Goal: Task Accomplishment & Management: Complete application form

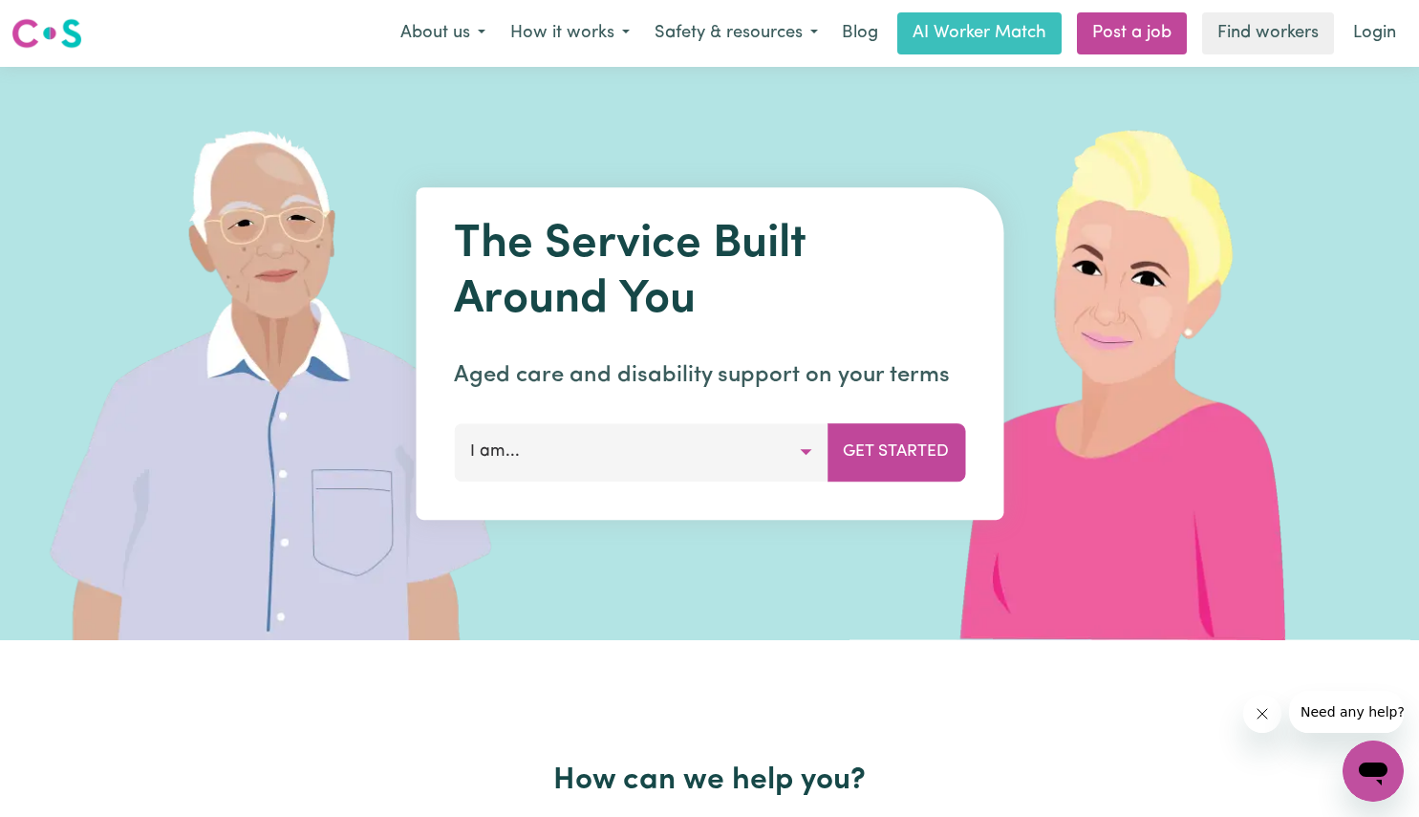
click at [765, 459] on button "I am..." at bounding box center [641, 451] width 374 height 57
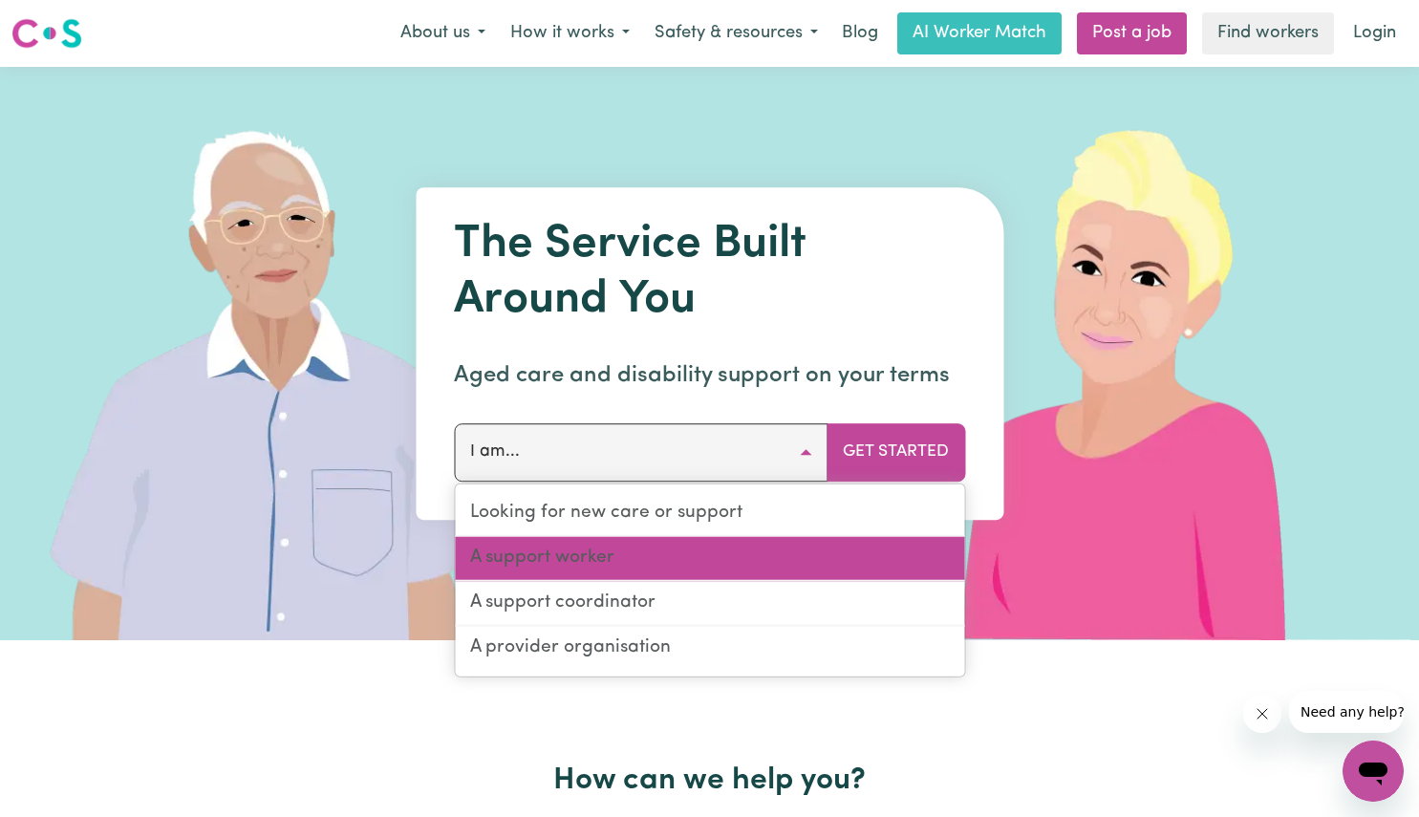
click at [687, 566] on link "A support worker" at bounding box center [709, 559] width 509 height 45
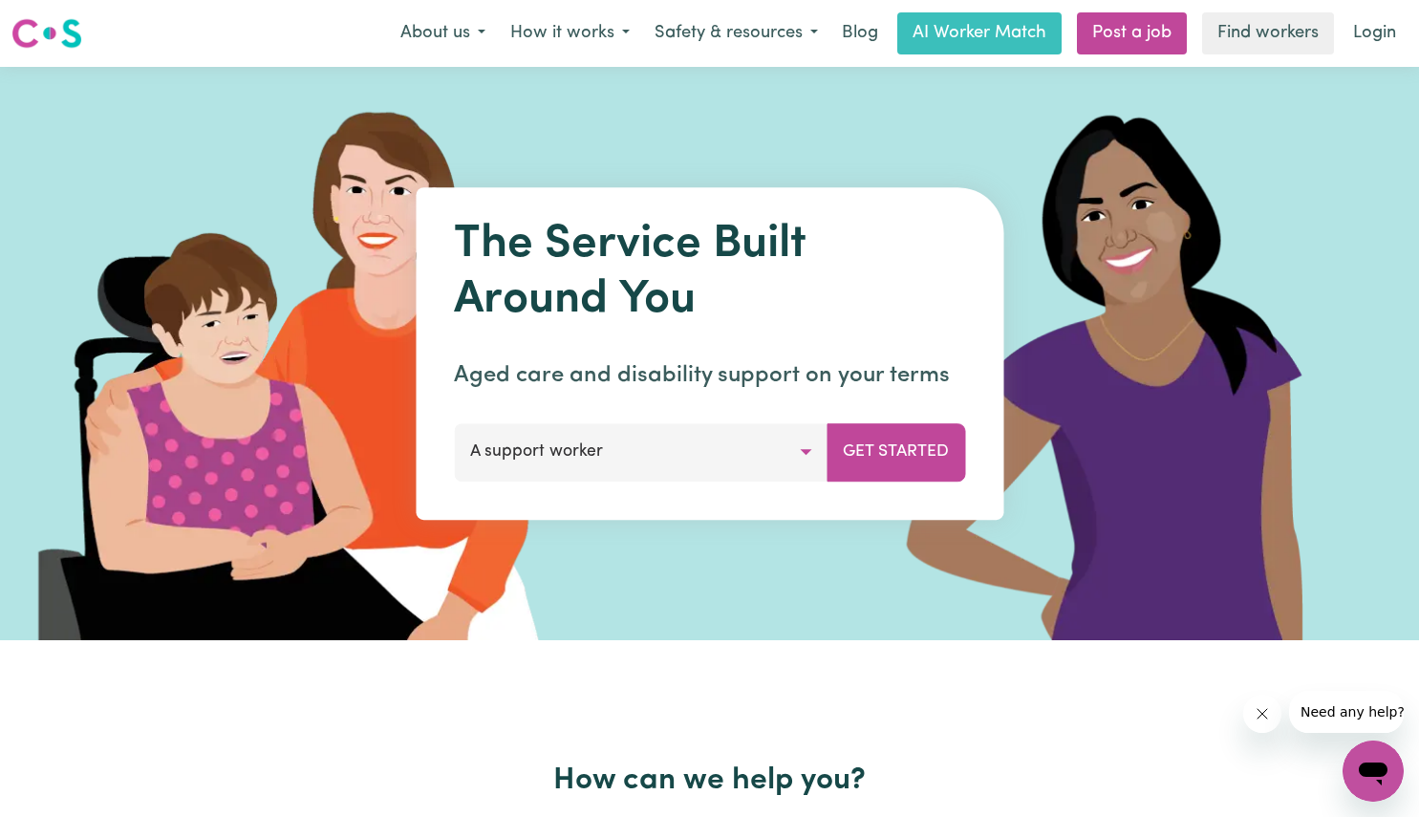
click at [931, 444] on button "Get Started" at bounding box center [896, 451] width 139 height 57
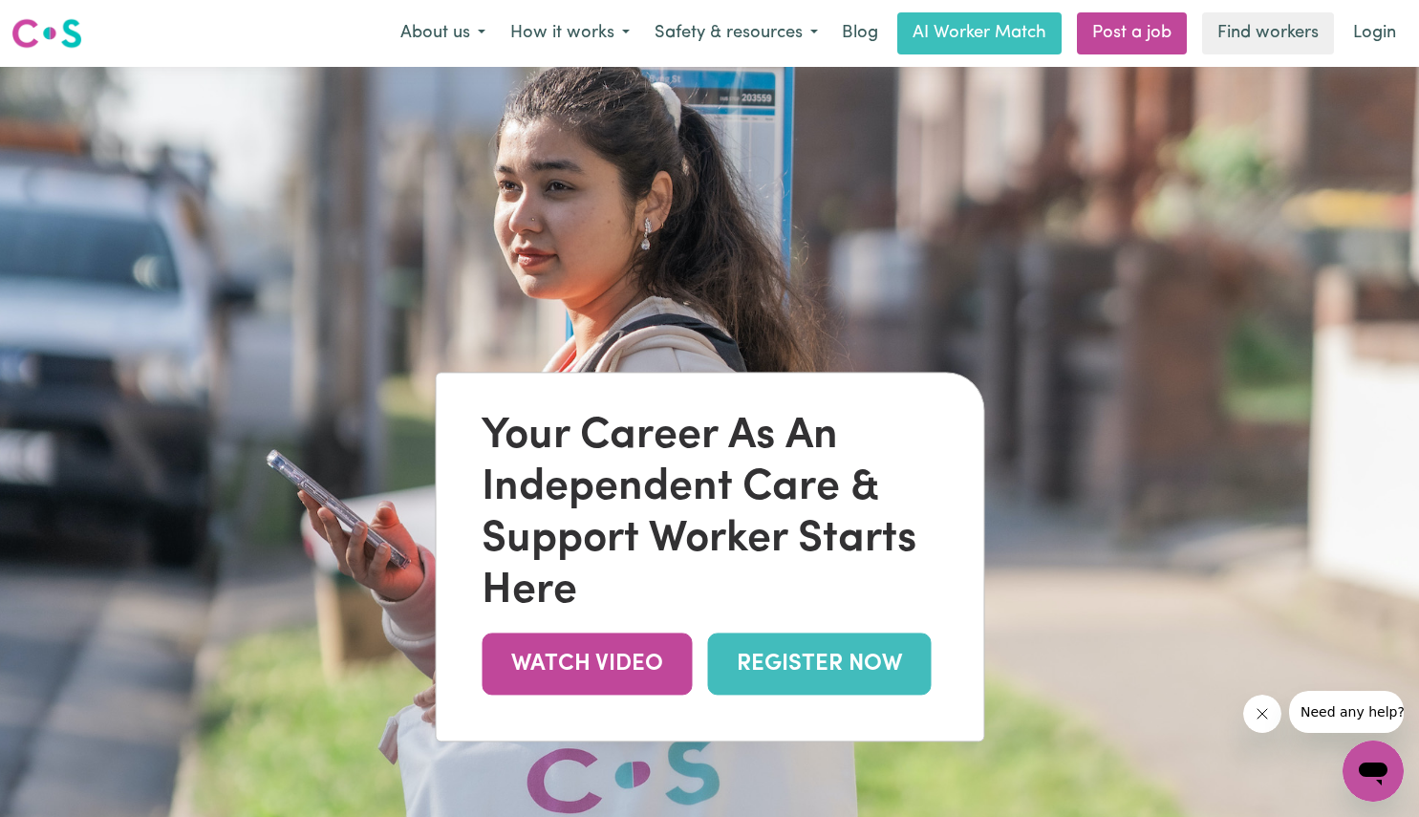
click at [779, 677] on link "REGISTER NOW" at bounding box center [819, 664] width 224 height 62
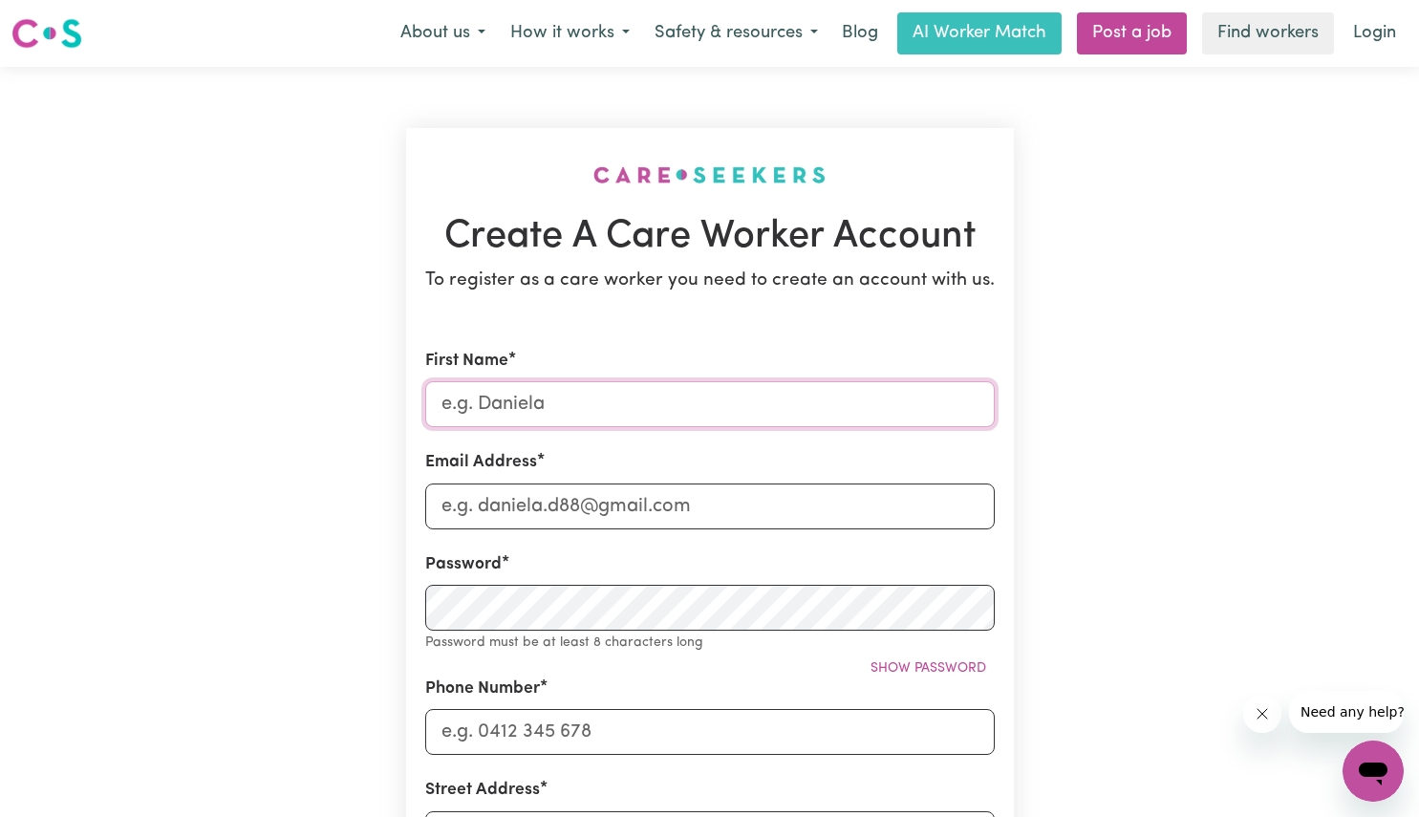
click at [747, 410] on input "First Name" at bounding box center [710, 404] width 570 height 46
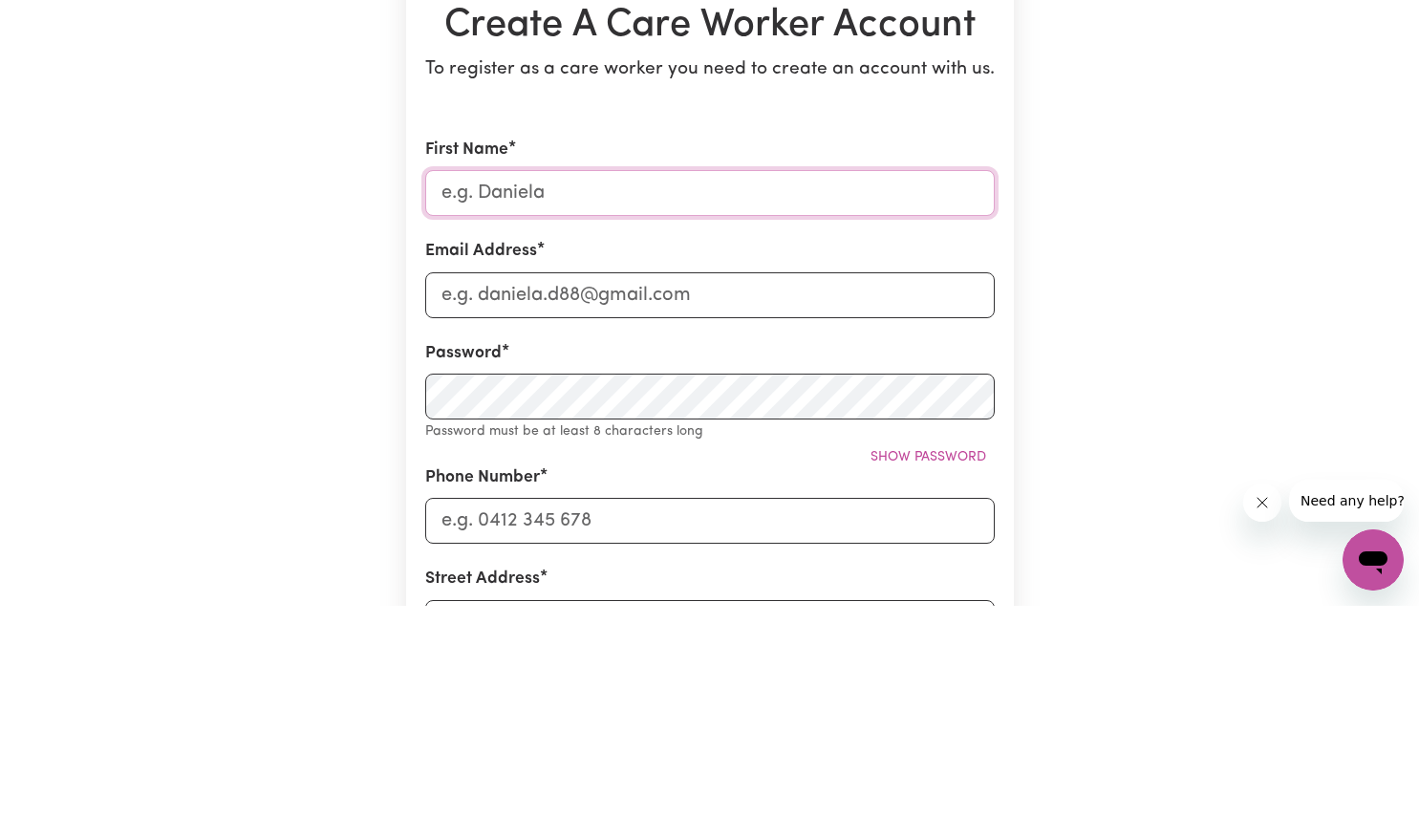
click at [691, 411] on input "First Name" at bounding box center [710, 404] width 570 height 46
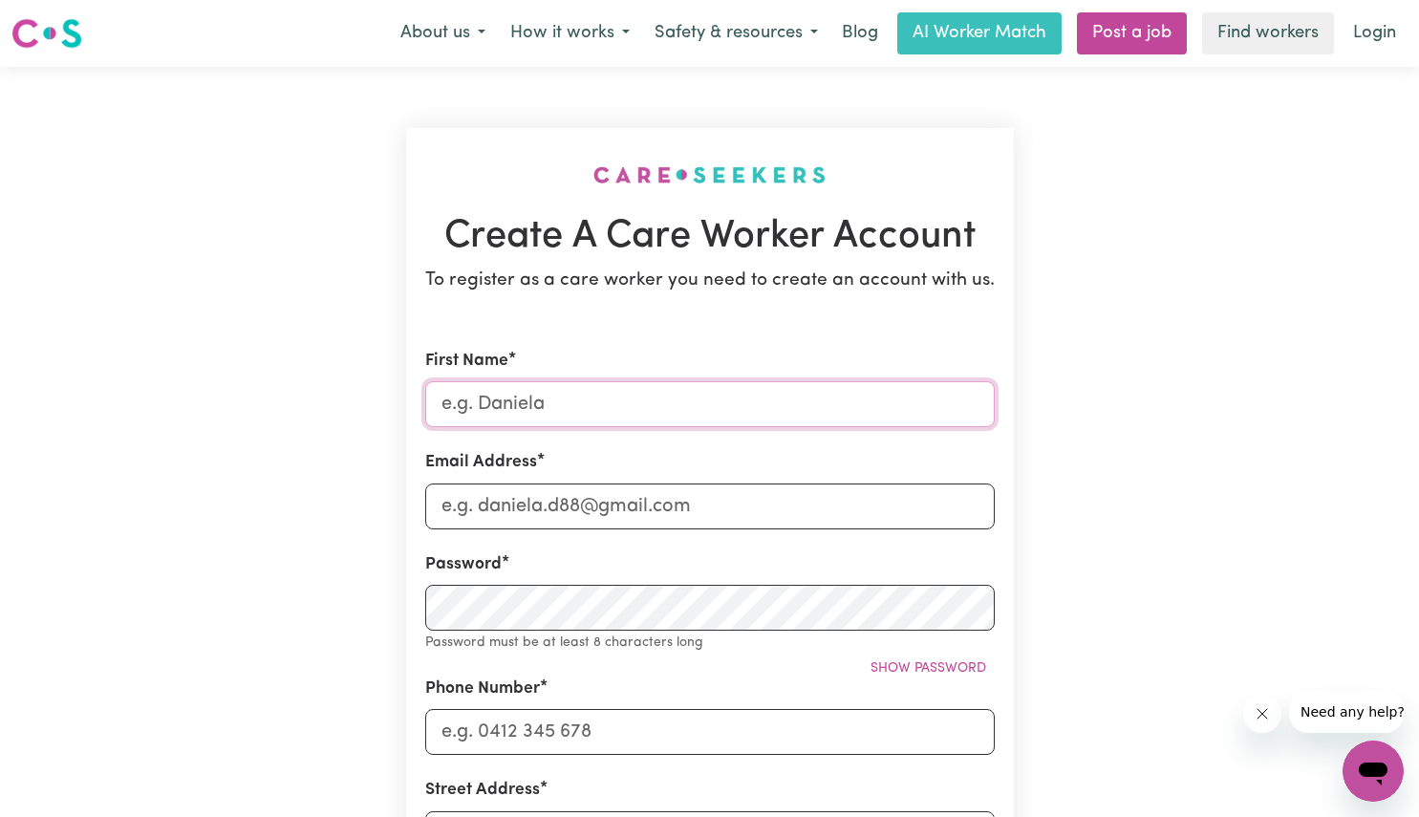
click at [550, 406] on input "First Name" at bounding box center [710, 404] width 570 height 46
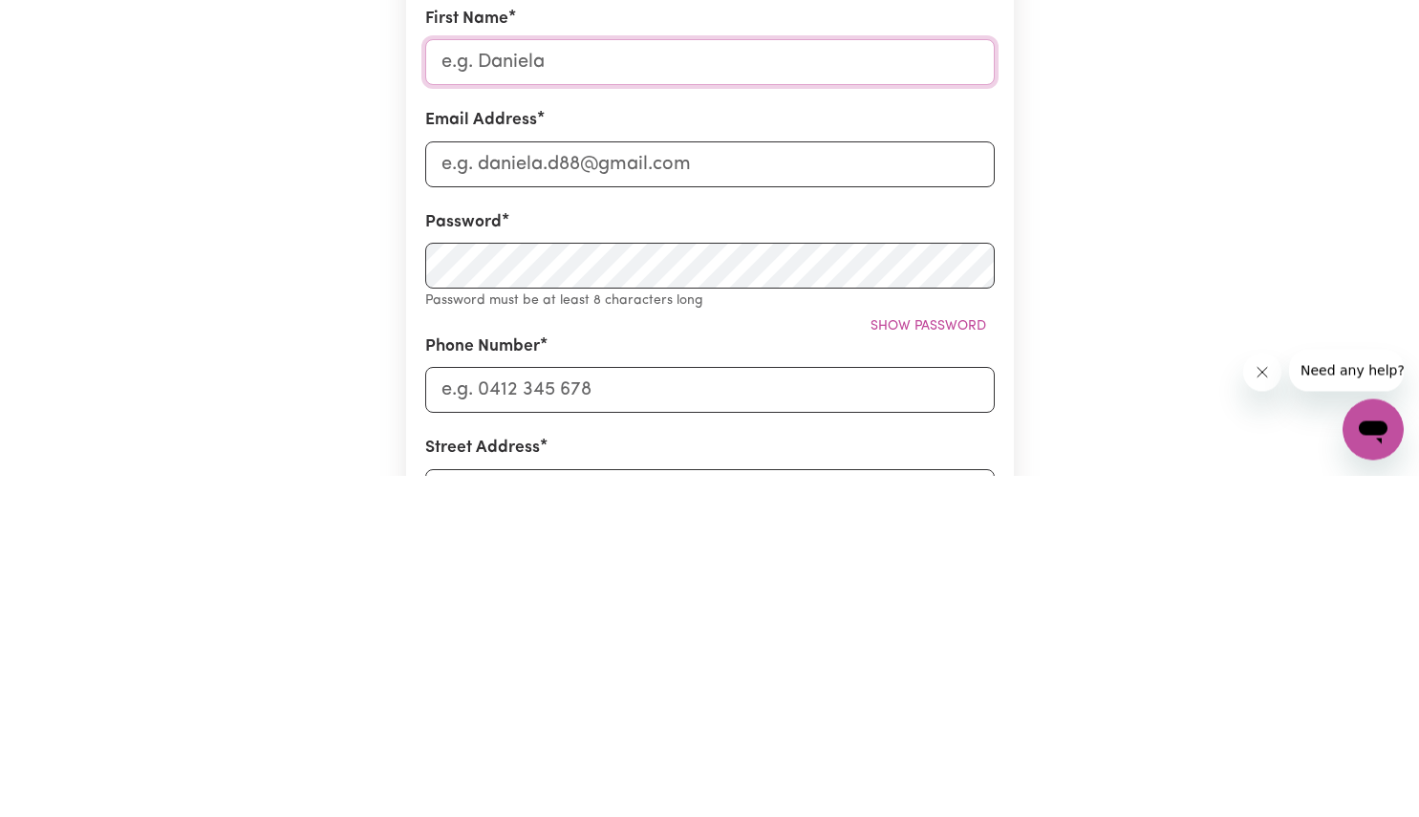
click at [748, 397] on input "First Name" at bounding box center [710, 404] width 570 height 46
type input "CAROLINA"
type input "[EMAIL_ADDRESS][DOMAIN_NAME]"
type input "0404656356"
type input "[STREET_ADDRESS]"
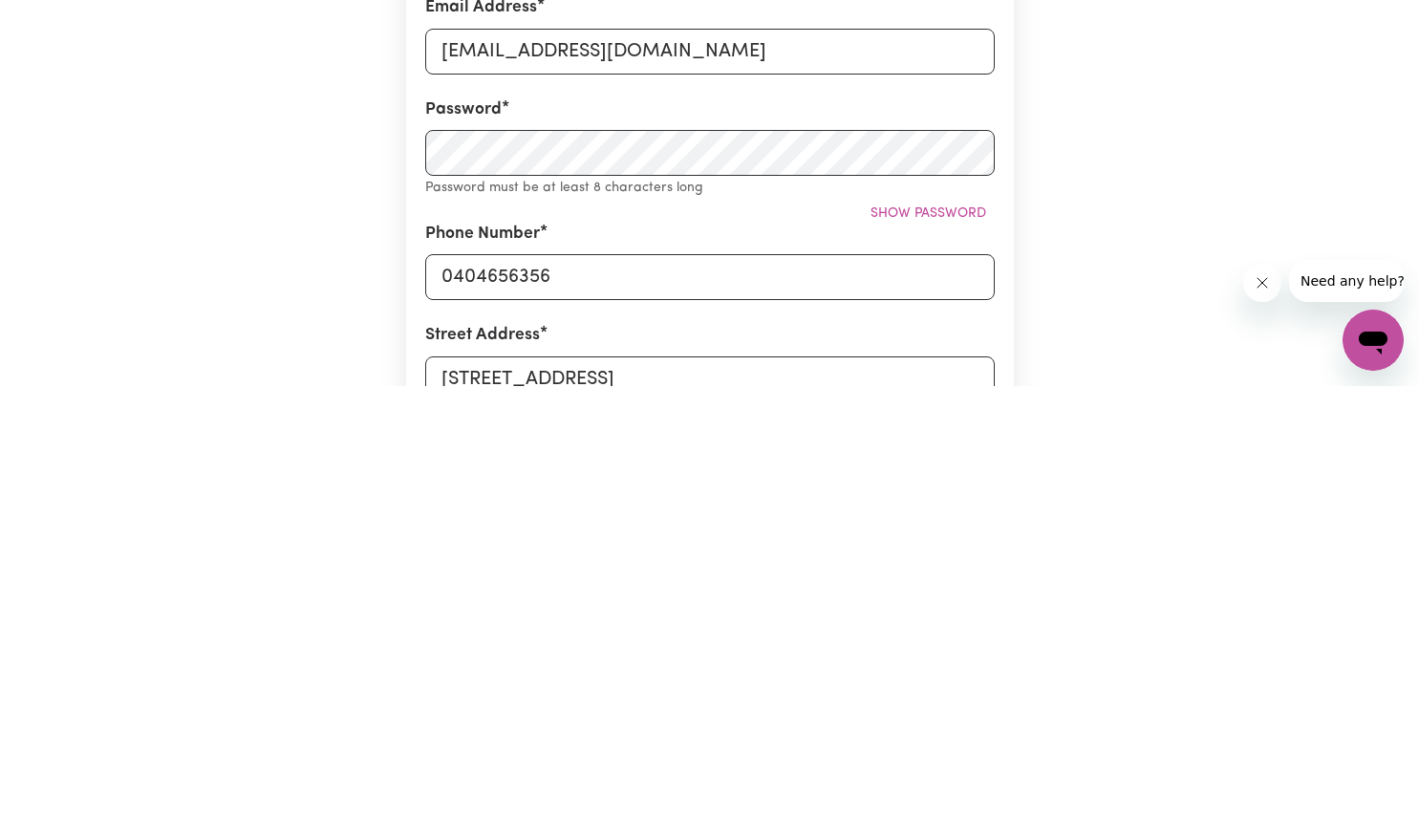
scroll to position [32, 0]
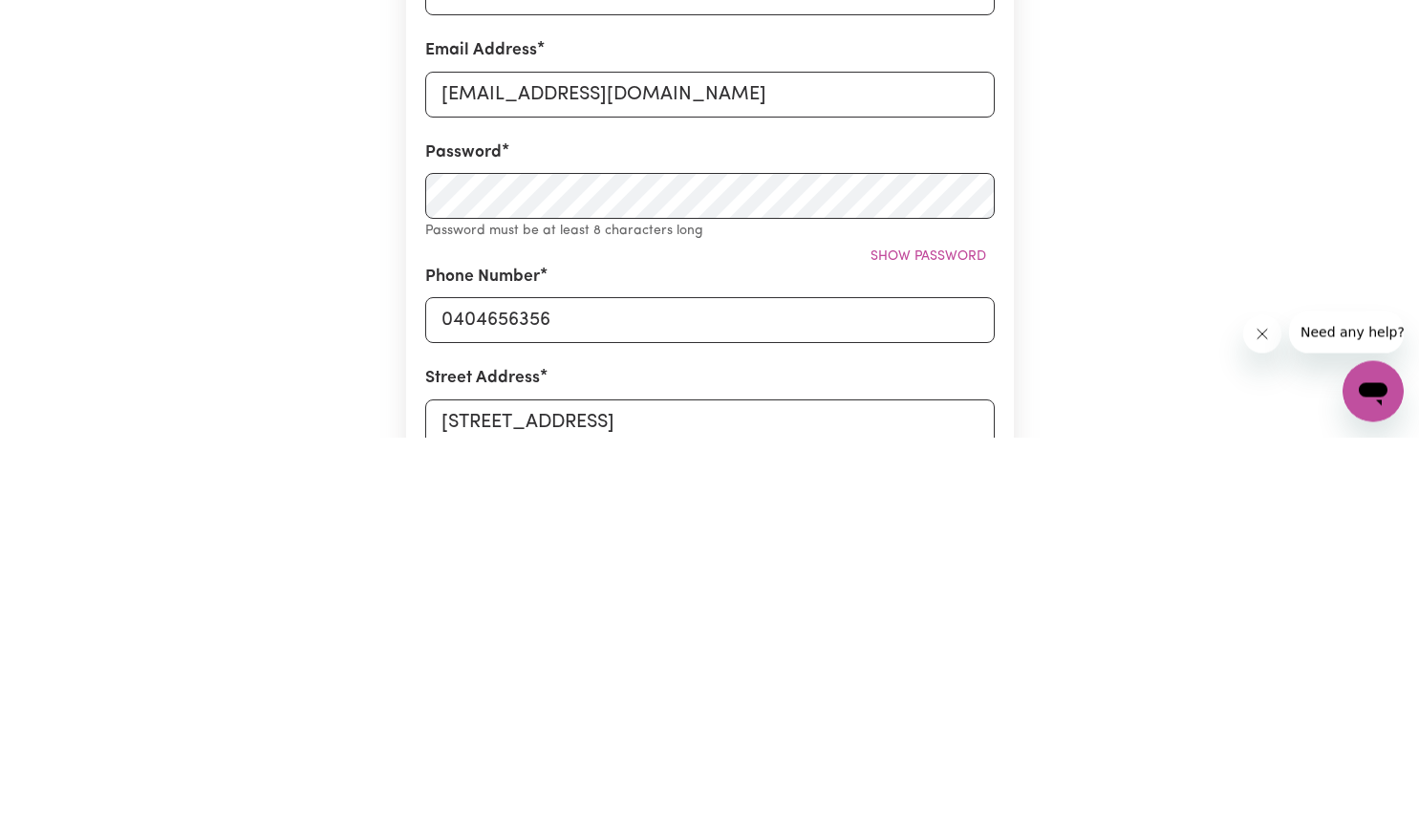
click at [969, 636] on span "Show password" at bounding box center [929, 637] width 116 height 14
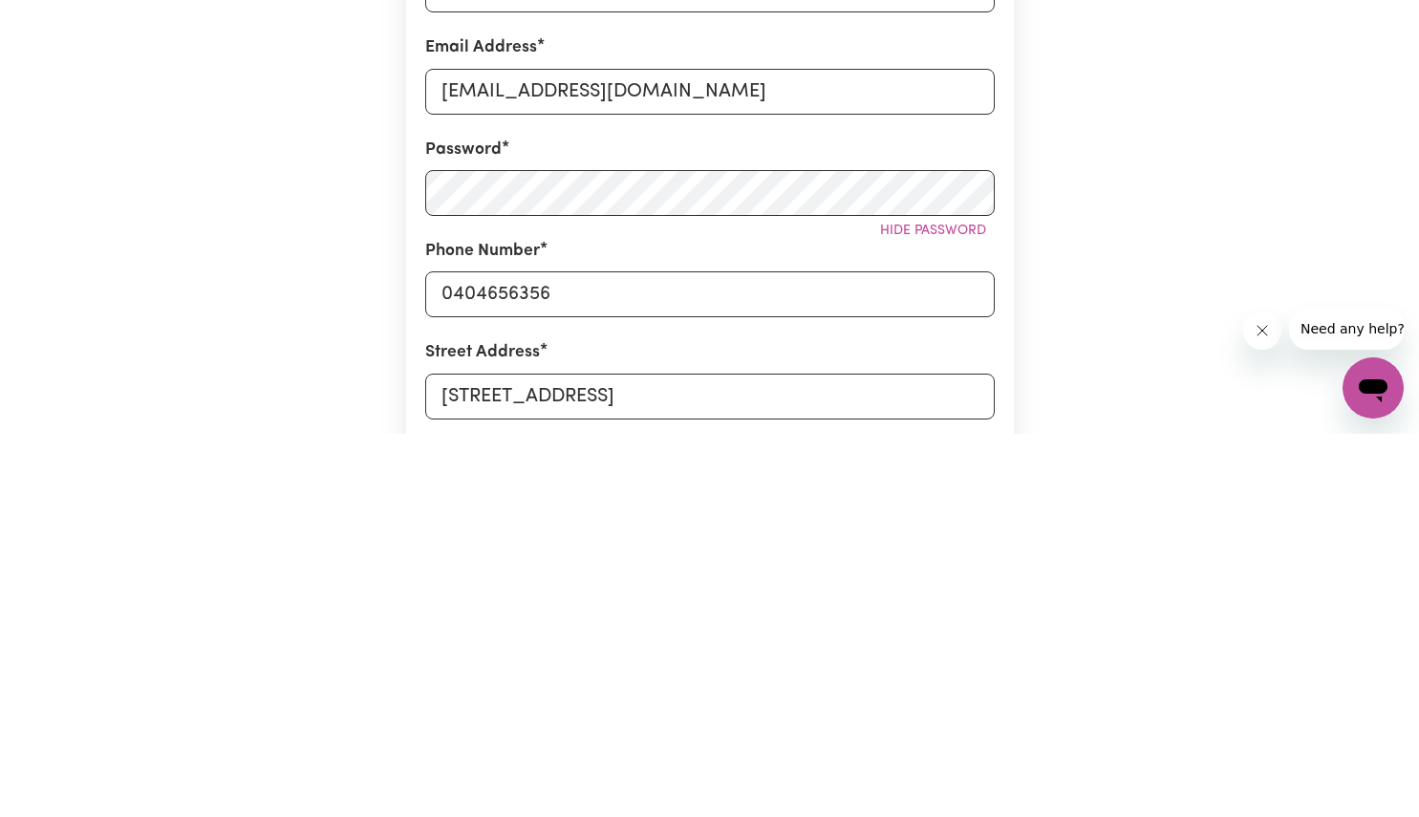
click at [1143, 656] on div "Create A Care Worker Account To register as a care worker you need to create an…" at bounding box center [709, 721] width 1261 height 1372
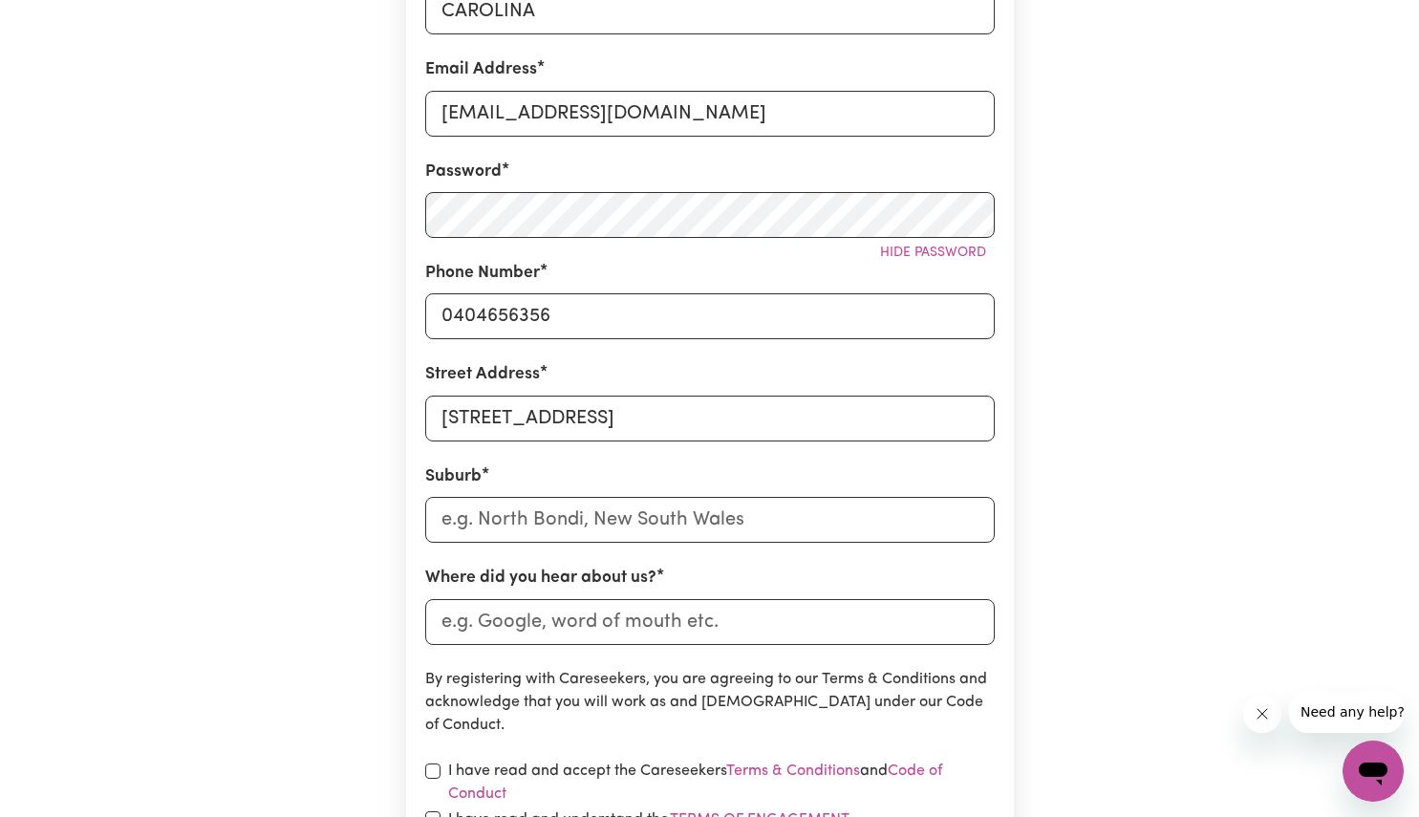
scroll to position [428, 0]
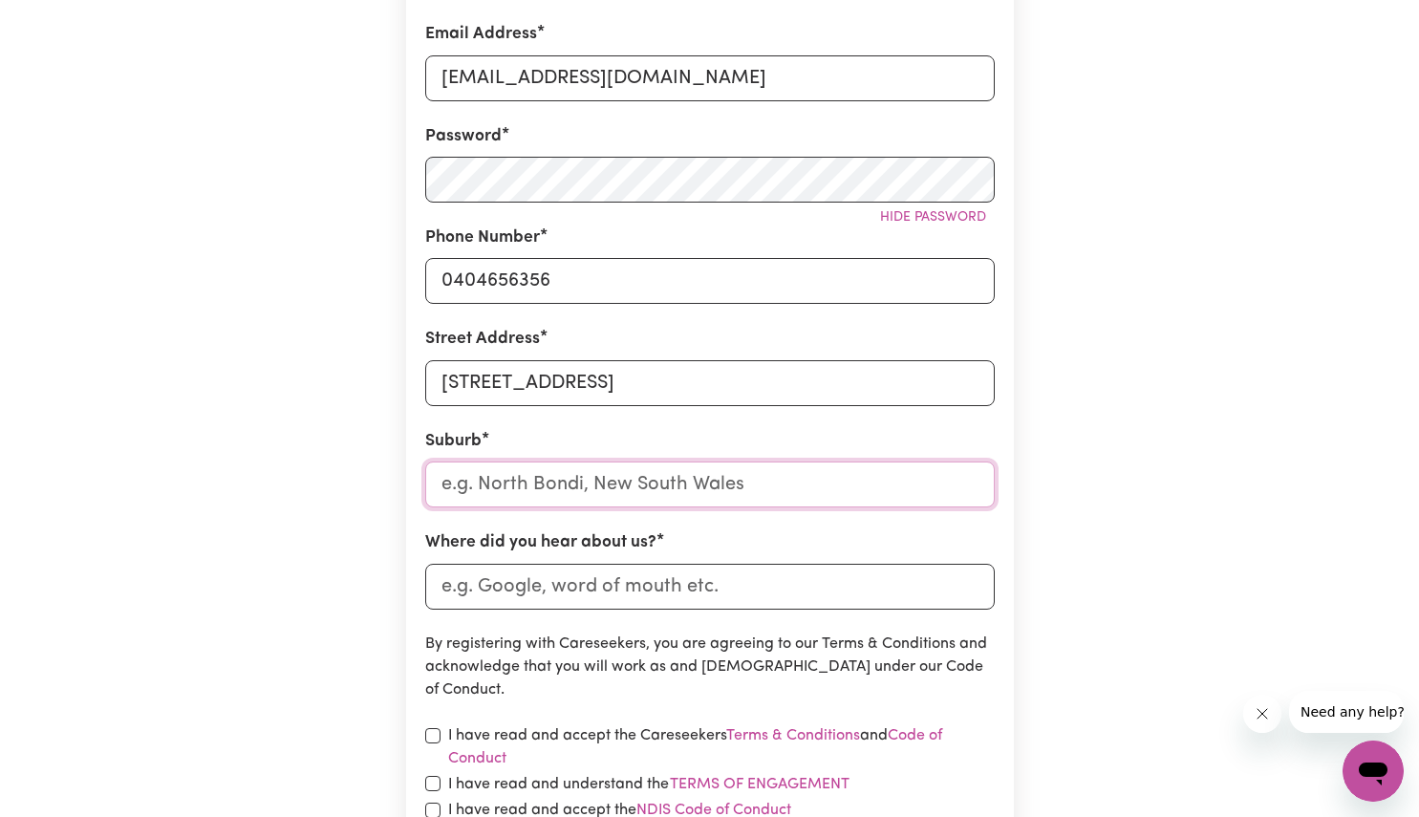
click at [780, 493] on input "text" at bounding box center [710, 485] width 570 height 46
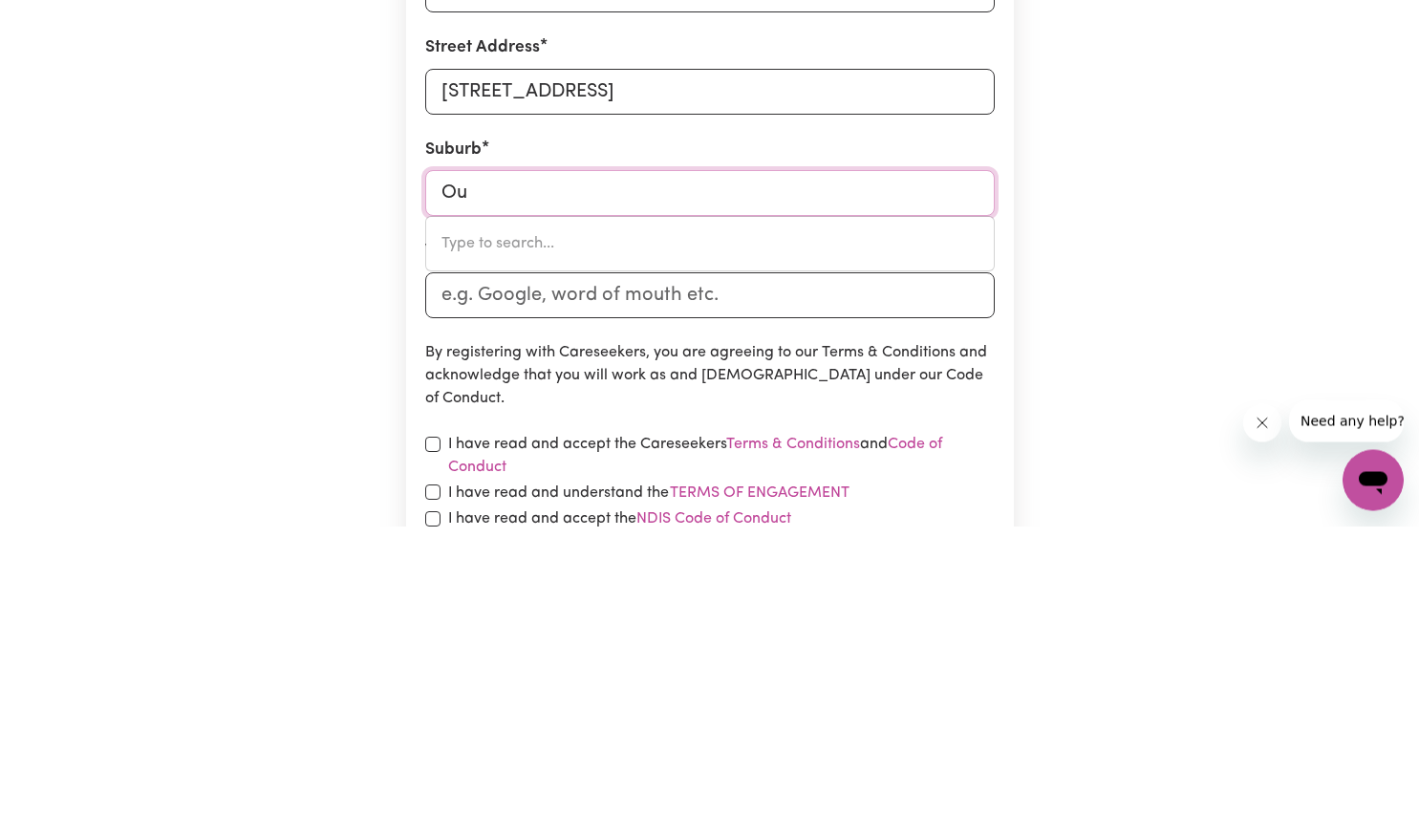
type input "Our"
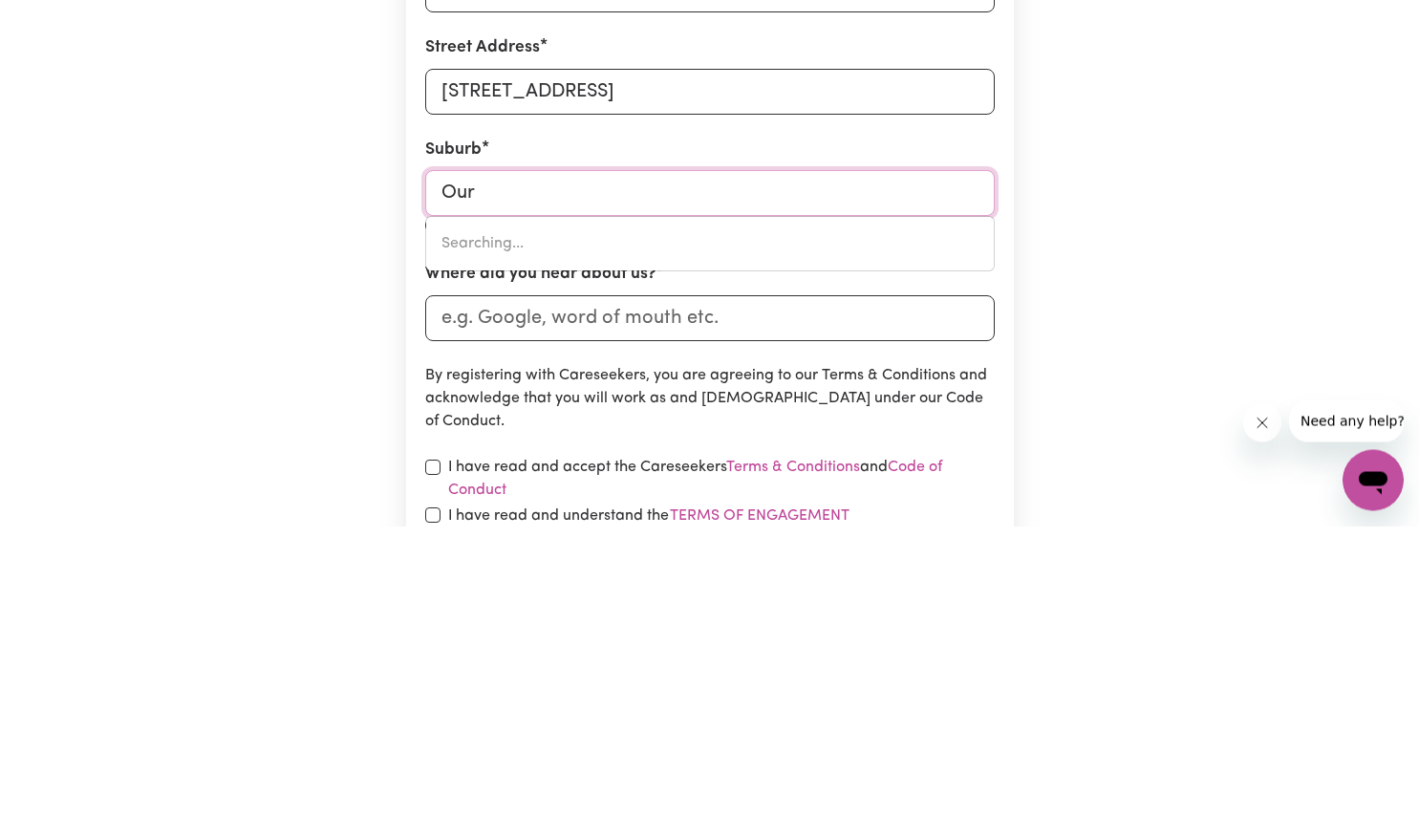
type input "OurA, [GEOGRAPHIC_DATA], 2650"
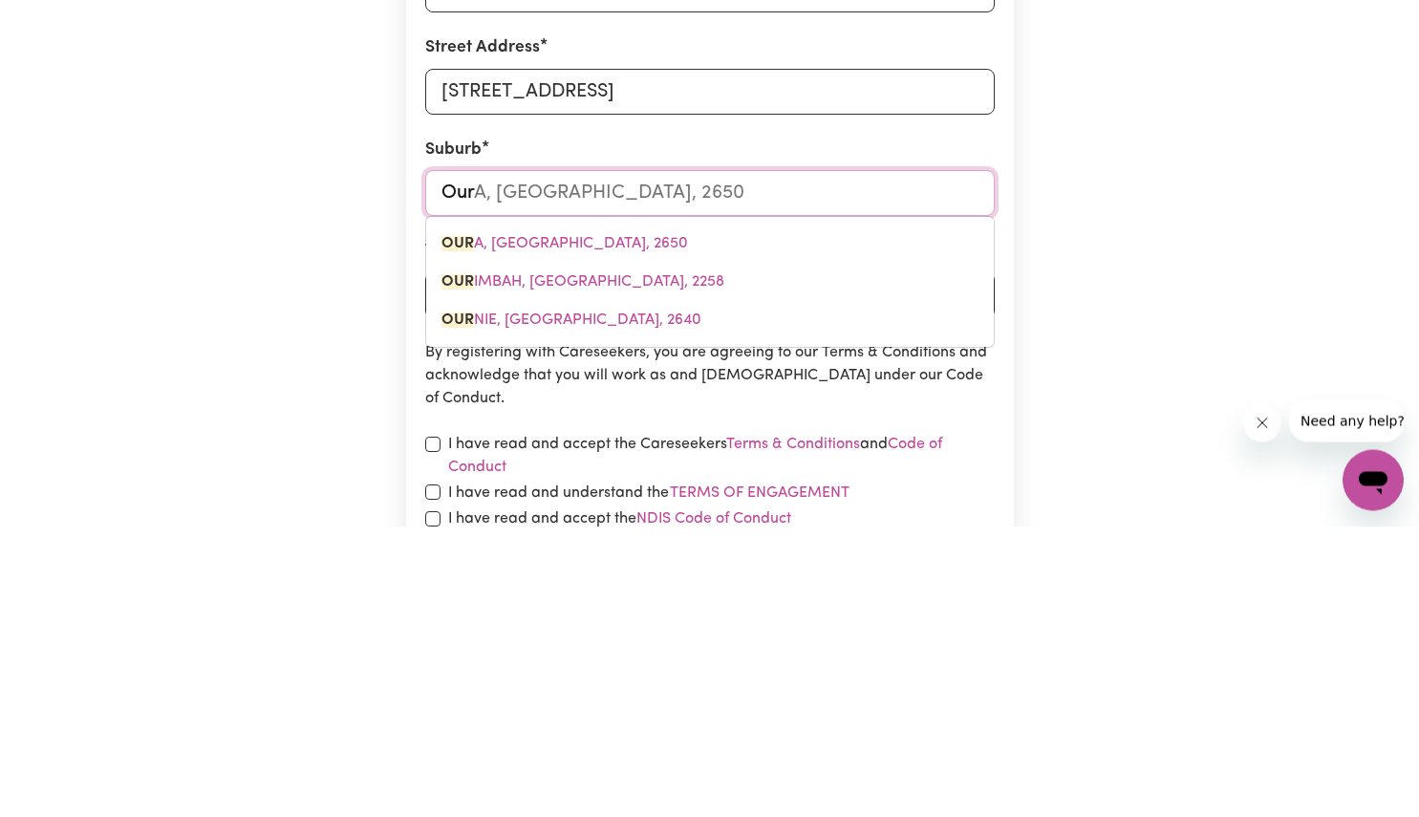
type input "Ouri"
type input "OuriMBAH, [GEOGRAPHIC_DATA], 2258"
type input "Ourim"
type input "OurimBAH, [GEOGRAPHIC_DATA], 2258"
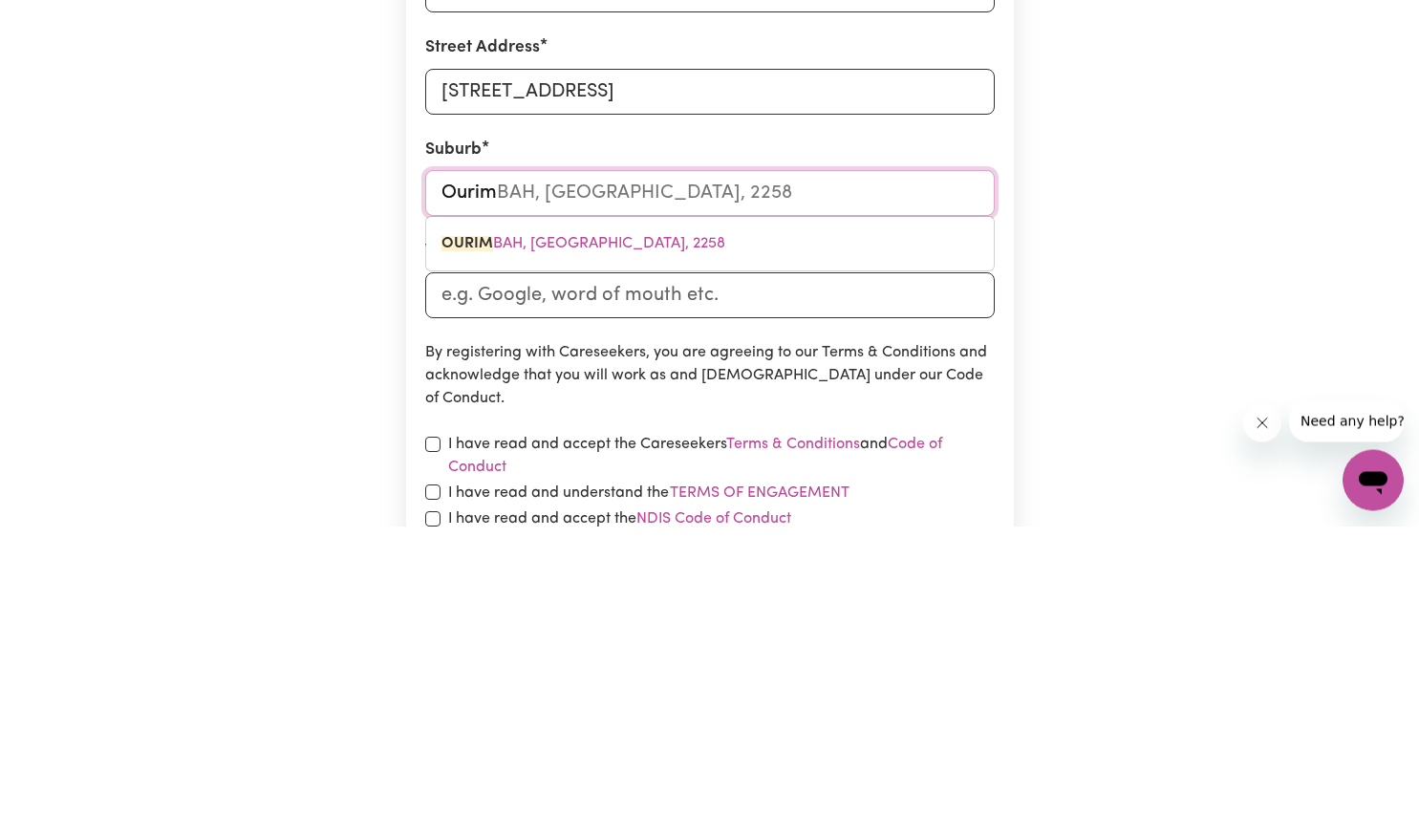
click at [714, 534] on link "OURIM BAH, [GEOGRAPHIC_DATA], 2258" at bounding box center [710, 535] width 568 height 38
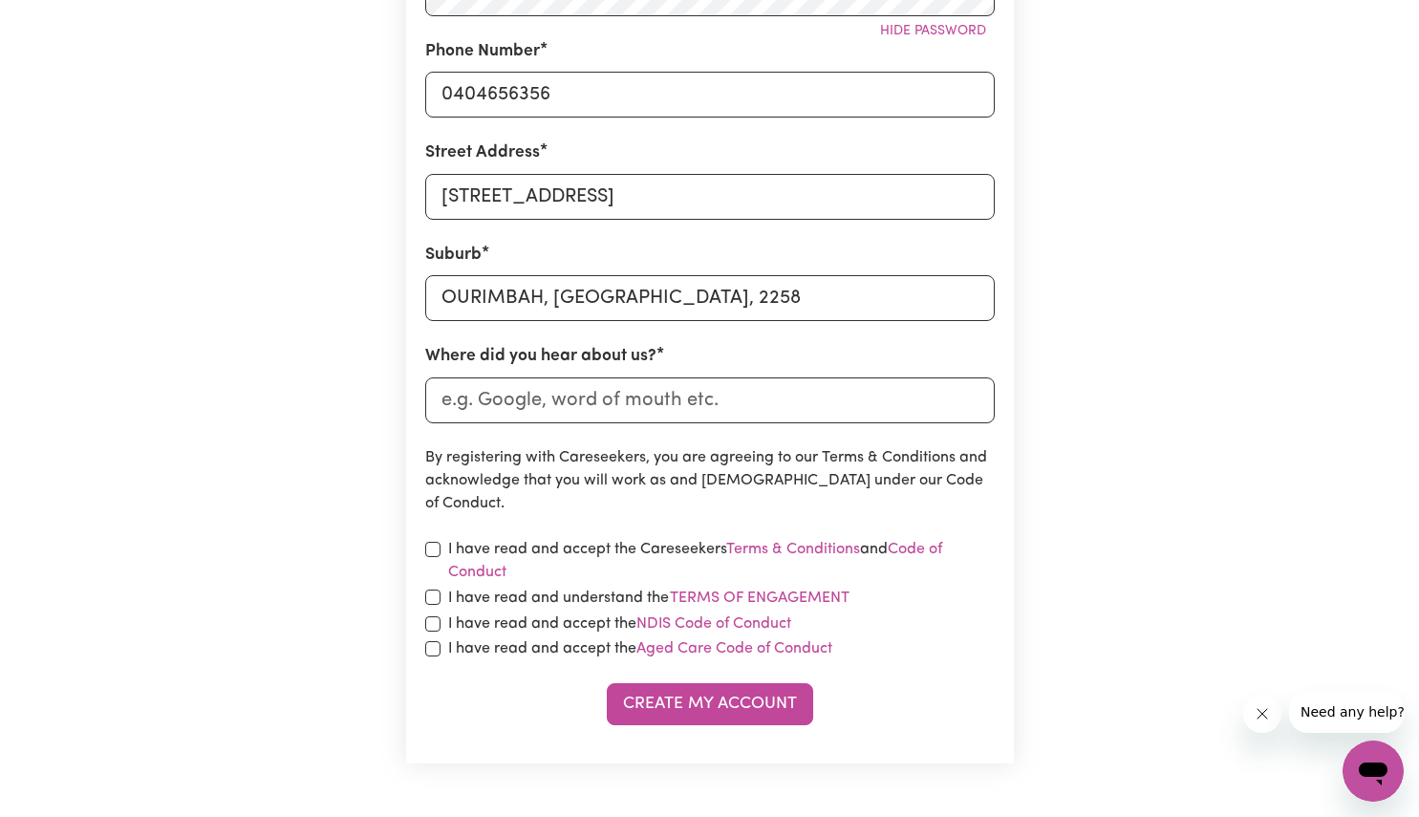
scroll to position [615, 0]
click at [816, 390] on input "Where did you hear about us?" at bounding box center [710, 400] width 570 height 46
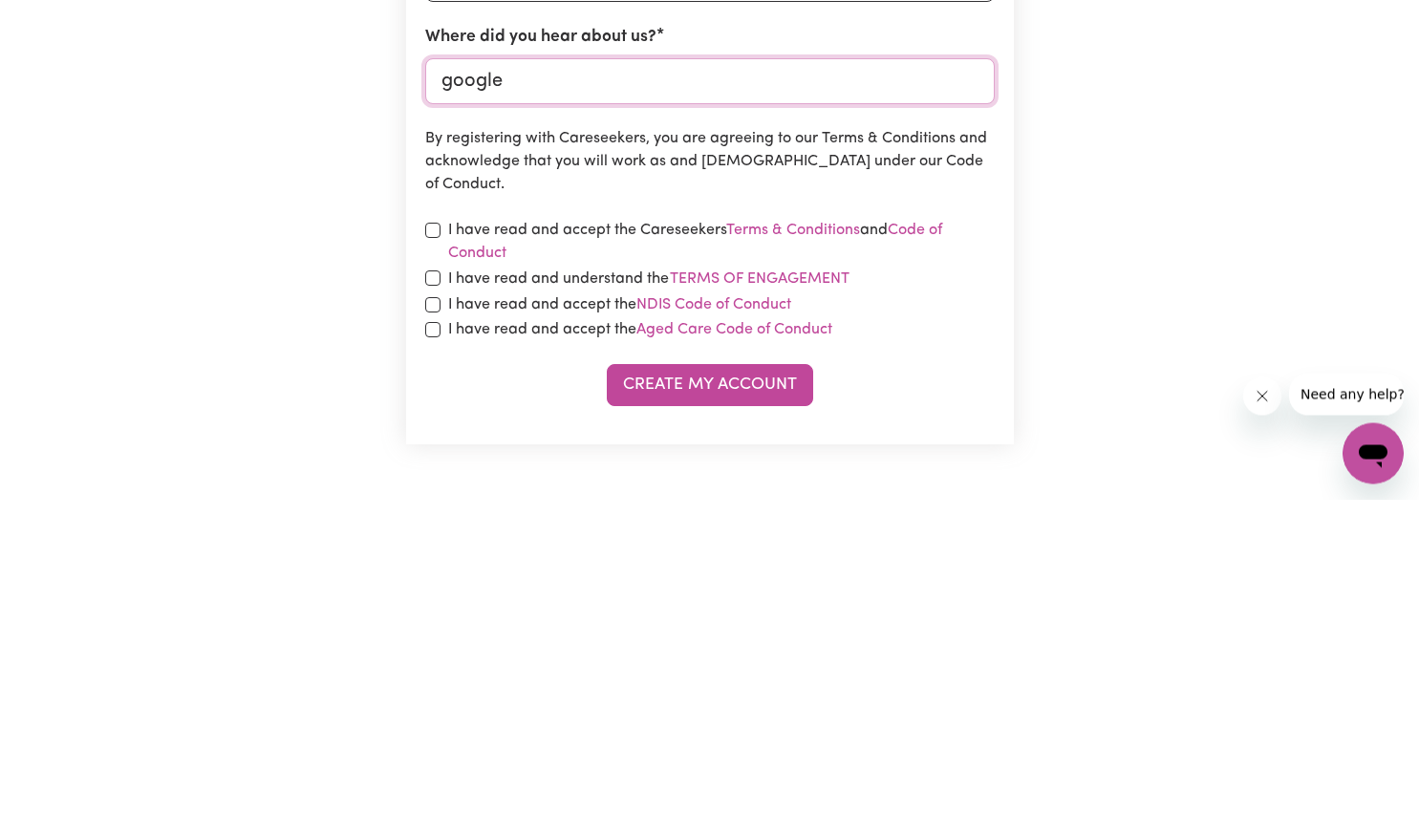
type input "google"
click at [438, 541] on input "checkbox" at bounding box center [432, 548] width 15 height 15
checkbox input "true"
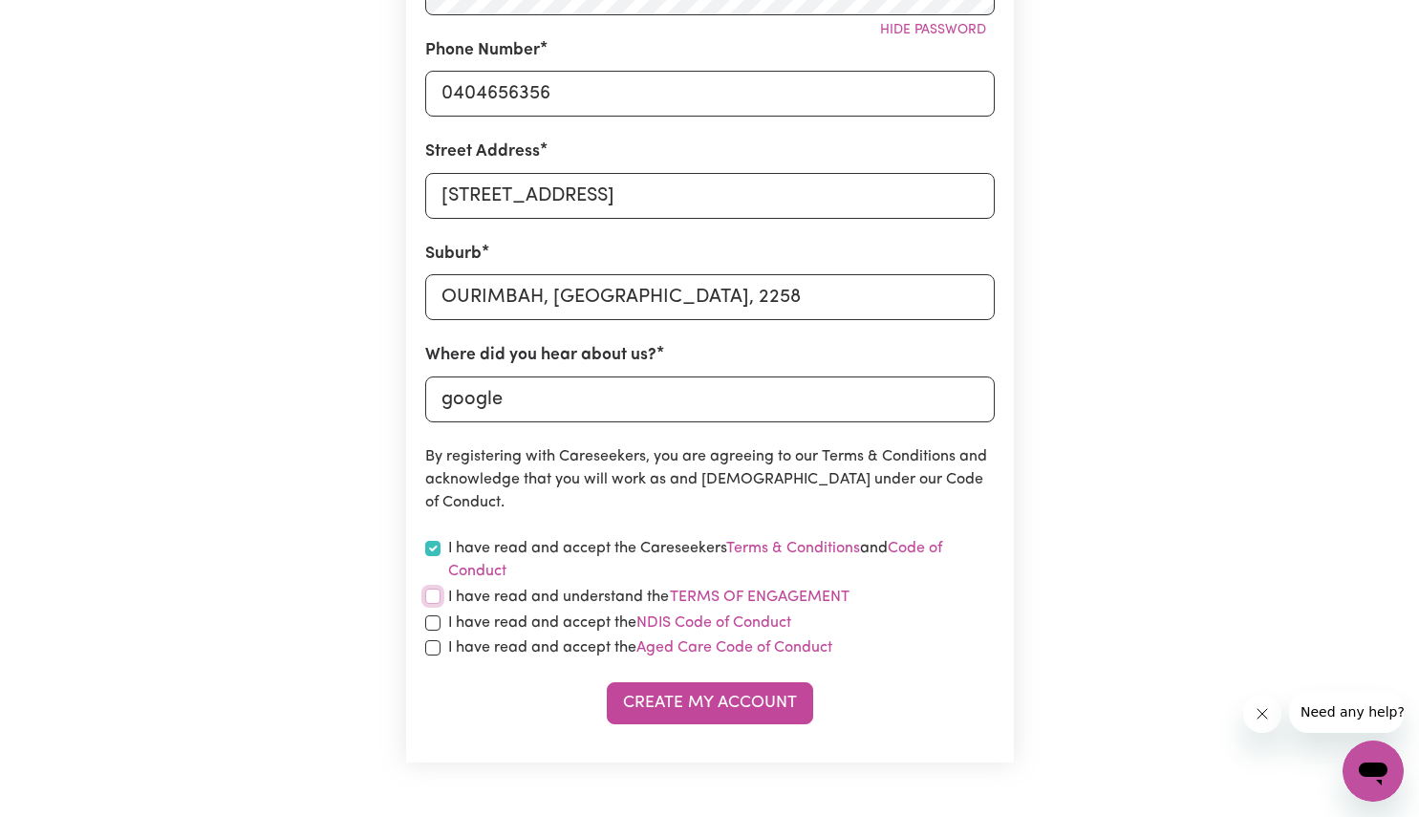
click at [425, 597] on input "checkbox" at bounding box center [432, 596] width 15 height 15
checkbox input "true"
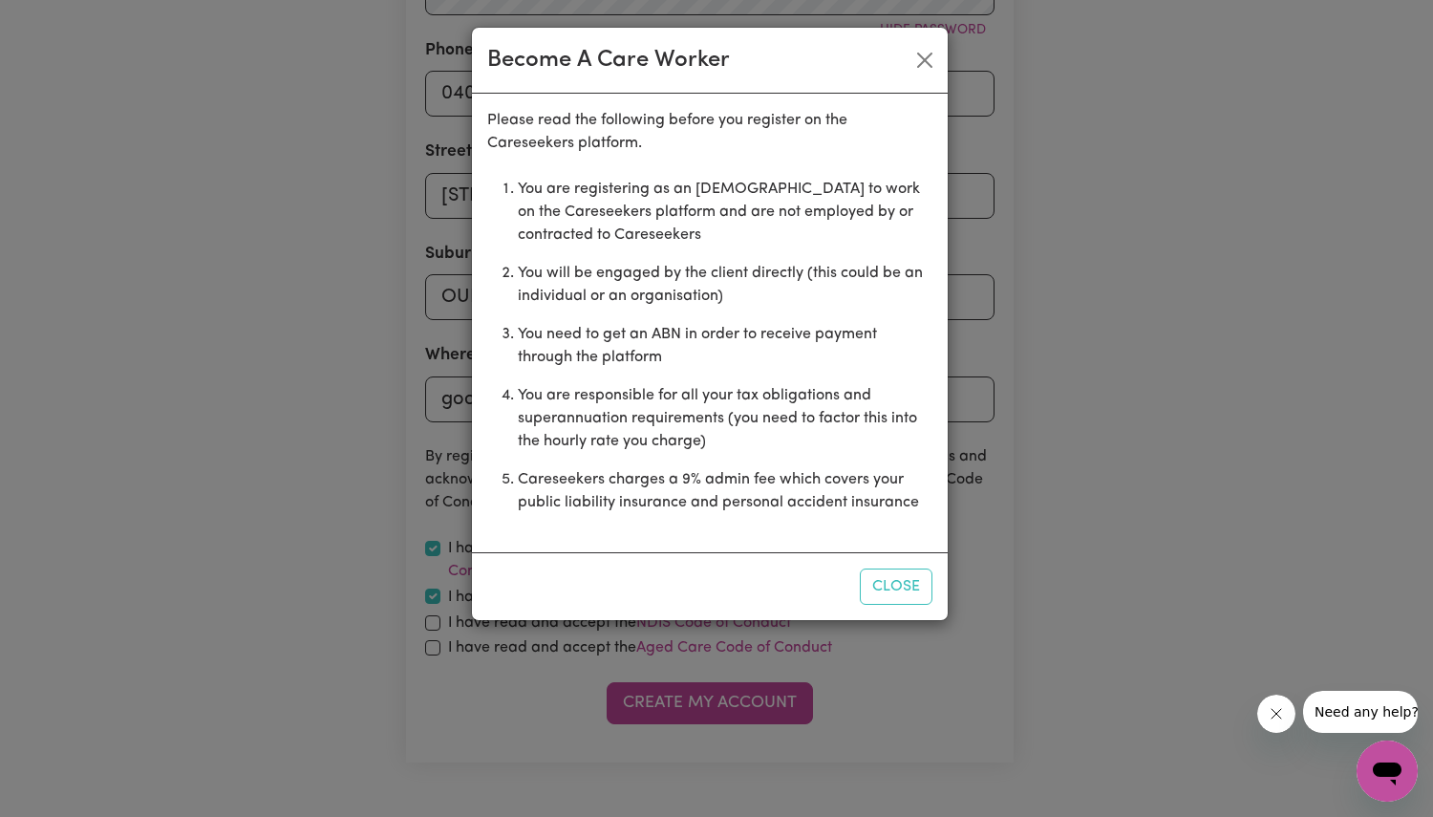
click at [890, 597] on button "Close" at bounding box center [896, 587] width 73 height 36
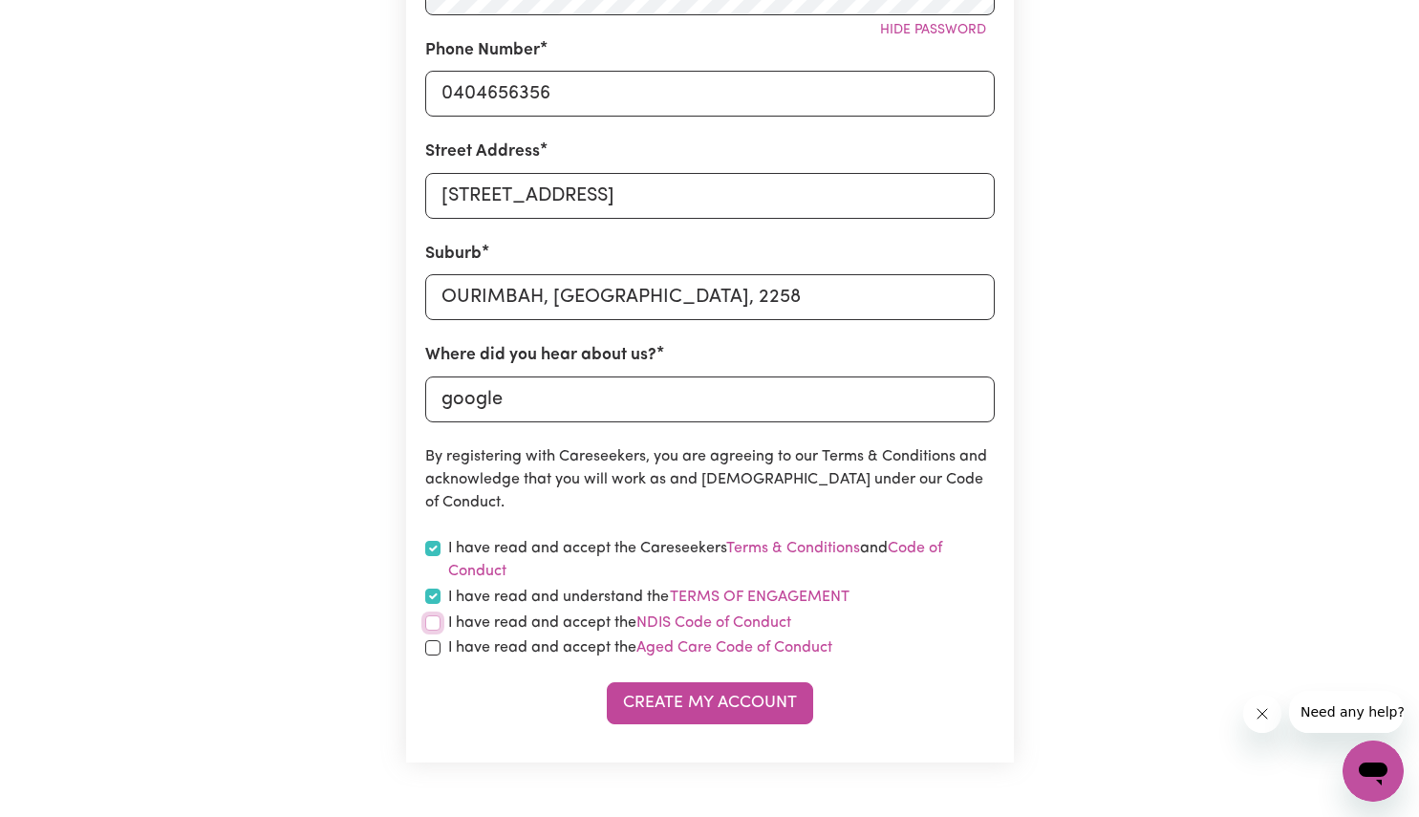
click at [438, 630] on input "checkbox" at bounding box center [432, 622] width 15 height 15
checkbox input "true"
click at [432, 649] on input "checkbox" at bounding box center [432, 647] width 15 height 15
checkbox input "true"
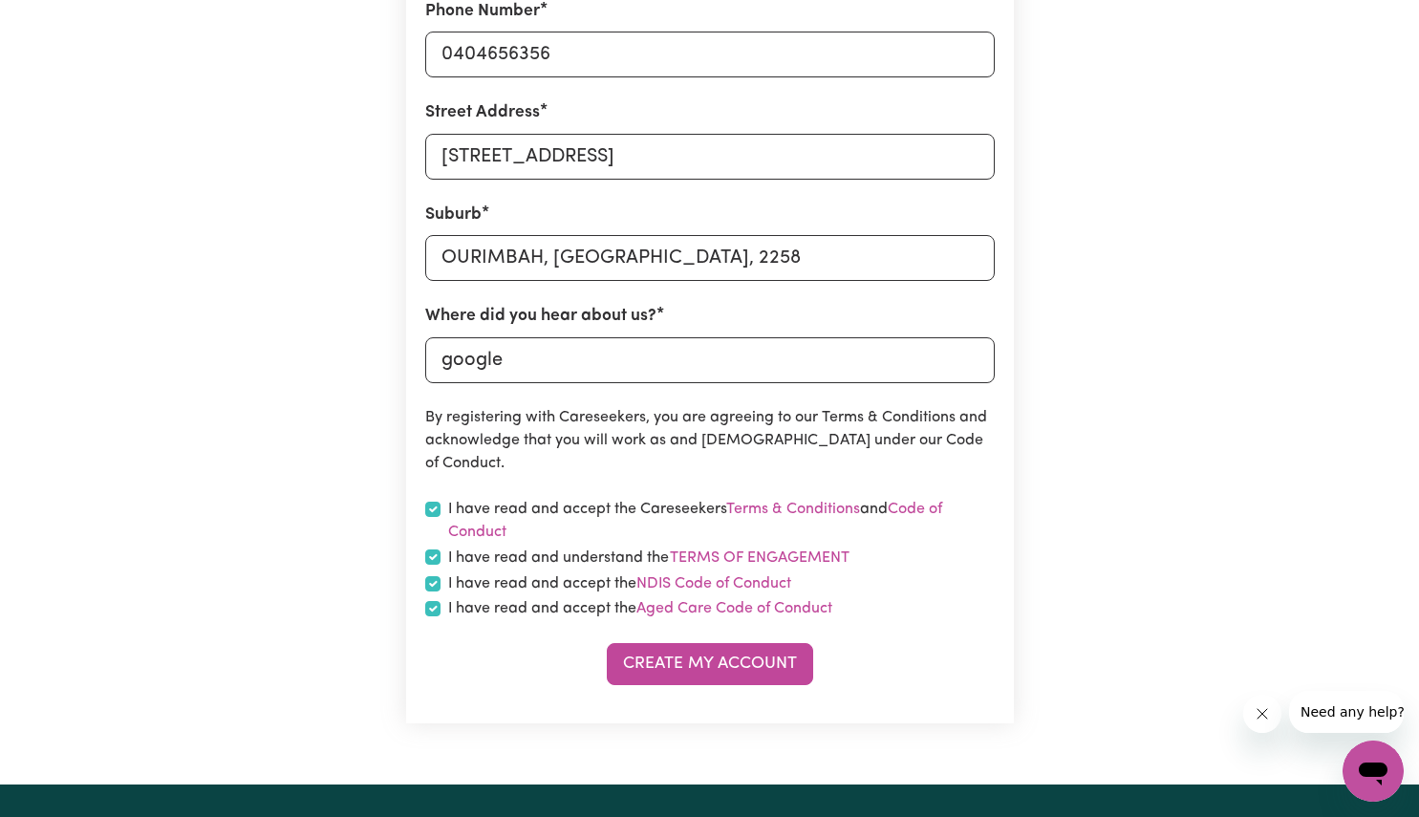
click at [751, 662] on button "Create My Account" at bounding box center [710, 664] width 206 height 42
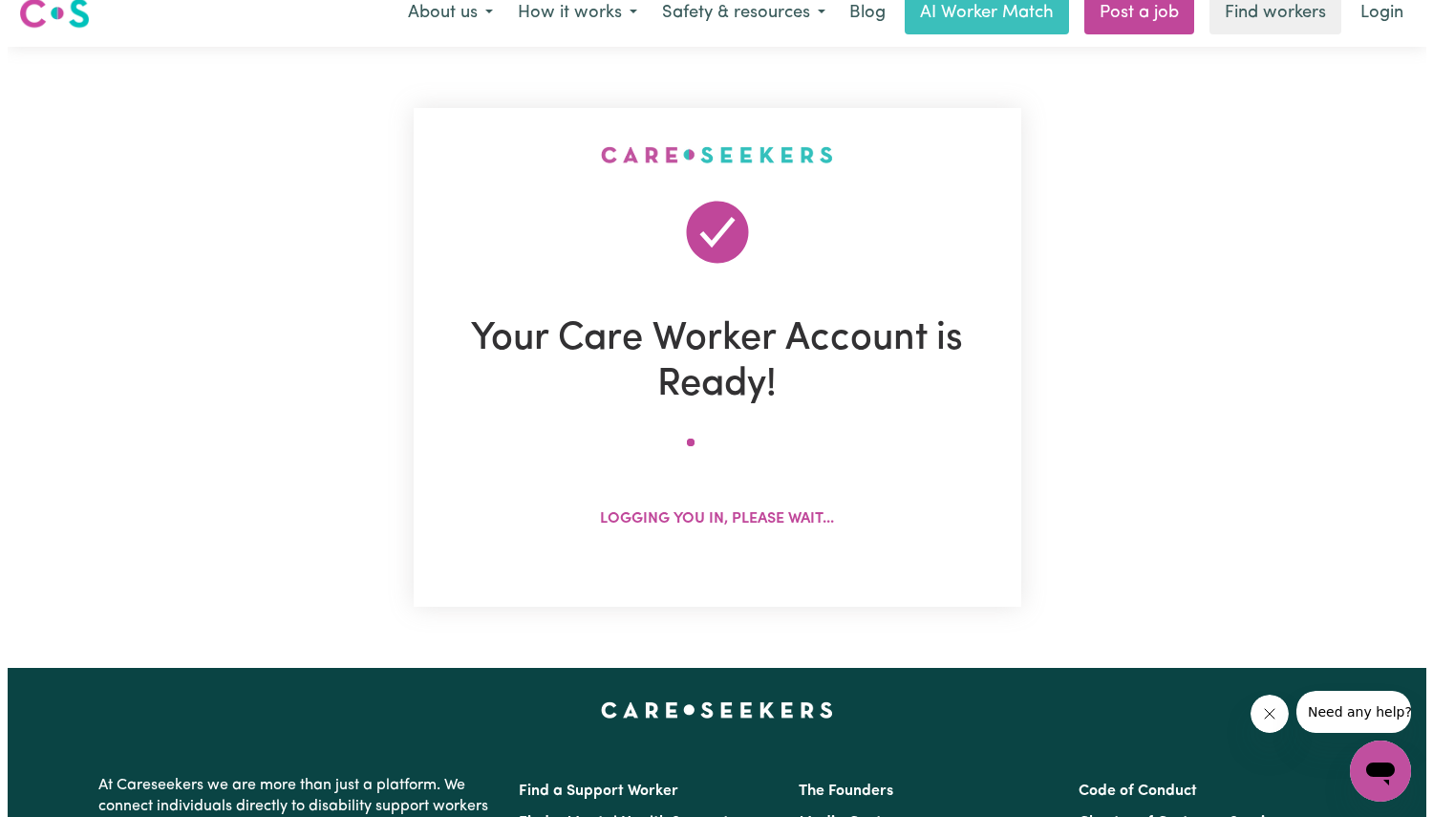
scroll to position [0, 0]
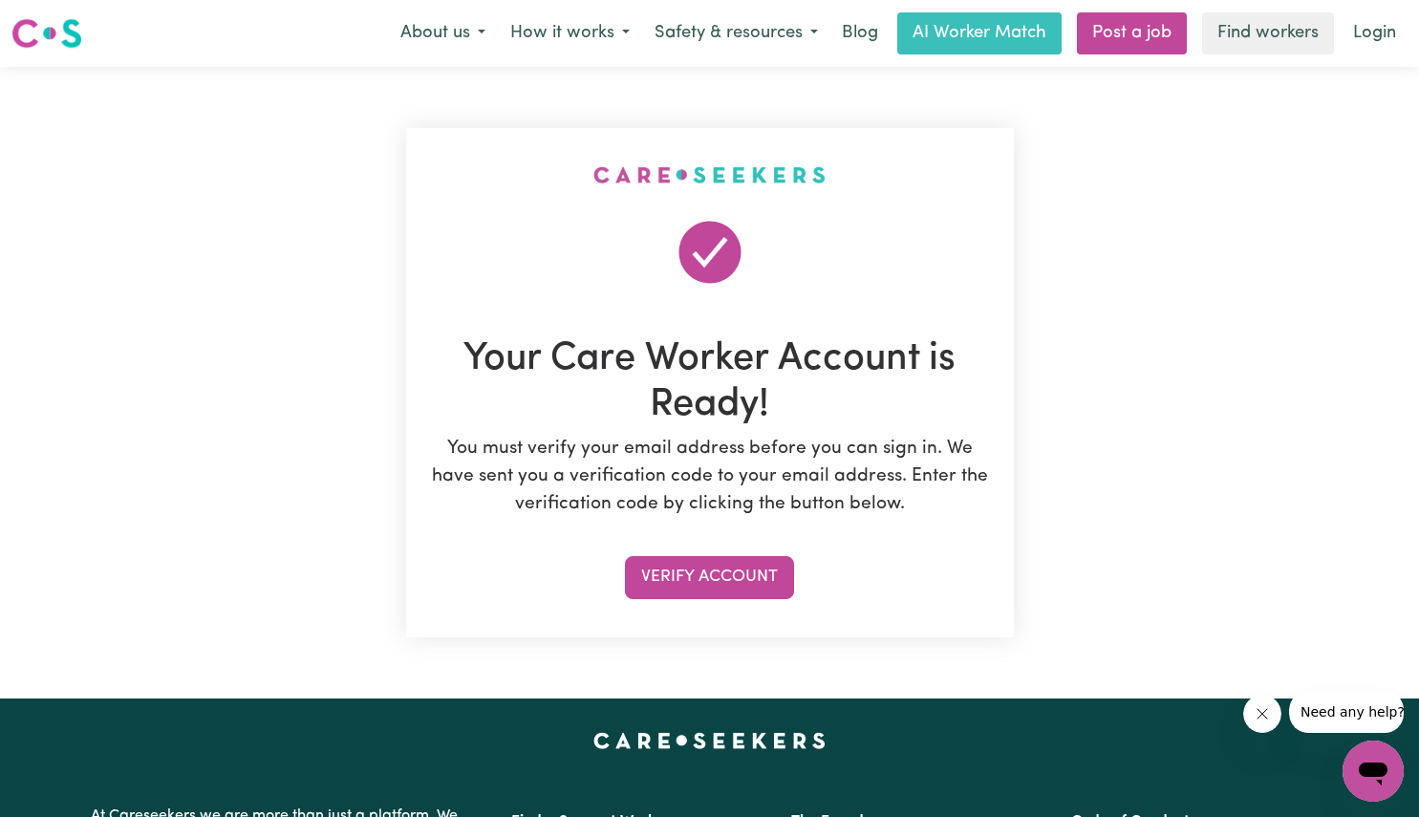
click at [744, 570] on button "Verify Account" at bounding box center [709, 577] width 169 height 42
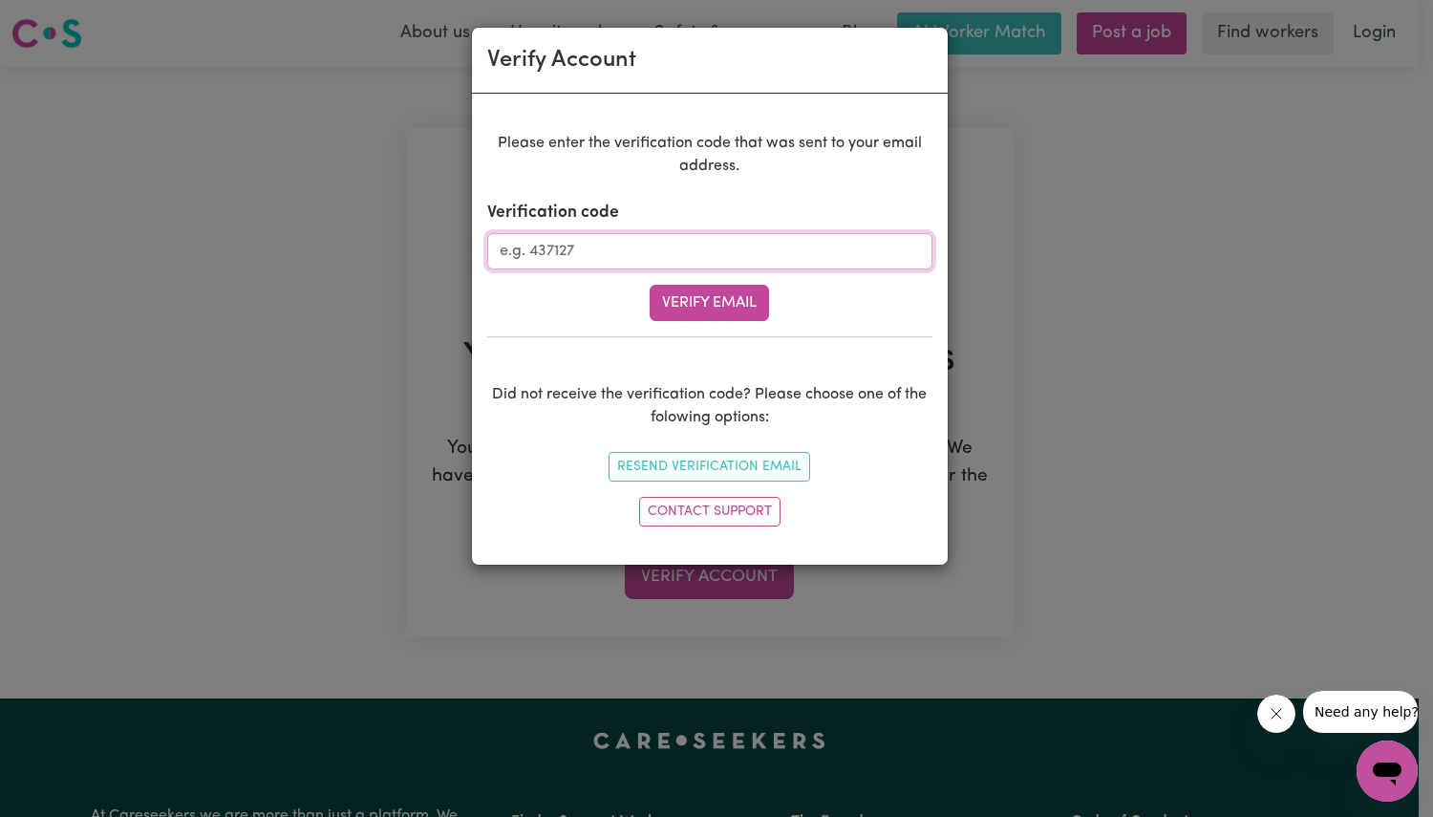
click at [586, 250] on input "Verification code" at bounding box center [709, 251] width 445 height 36
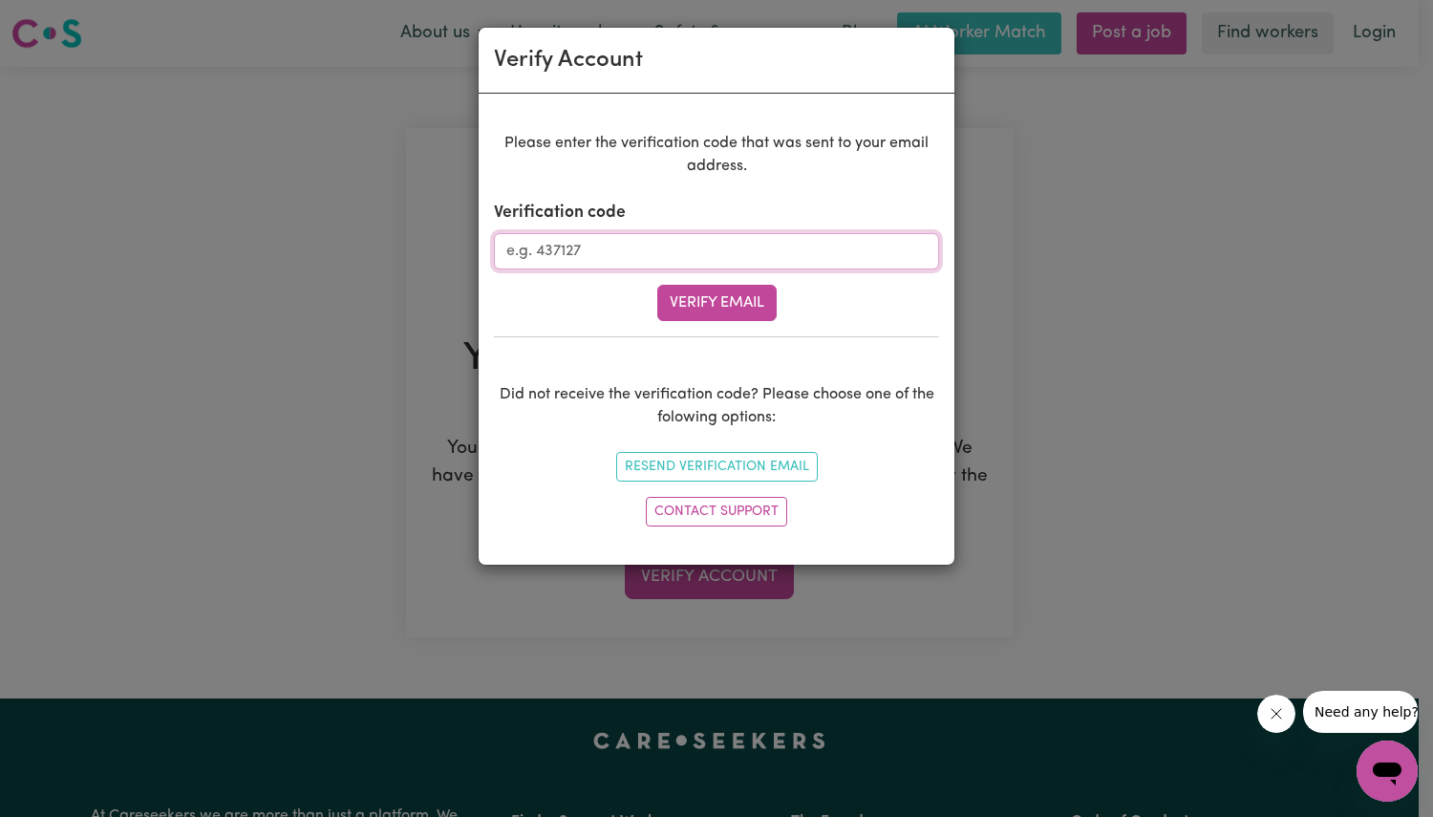
click at [742, 243] on input "Verification code" at bounding box center [716, 251] width 445 height 36
type input "042597"
click at [702, 289] on button "Verify Email" at bounding box center [716, 303] width 119 height 36
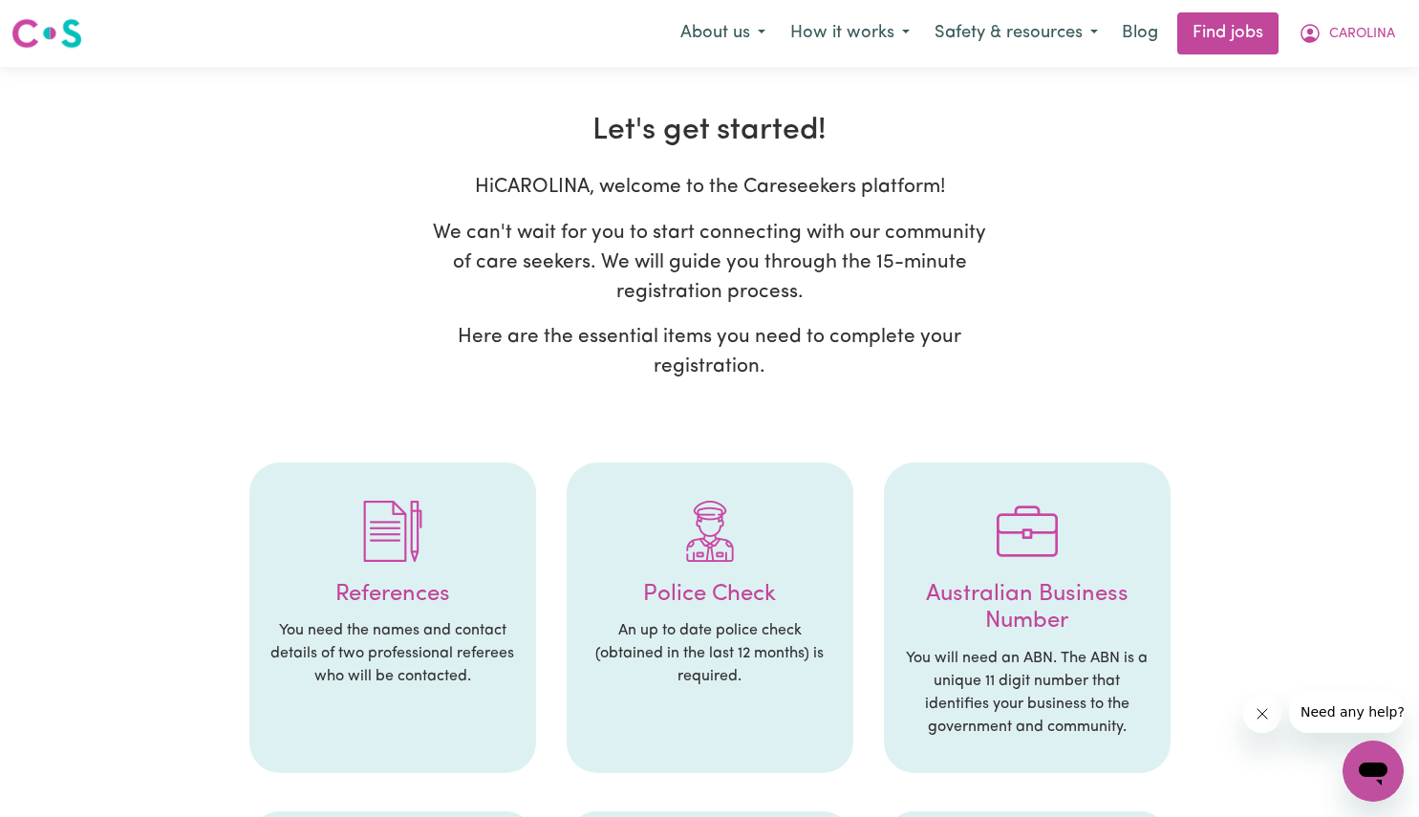
click at [723, 674] on p "An up to date police check (obtained in the last 12 months) is required." at bounding box center [710, 653] width 248 height 69
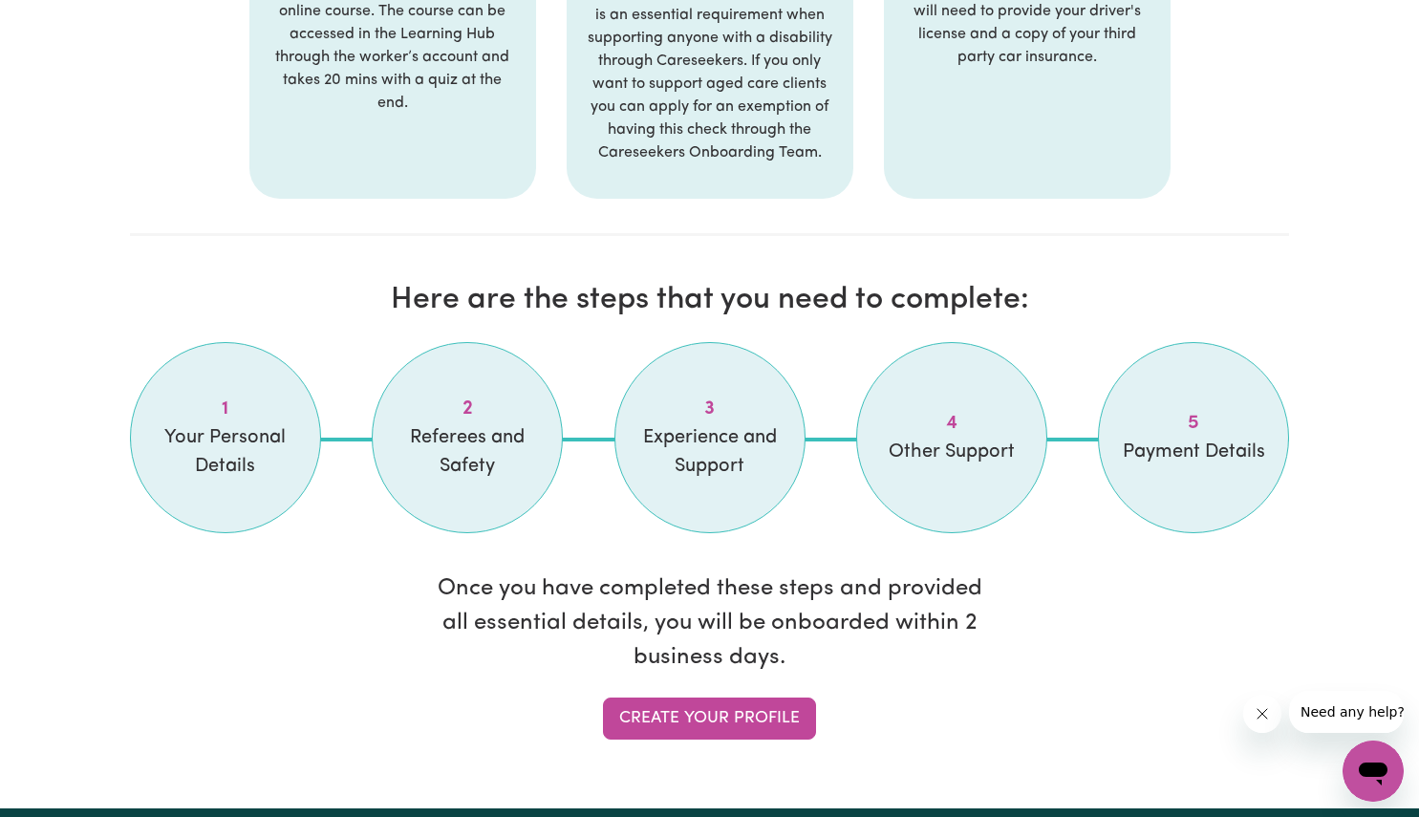
scroll to position [1368, 0]
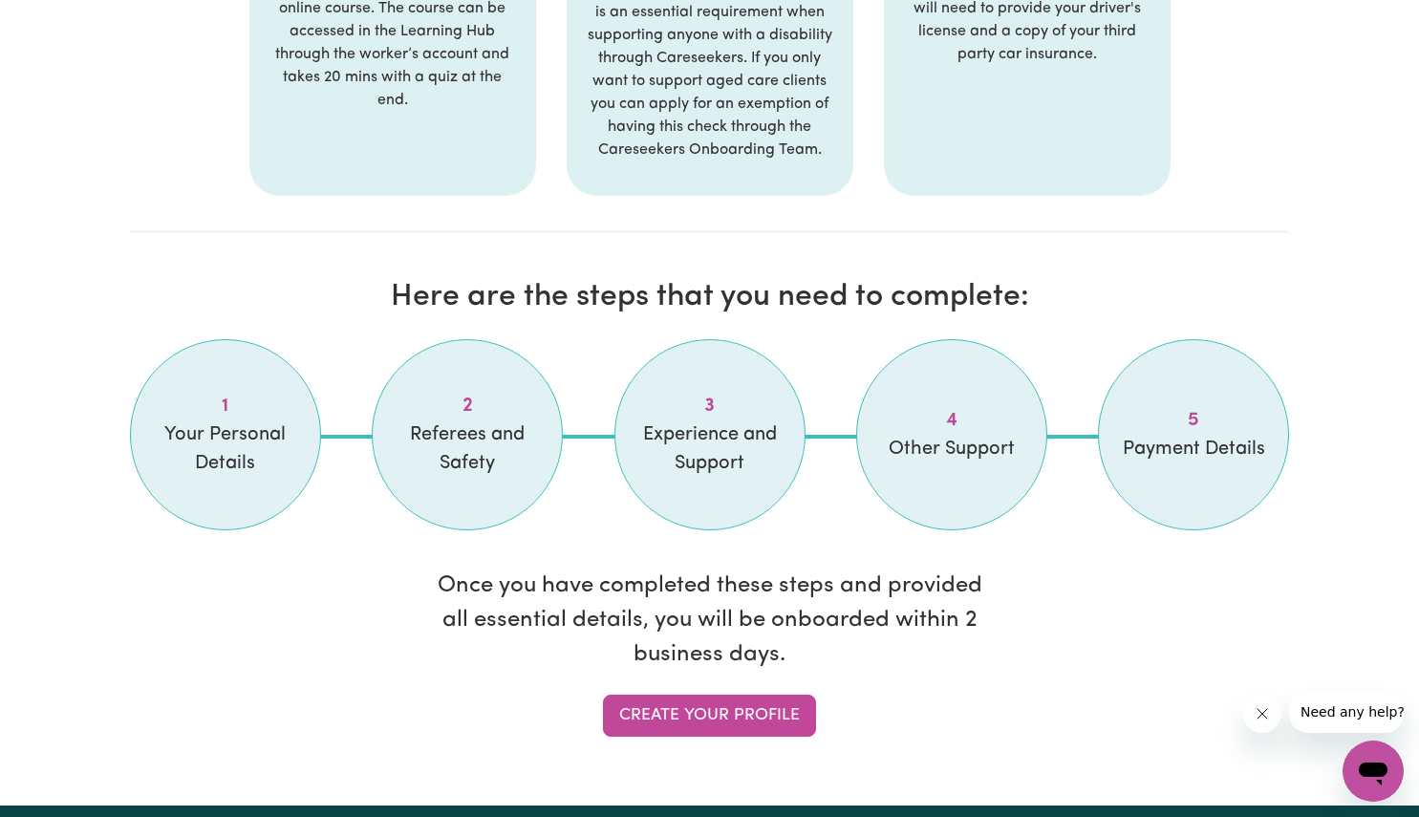
click at [732, 718] on link "Create your profile" at bounding box center [709, 716] width 213 height 42
select select "Studying a healthcare related degree or qualification"
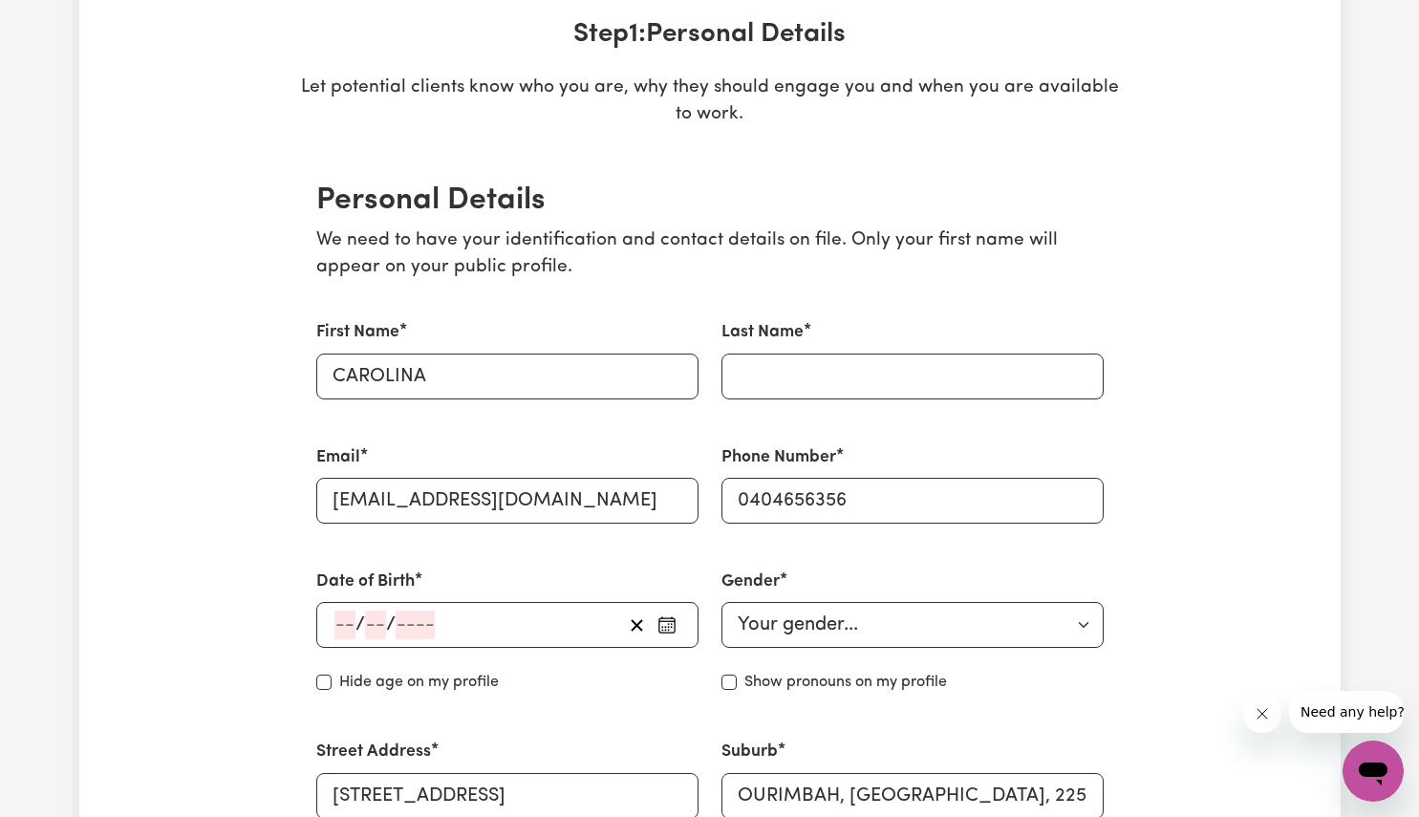
scroll to position [312, 0]
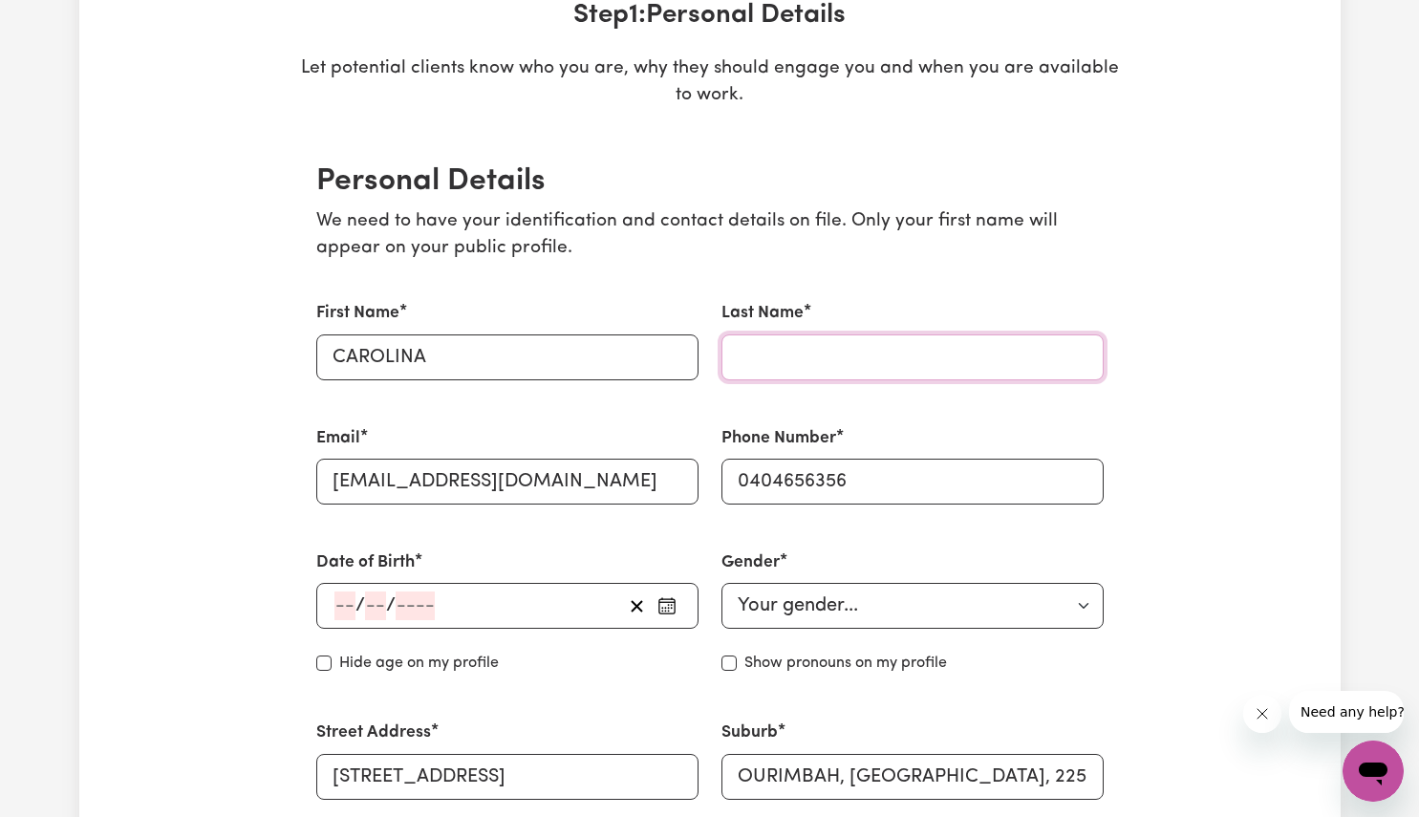
click at [900, 350] on input "Last Name" at bounding box center [913, 357] width 382 height 46
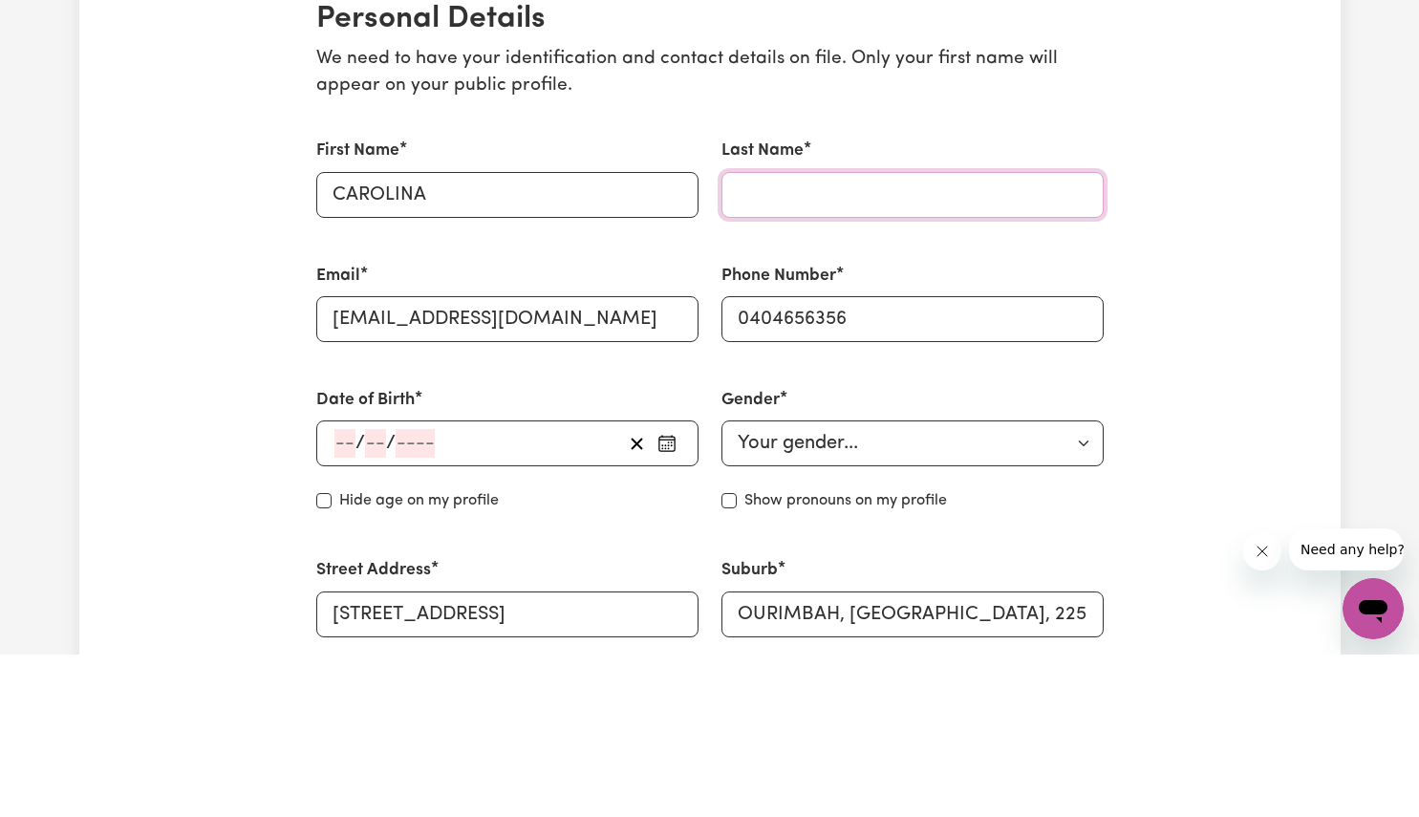
click at [946, 365] on input "Last Name" at bounding box center [913, 357] width 382 height 46
type input "[PERSON_NAME]"
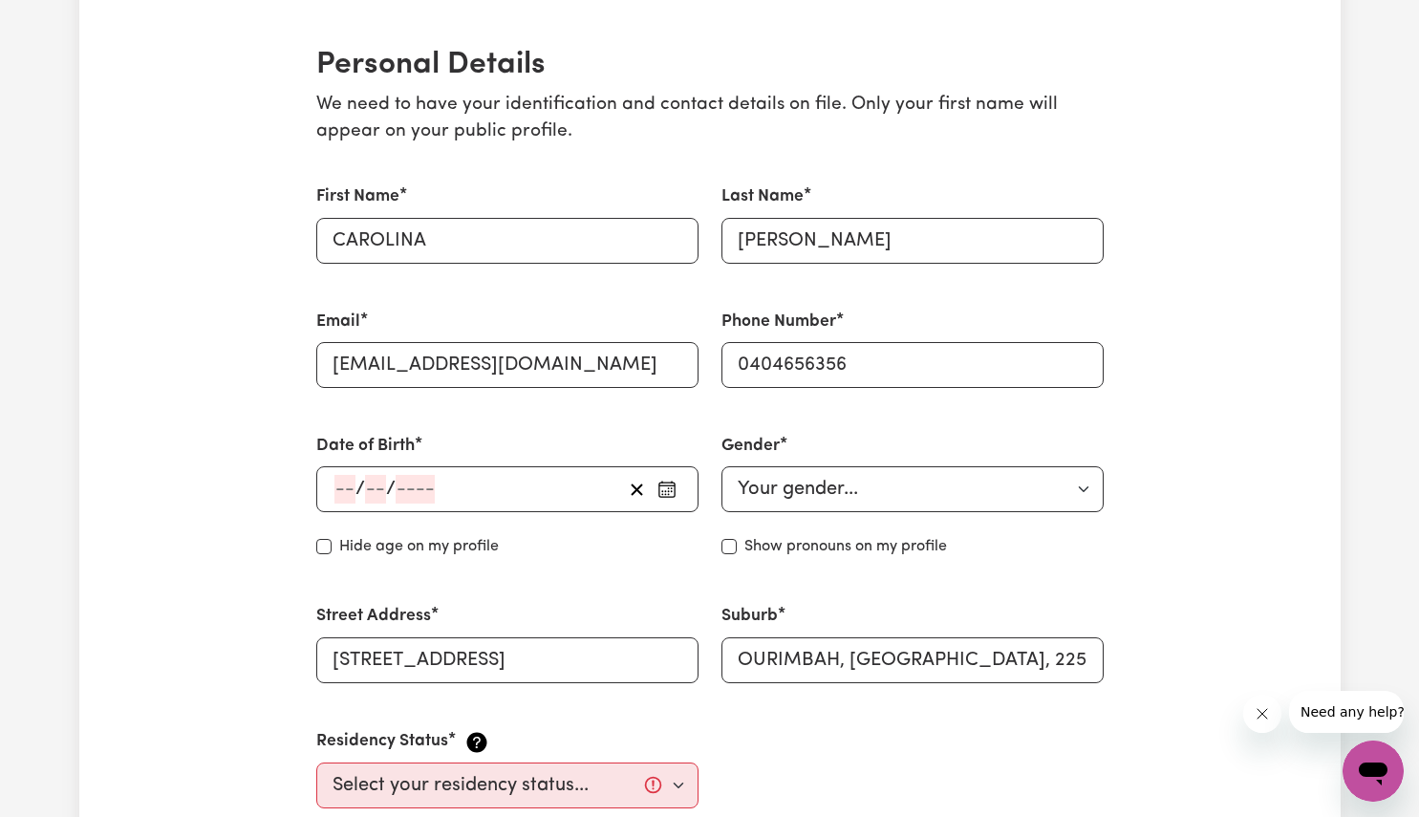
scroll to position [428, 0]
click at [343, 488] on input "number" at bounding box center [344, 489] width 21 height 29
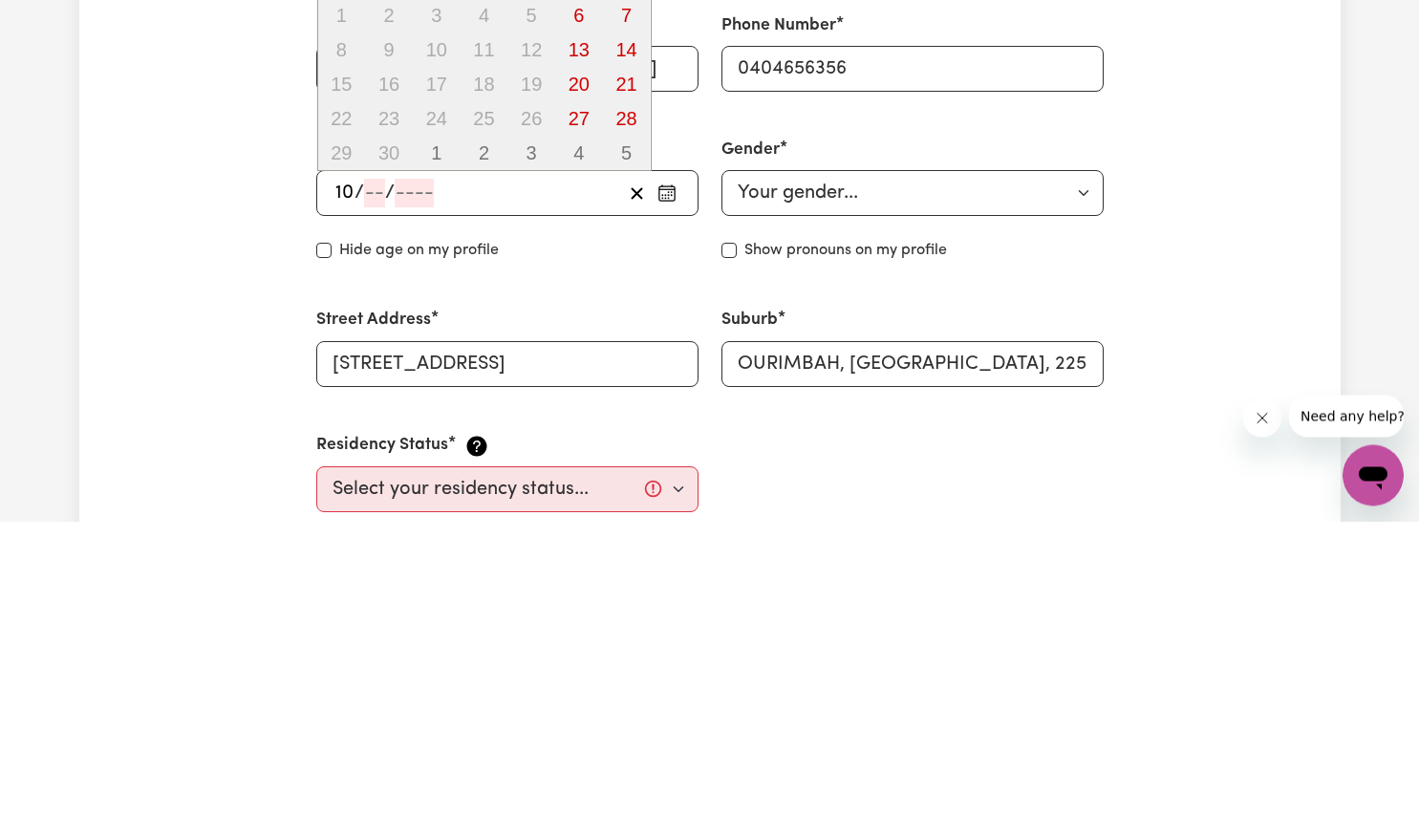
type input "10"
type input "11"
type input "199"
type input "[DATE]"
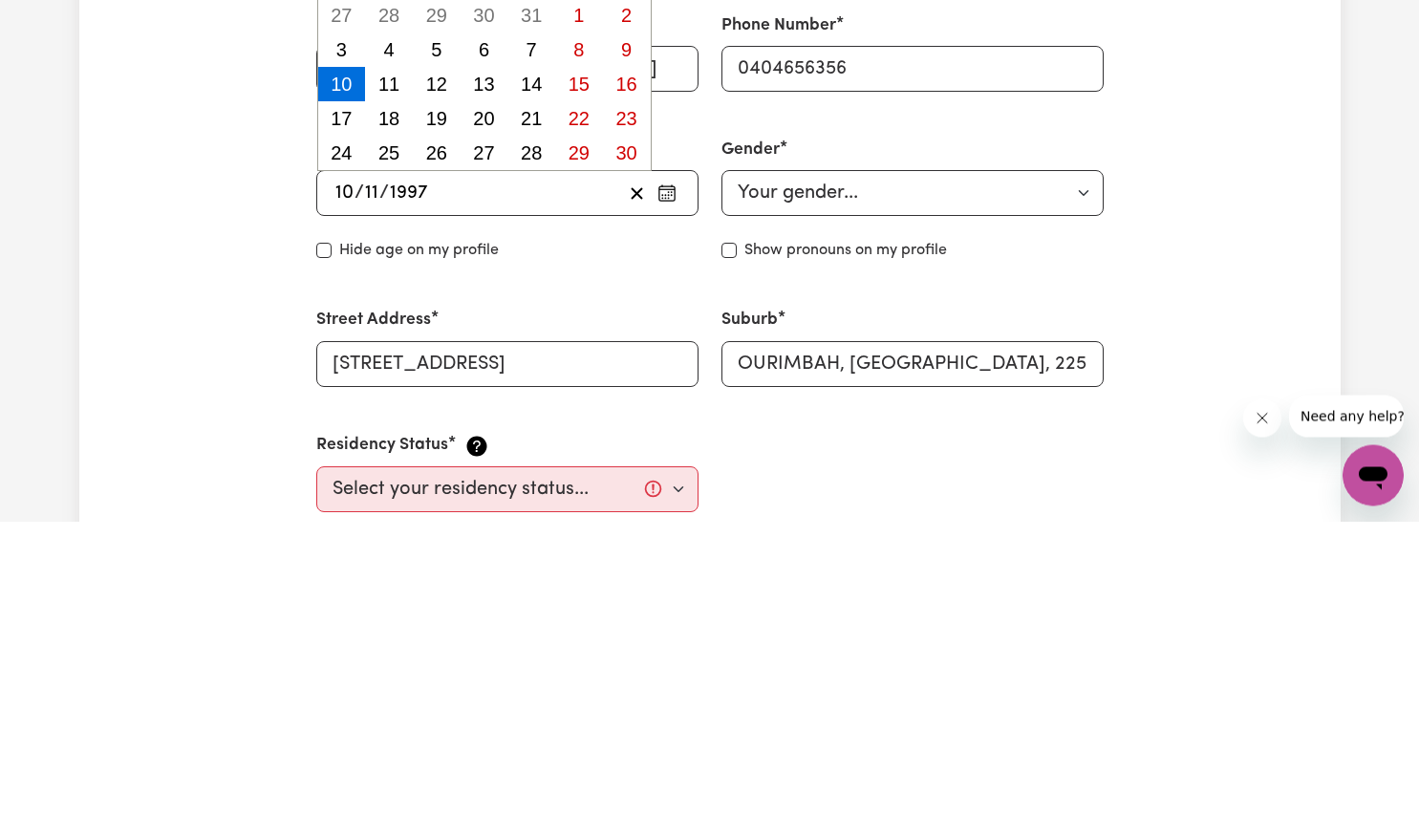
type input "1997"
click at [861, 478] on select "Your gender... [DEMOGRAPHIC_DATA] [DEMOGRAPHIC_DATA] [DEMOGRAPHIC_DATA] Other P…" at bounding box center [913, 489] width 382 height 46
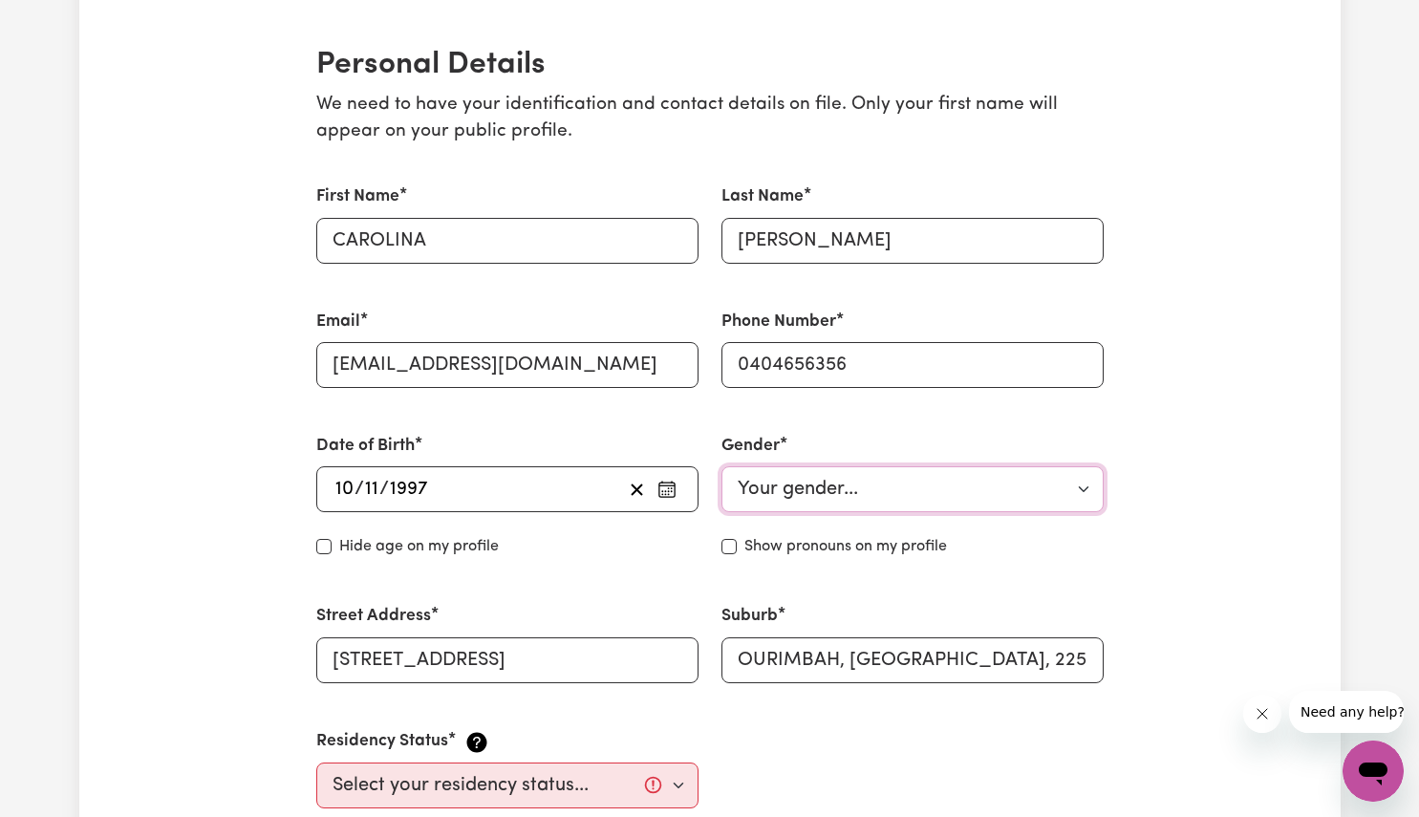
select select "[DEMOGRAPHIC_DATA]"
click at [722, 466] on select "Your gender... [DEMOGRAPHIC_DATA] [DEMOGRAPHIC_DATA] [DEMOGRAPHIC_DATA] Other P…" at bounding box center [913, 489] width 382 height 46
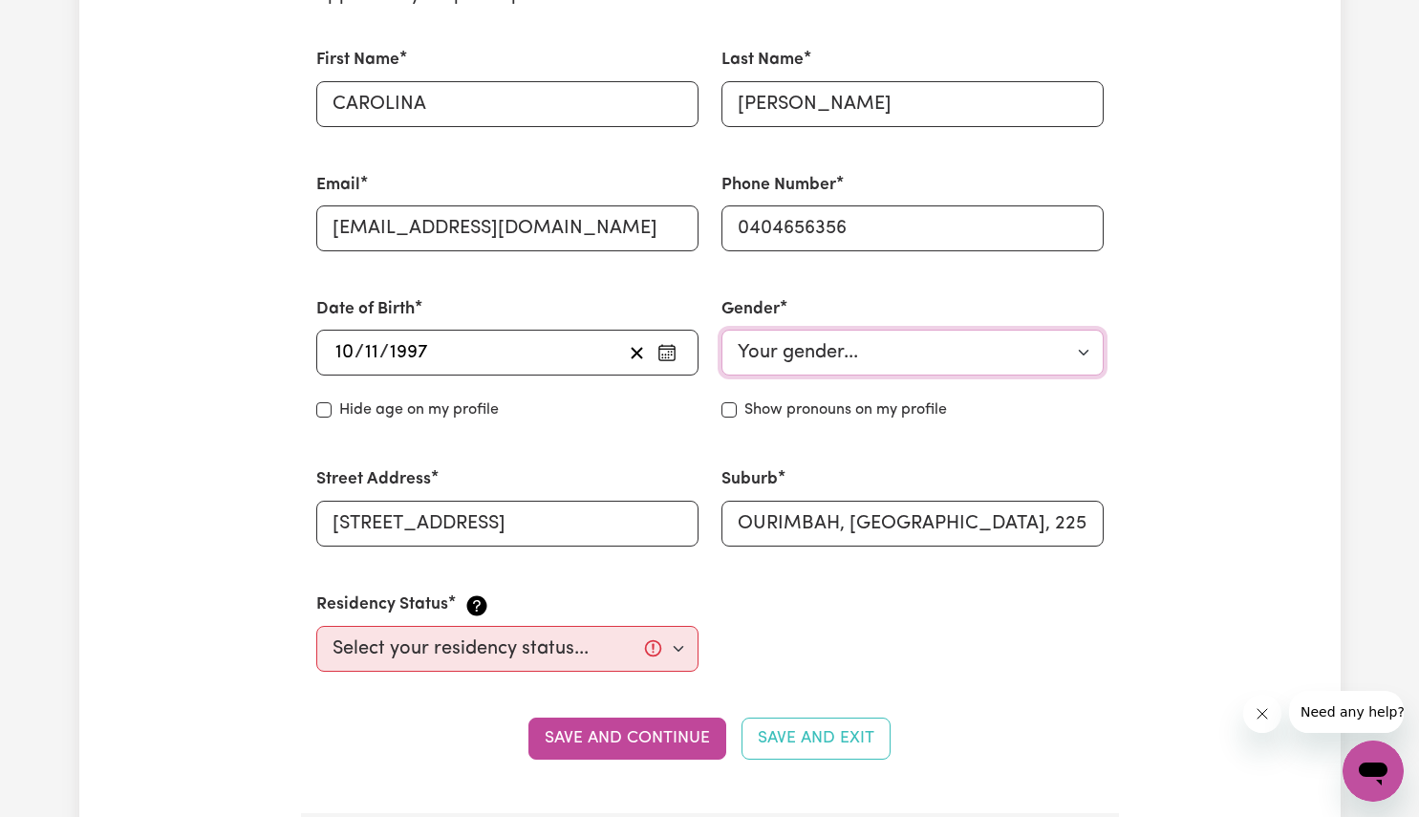
scroll to position [592, 0]
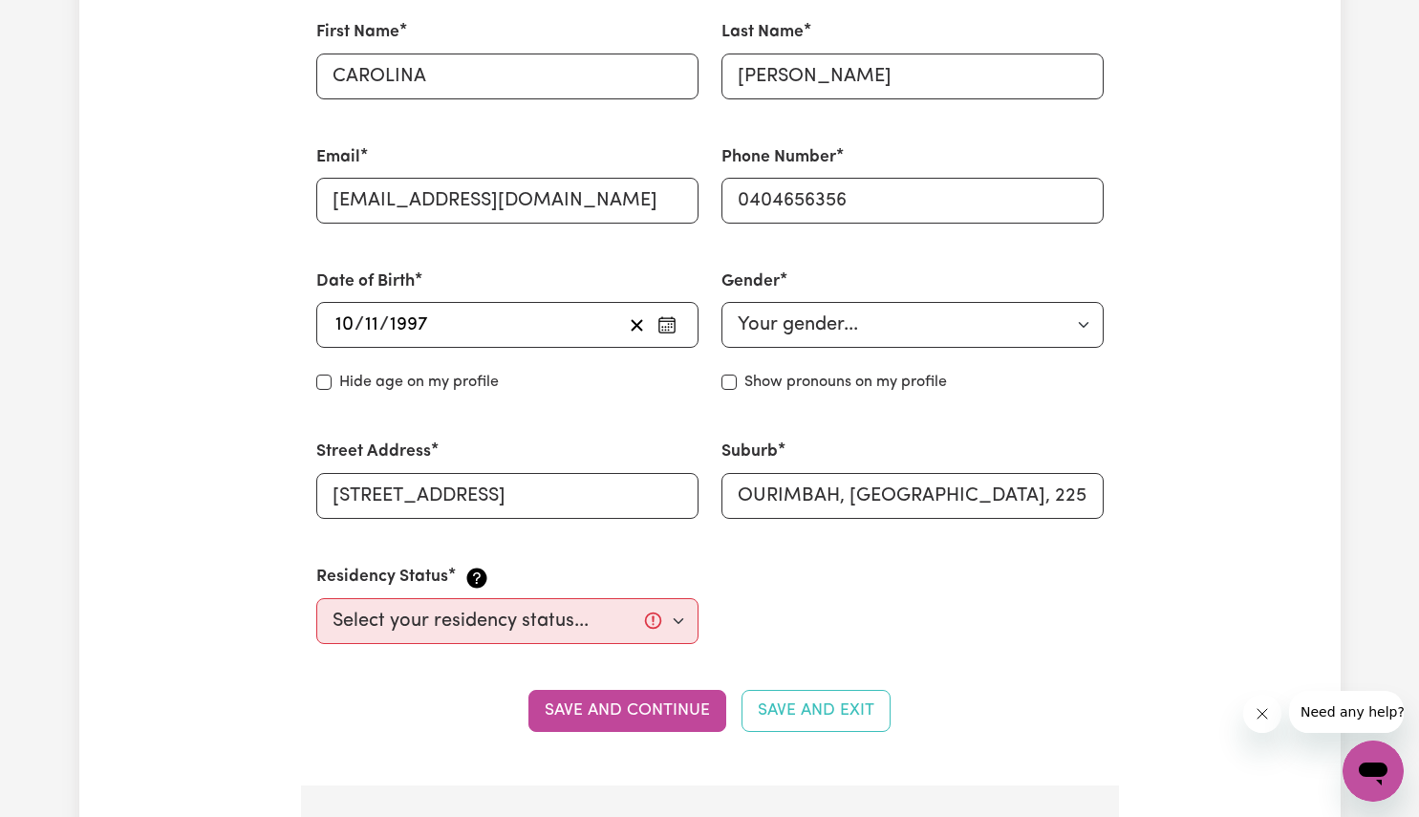
click at [773, 585] on div "First Name CAROLINA Last Name [PERSON_NAME] Email [EMAIL_ADDRESS][DOMAIN_NAME] …" at bounding box center [710, 332] width 810 height 670
click at [654, 633] on select "Select your residency status... [DEMOGRAPHIC_DATA] citizen Australian PR [DEMOG…" at bounding box center [507, 621] width 382 height 46
select select "Australian PR"
click at [316, 598] on select "Select your residency status... [DEMOGRAPHIC_DATA] citizen Australian PR [DEMOG…" at bounding box center [507, 621] width 382 height 46
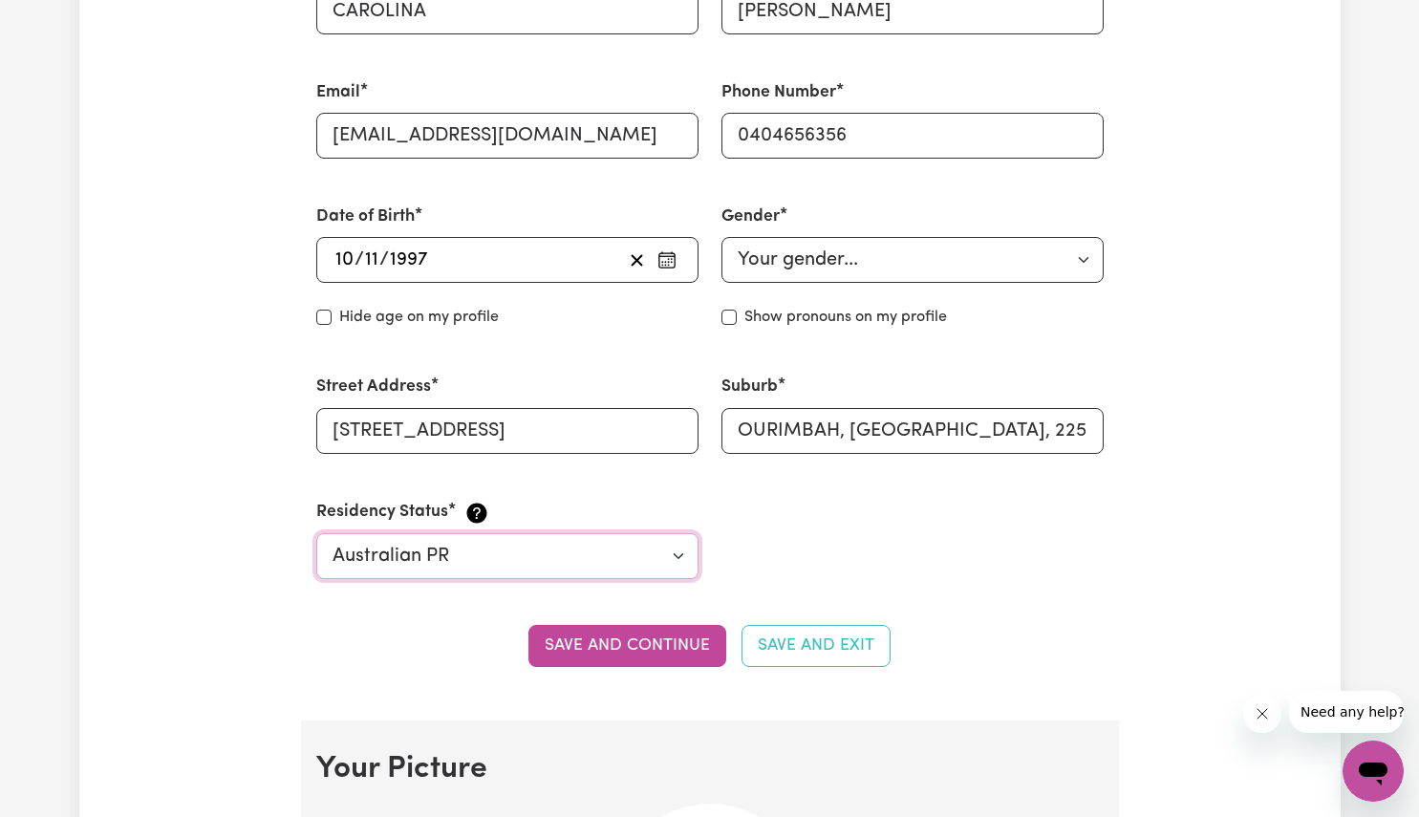
scroll to position [659, 0]
click at [658, 639] on button "Save and continue" at bounding box center [627, 644] width 198 height 42
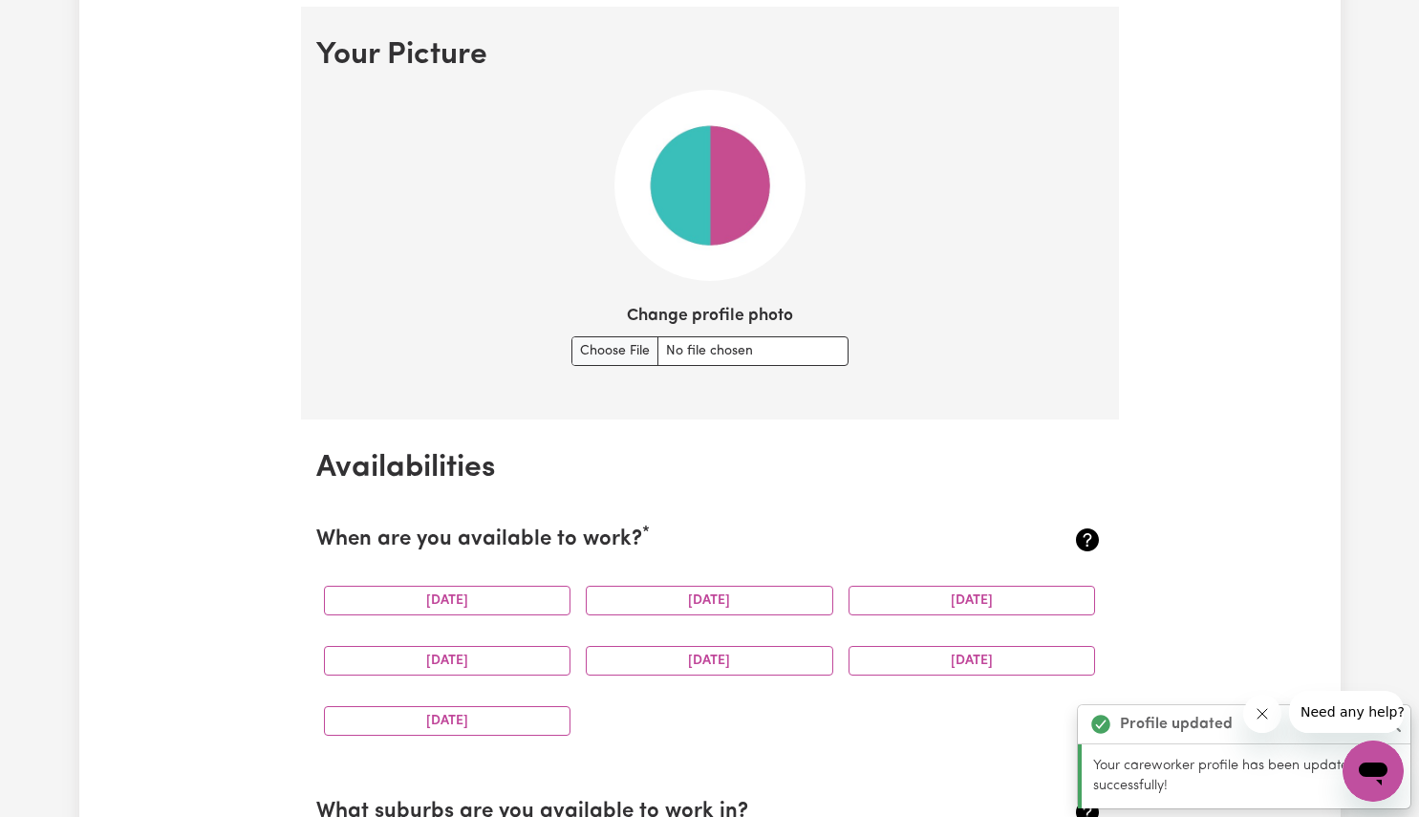
scroll to position [1378, 0]
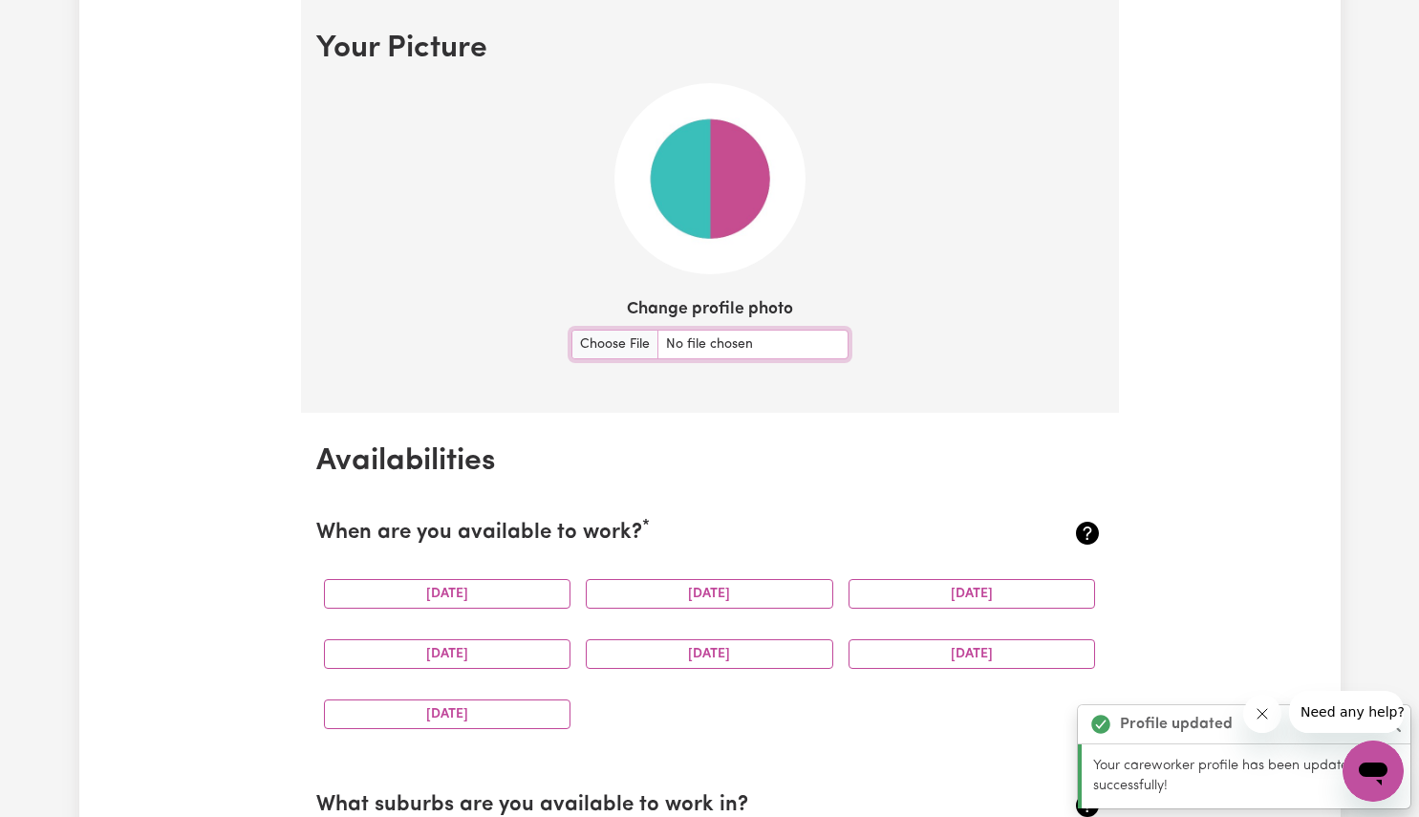
click at [601, 343] on input "Change profile photo" at bounding box center [709, 345] width 277 height 30
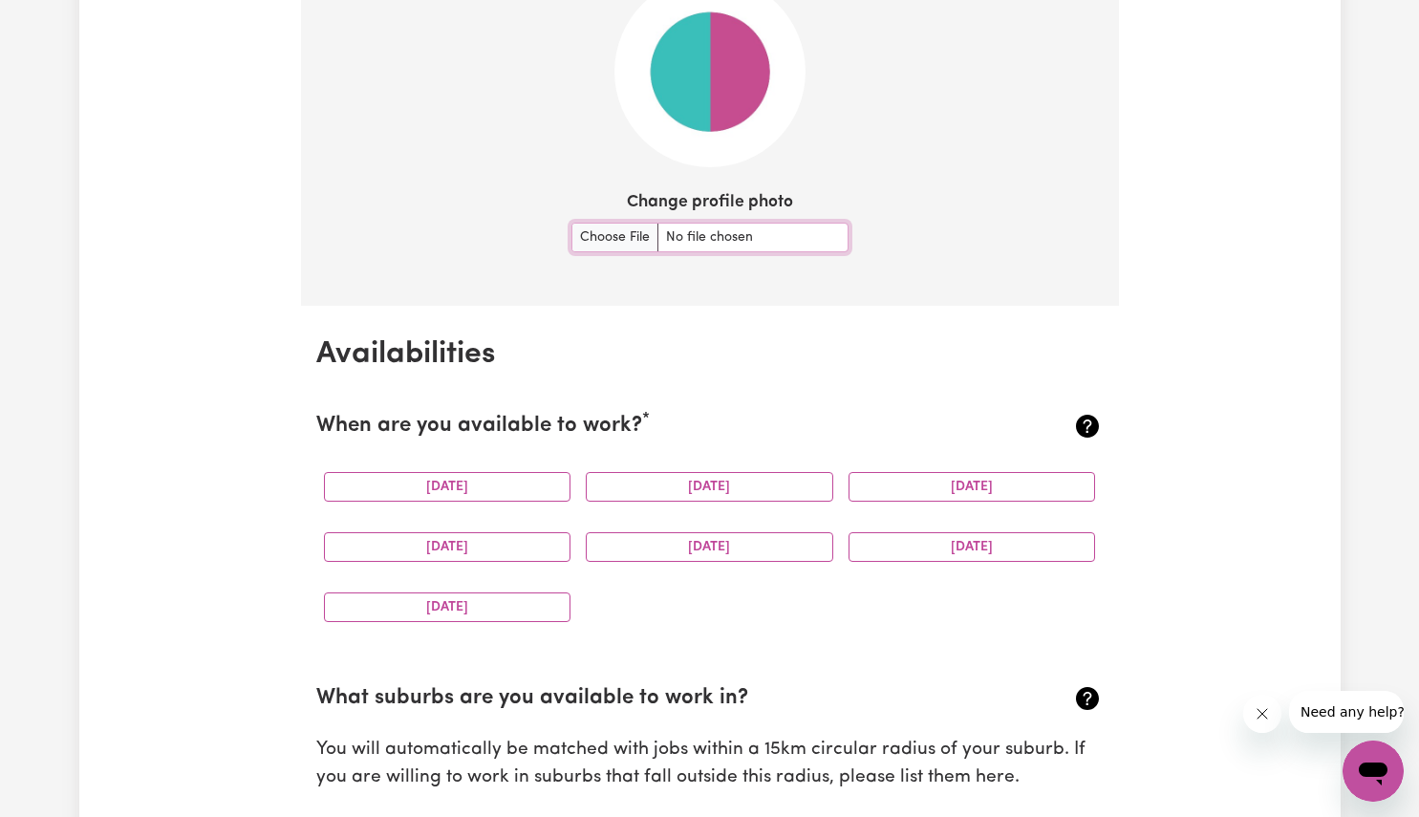
scroll to position [1487, 0]
click at [517, 483] on button "[DATE]" at bounding box center [448, 485] width 248 height 30
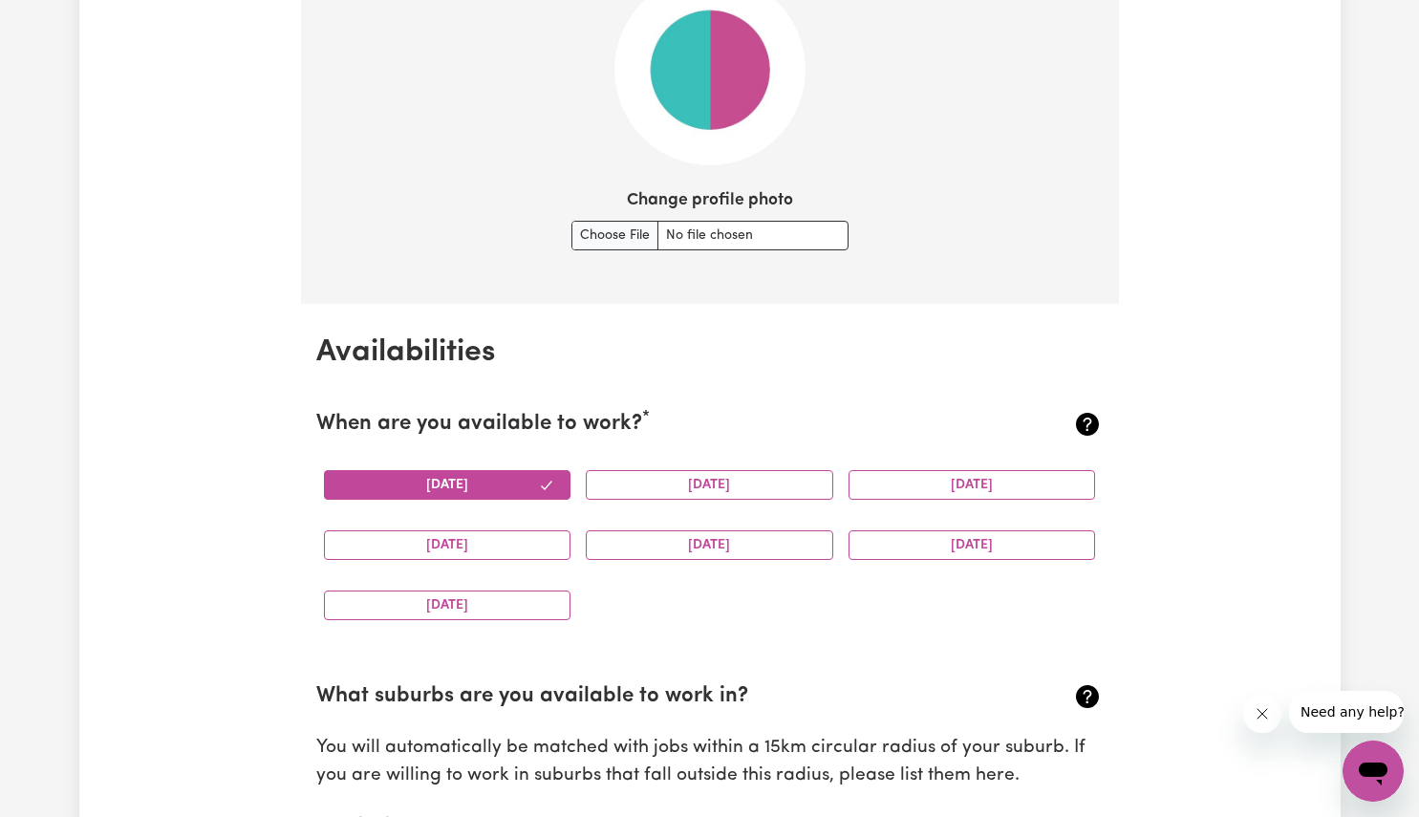
click at [700, 480] on button "[DATE]" at bounding box center [710, 485] width 248 height 30
click at [943, 492] on button "[DATE]" at bounding box center [973, 485] width 248 height 30
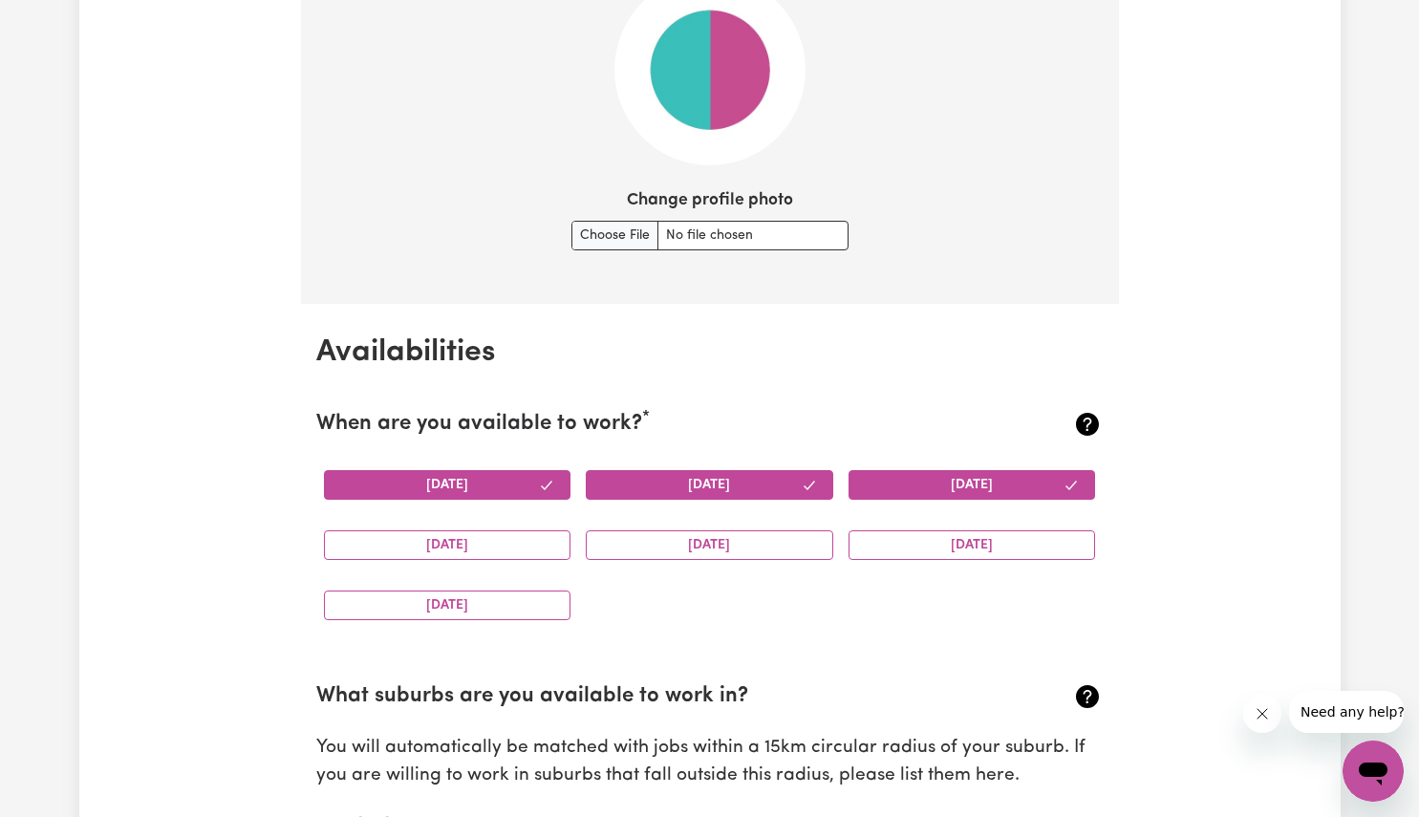
click at [911, 549] on button "[DATE]" at bounding box center [973, 545] width 248 height 30
click at [488, 533] on button "[DATE]" at bounding box center [448, 545] width 248 height 30
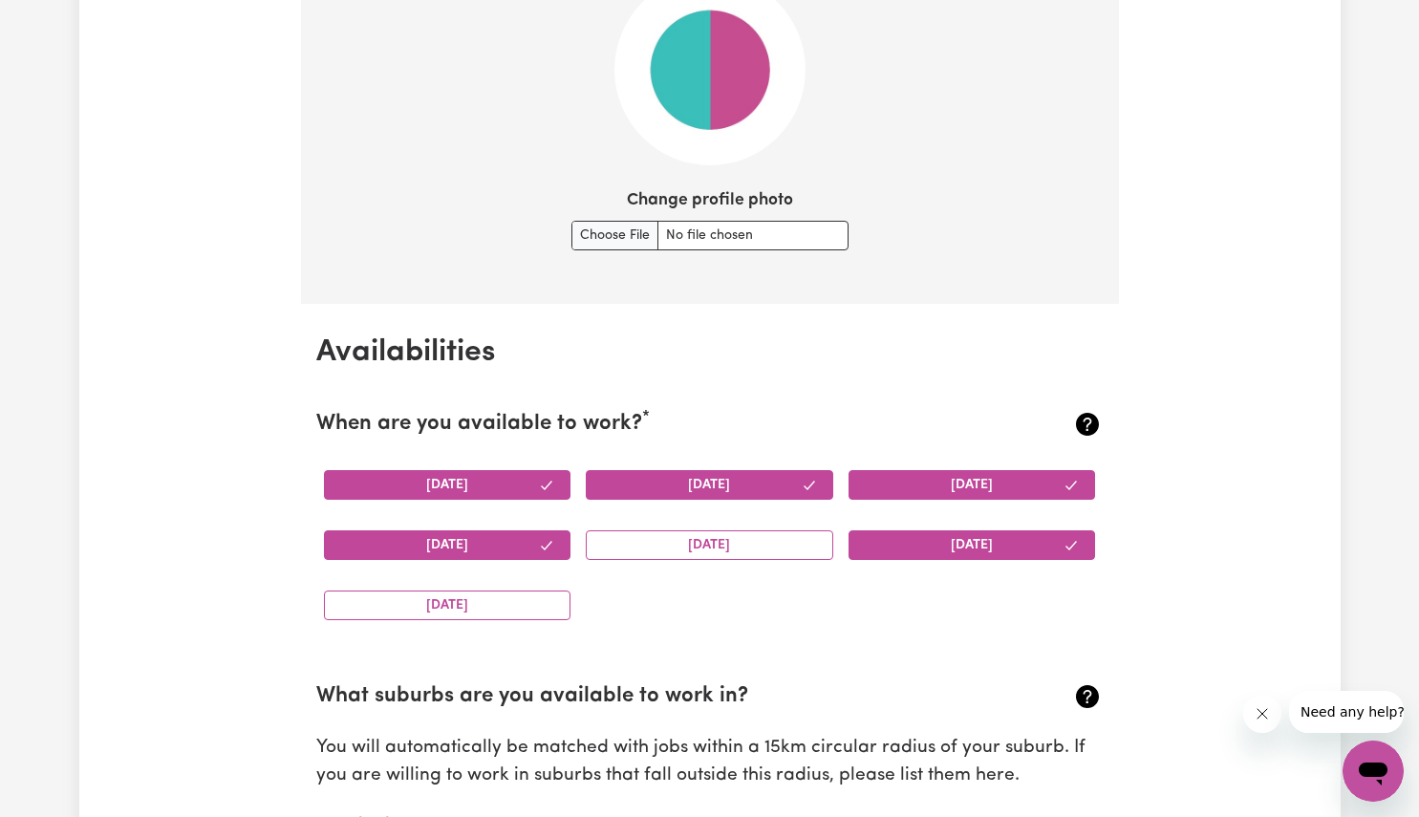
click at [664, 543] on button "[DATE]" at bounding box center [710, 545] width 248 height 30
click at [520, 601] on button "[DATE]" at bounding box center [448, 606] width 248 height 30
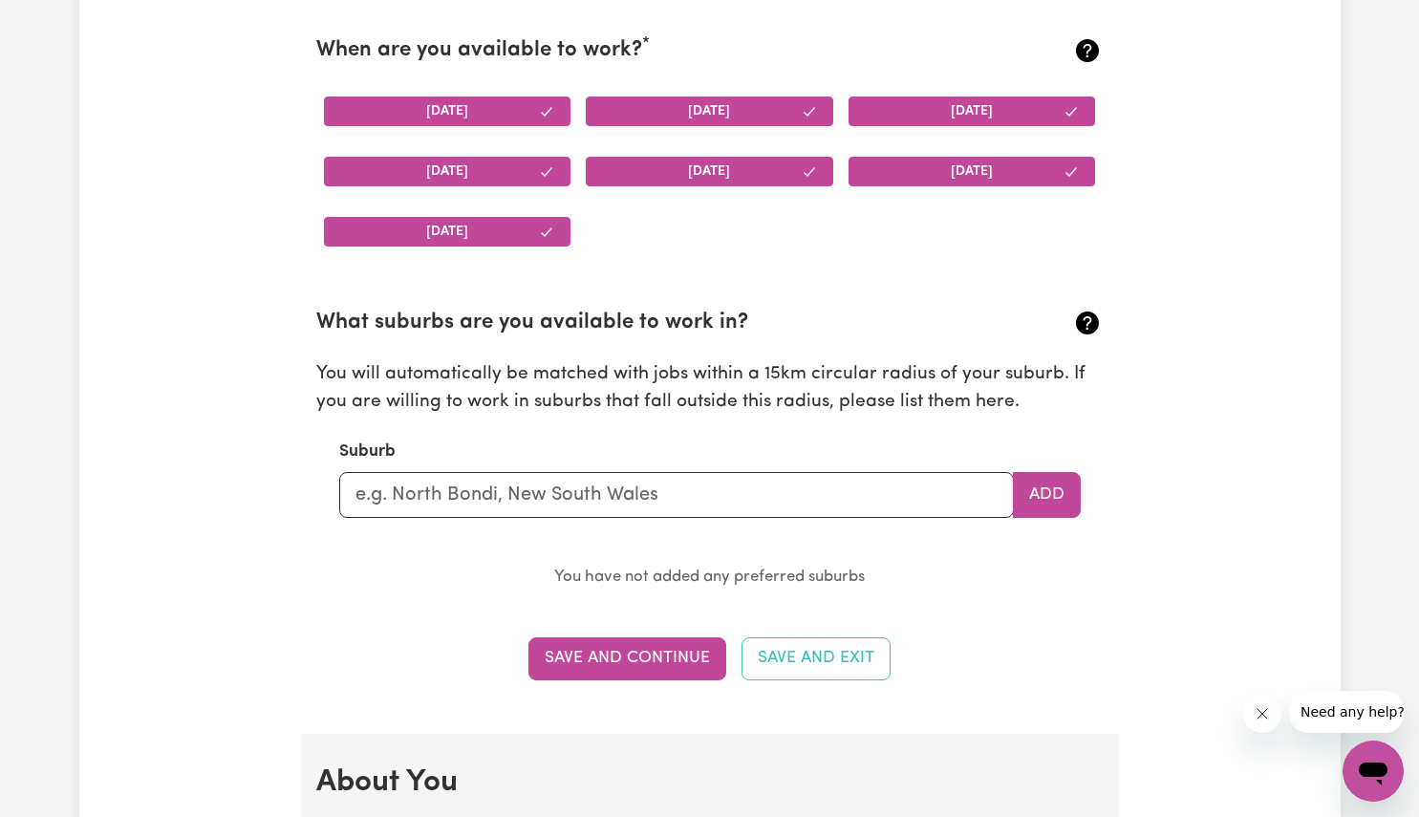
scroll to position [1865, 0]
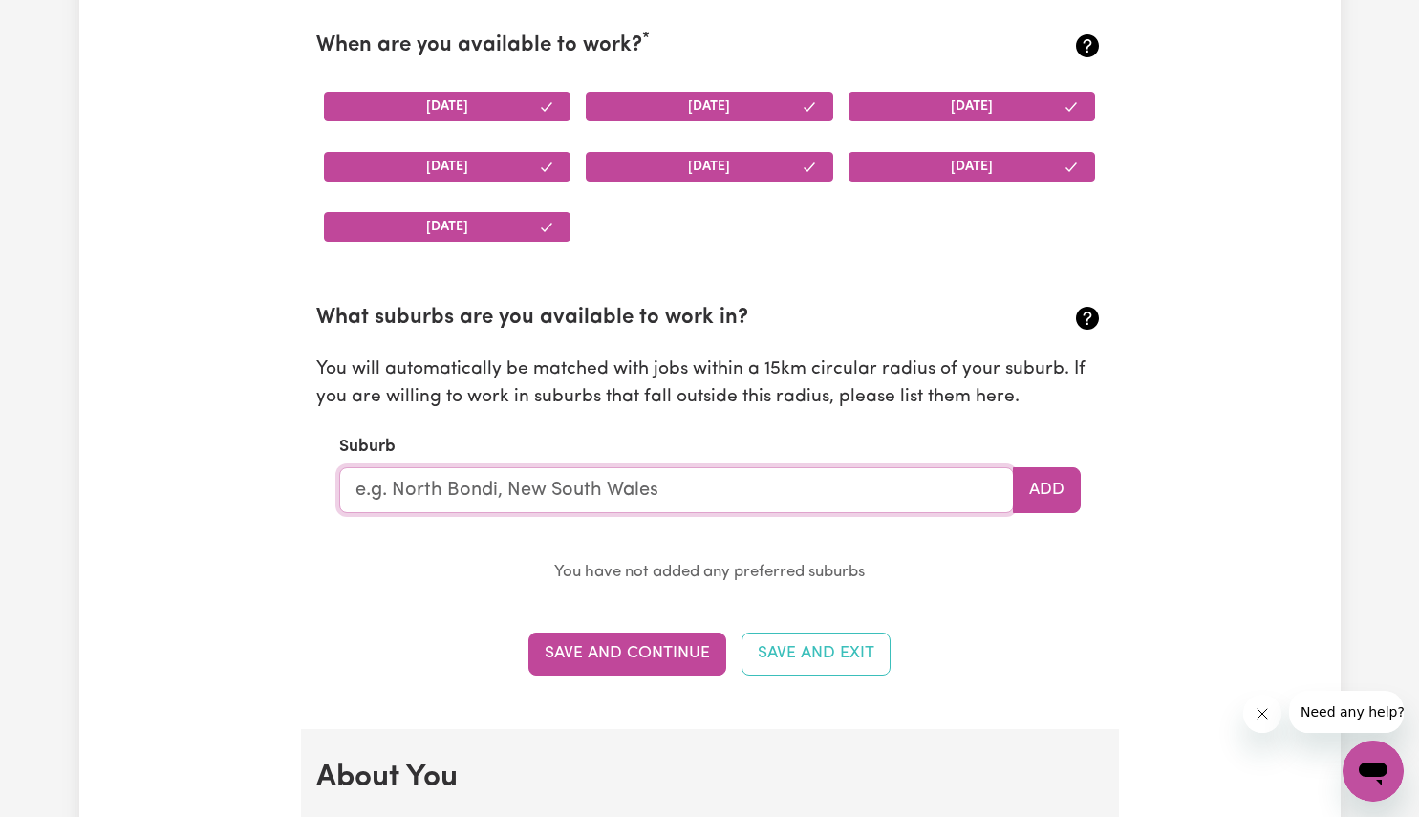
click at [736, 484] on input "text" at bounding box center [676, 490] width 675 height 46
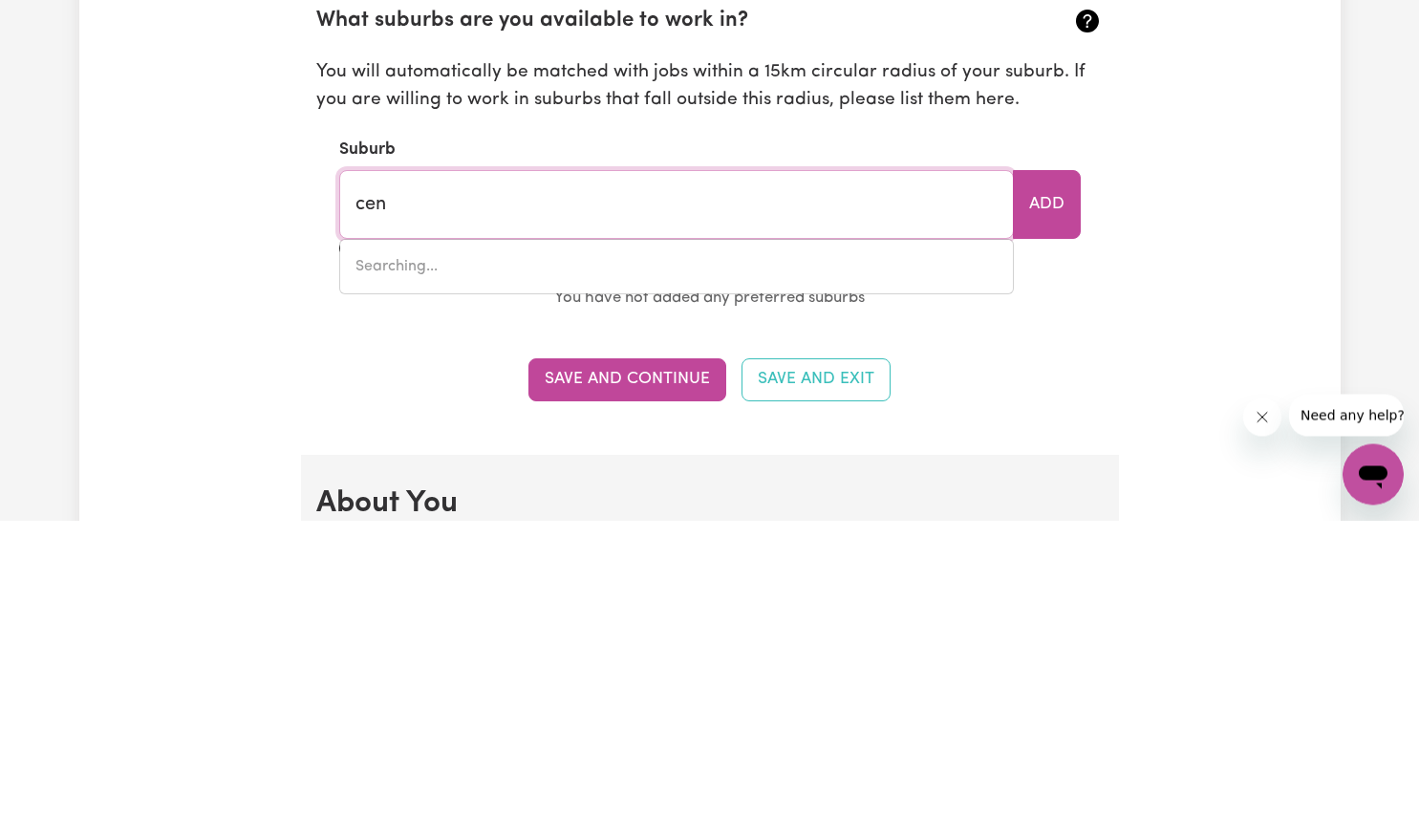
type input "cent"
type input "[GEOGRAPHIC_DATA], [GEOGRAPHIC_DATA], 4350"
type input "centr"
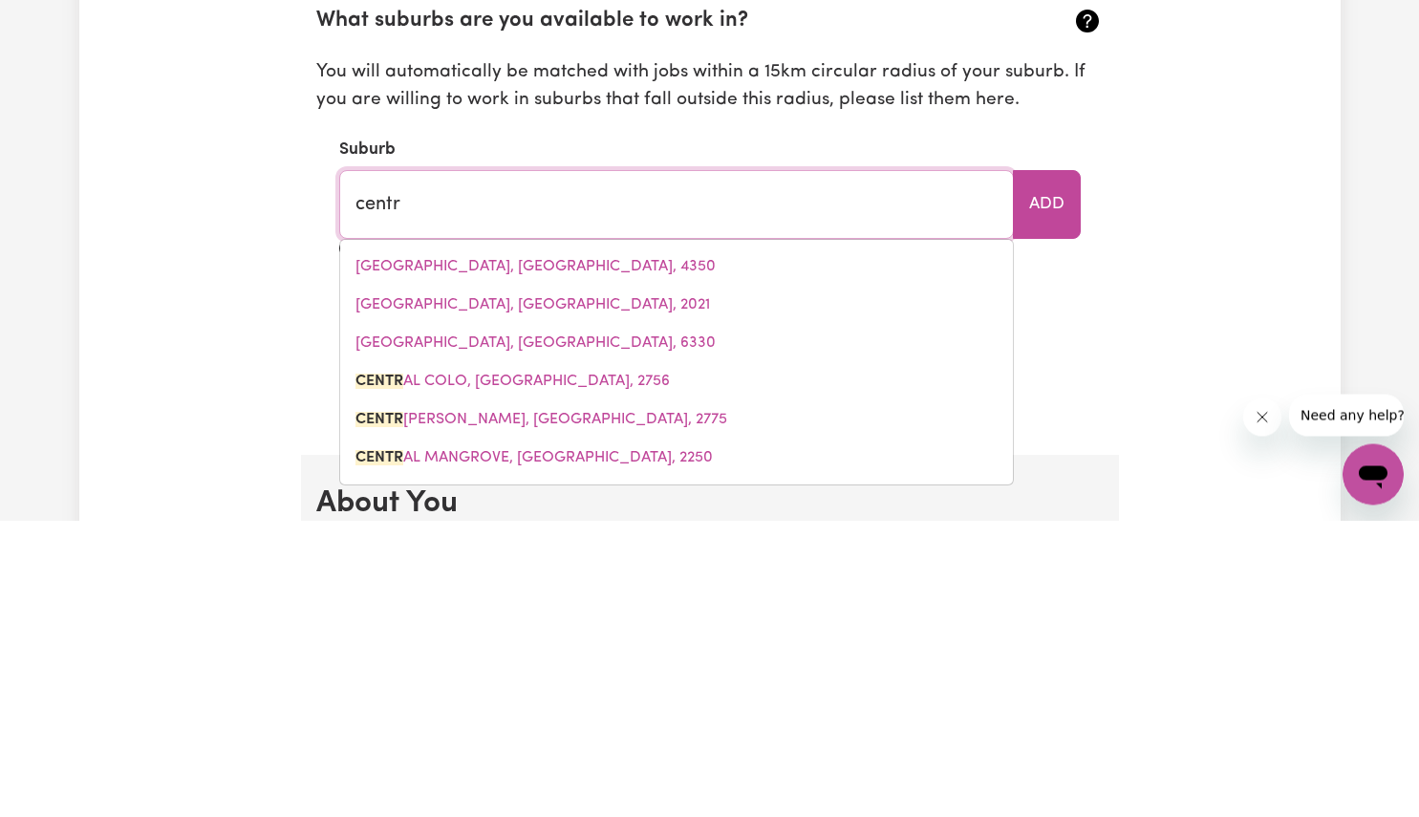
type input "centrAL COLO, [GEOGRAPHIC_DATA], 2756"
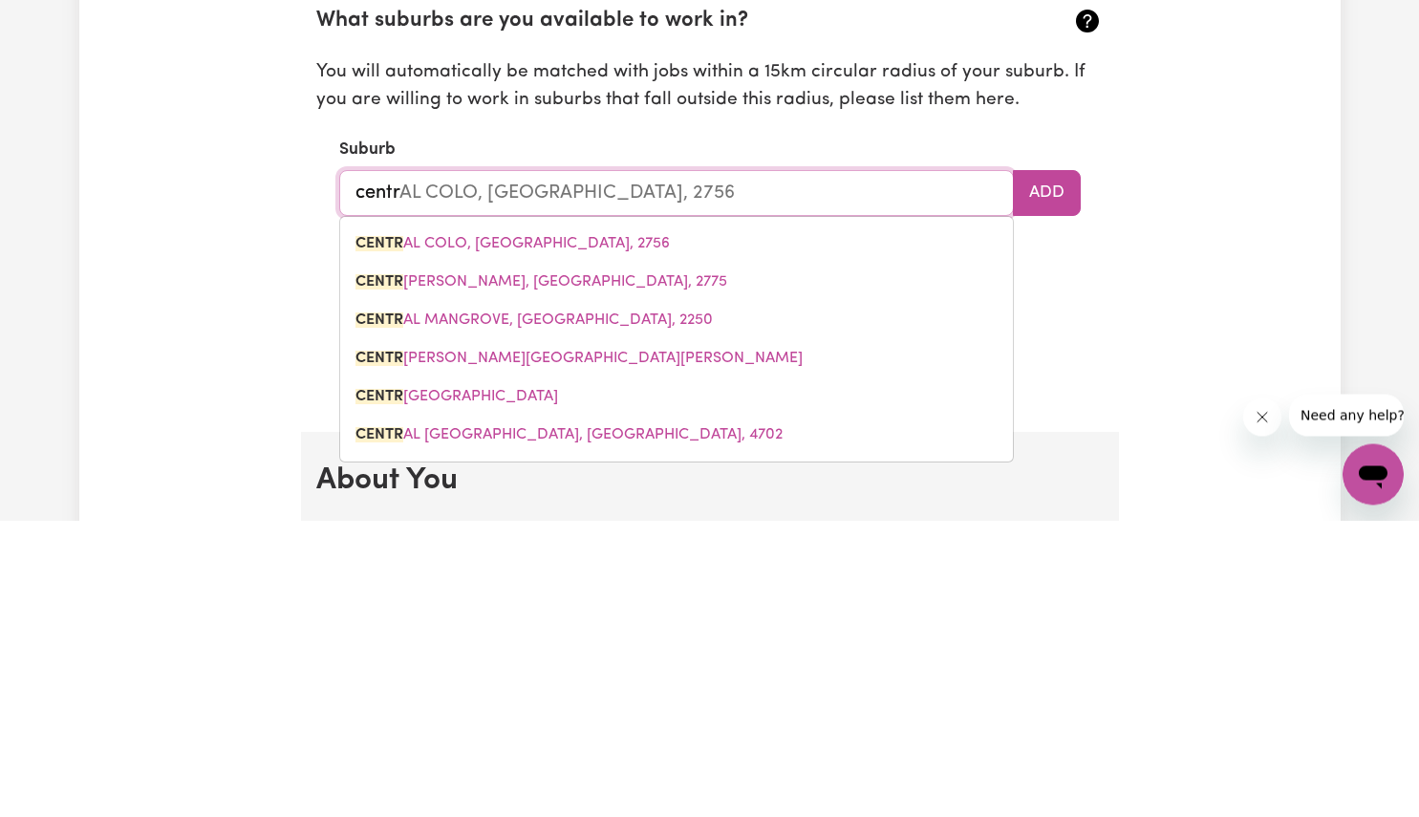
type input "centra"
type input "centraL COLO, [GEOGRAPHIC_DATA], 2756"
type input "central"
type input "[GEOGRAPHIC_DATA], [GEOGRAPHIC_DATA], 2756"
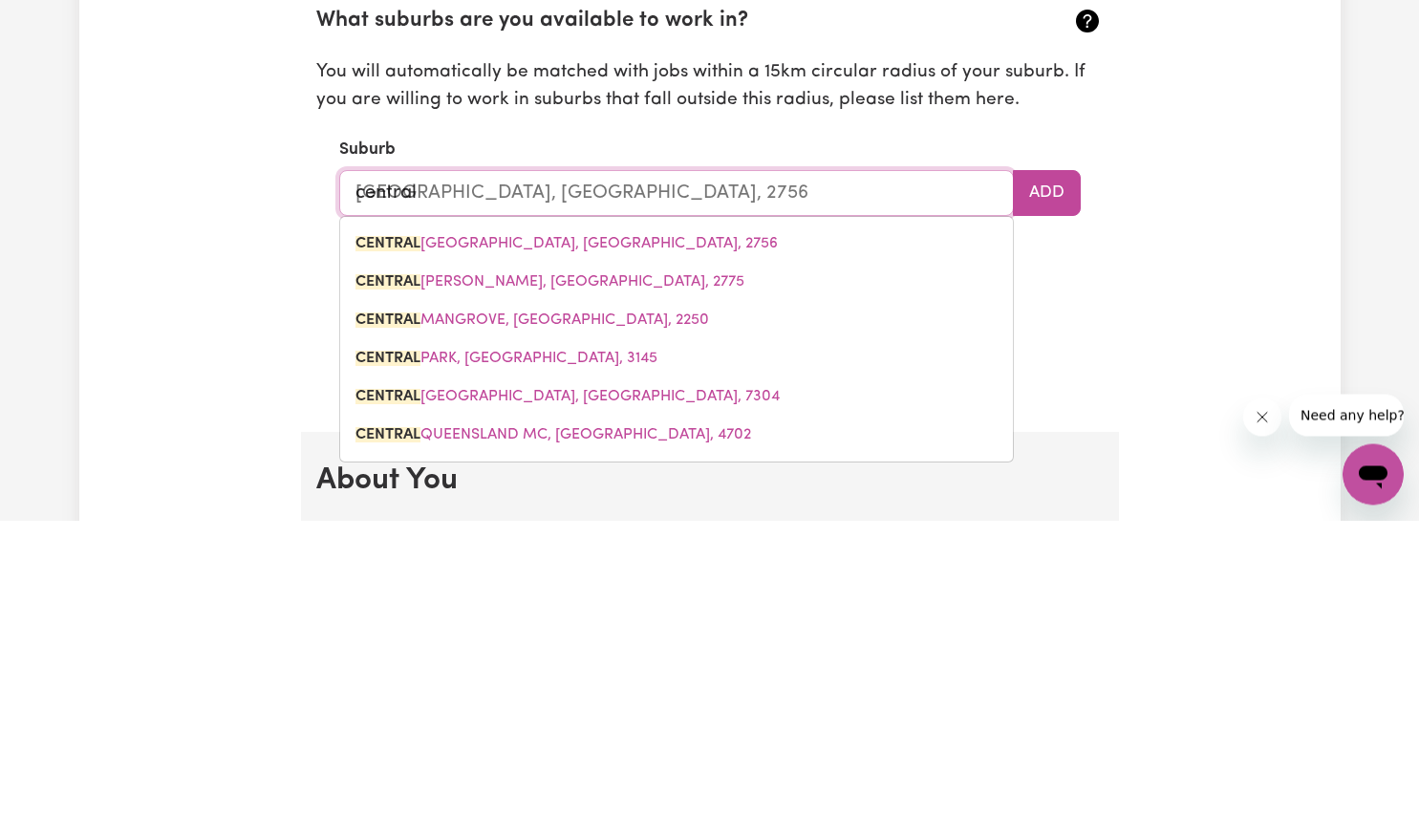
type input "central c"
type input "[GEOGRAPHIC_DATA], [GEOGRAPHIC_DATA], 2756"
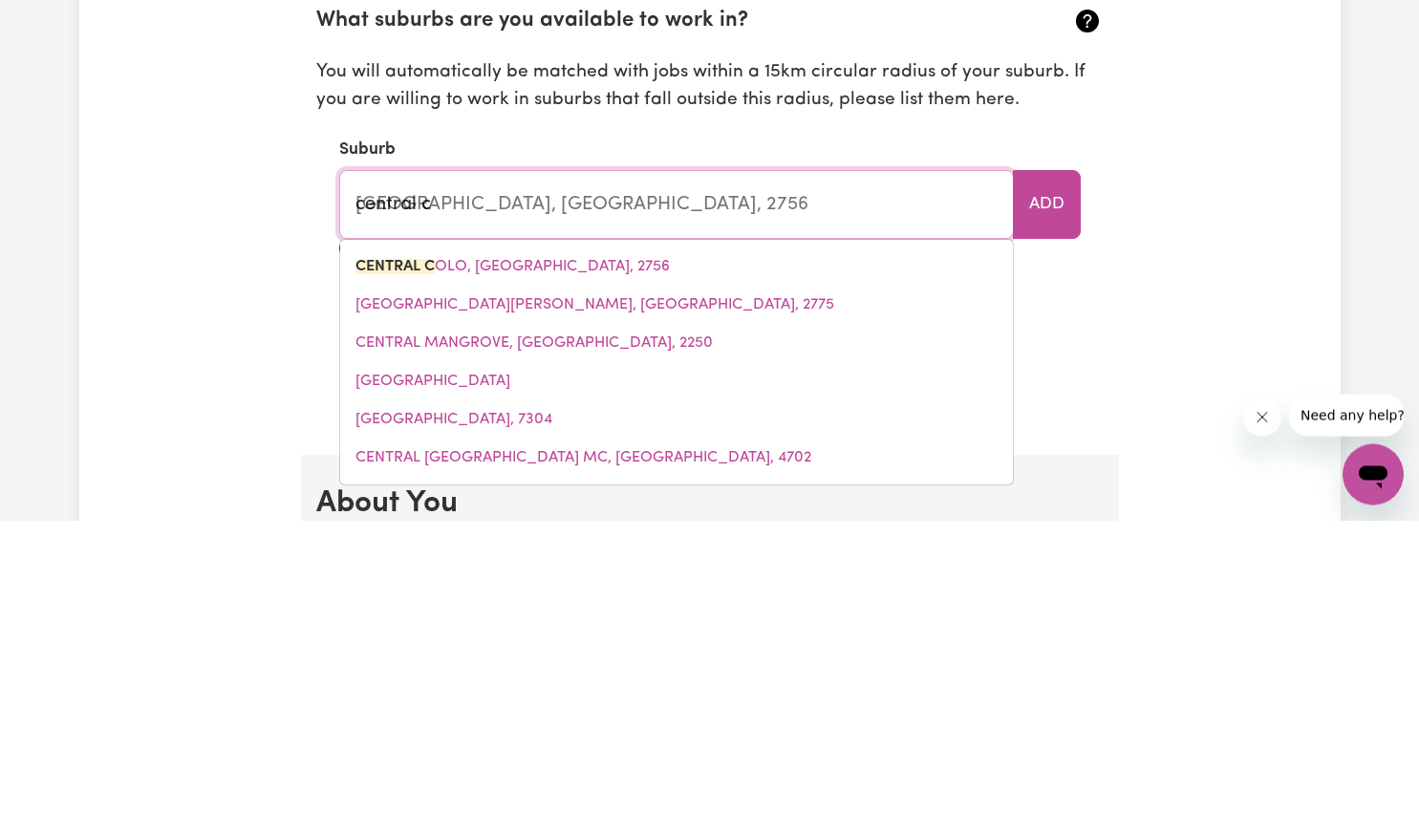
type input "central co"
type input "central coLO, [GEOGRAPHIC_DATA], 2756"
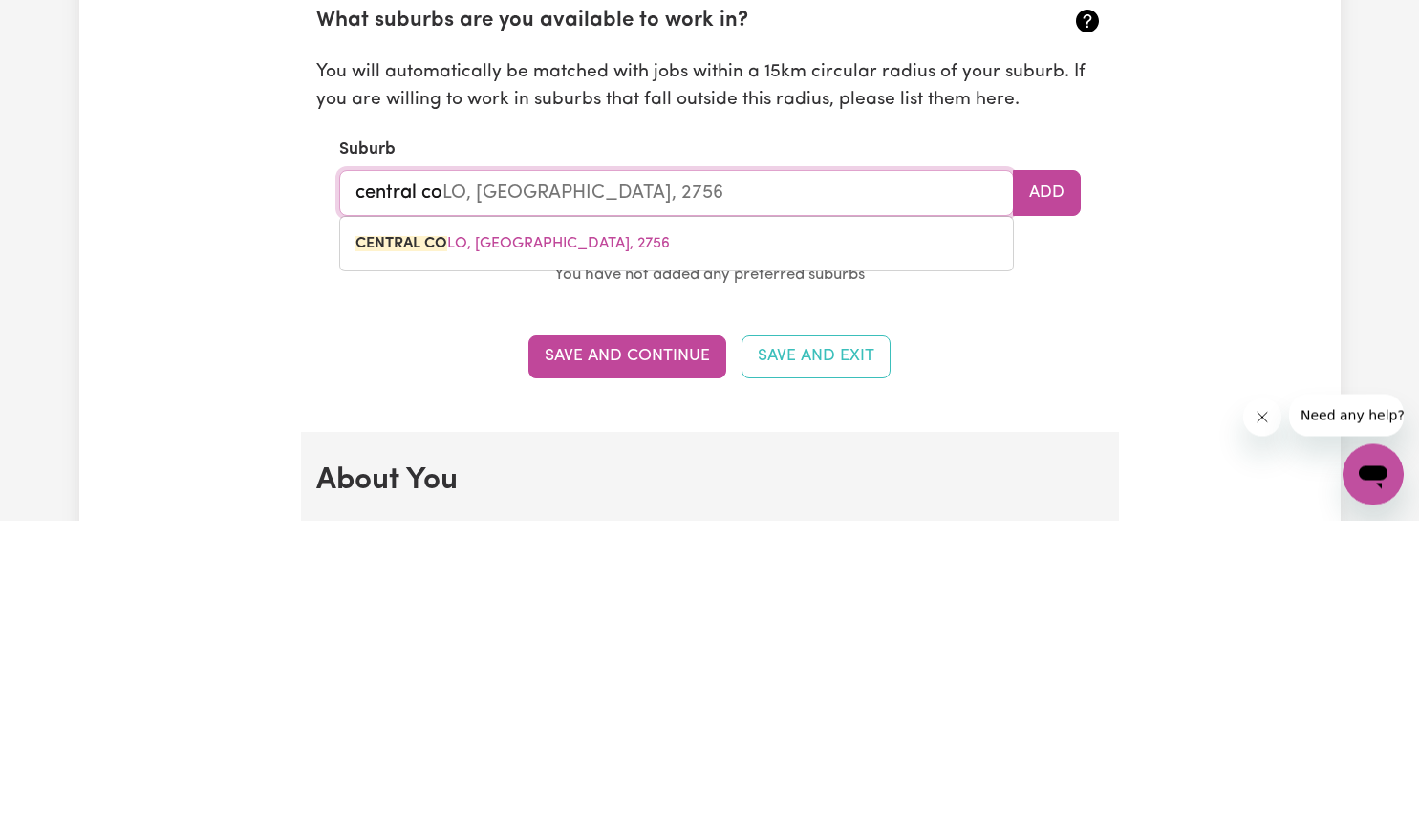
type input "central cos"
type input "central co"
type input "central coLO, [GEOGRAPHIC_DATA], 2756"
type input "central coa"
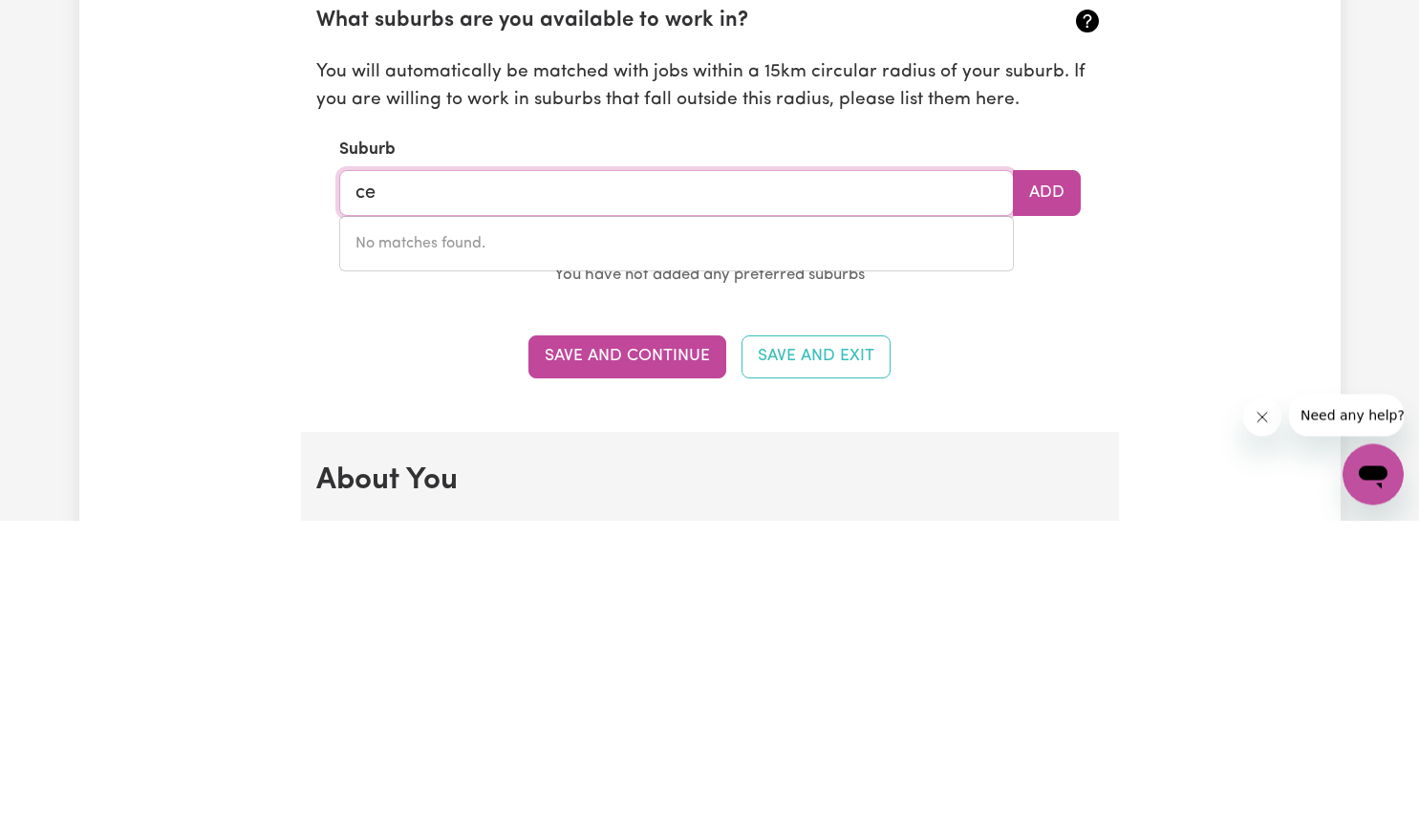
type input "c"
type input "gos"
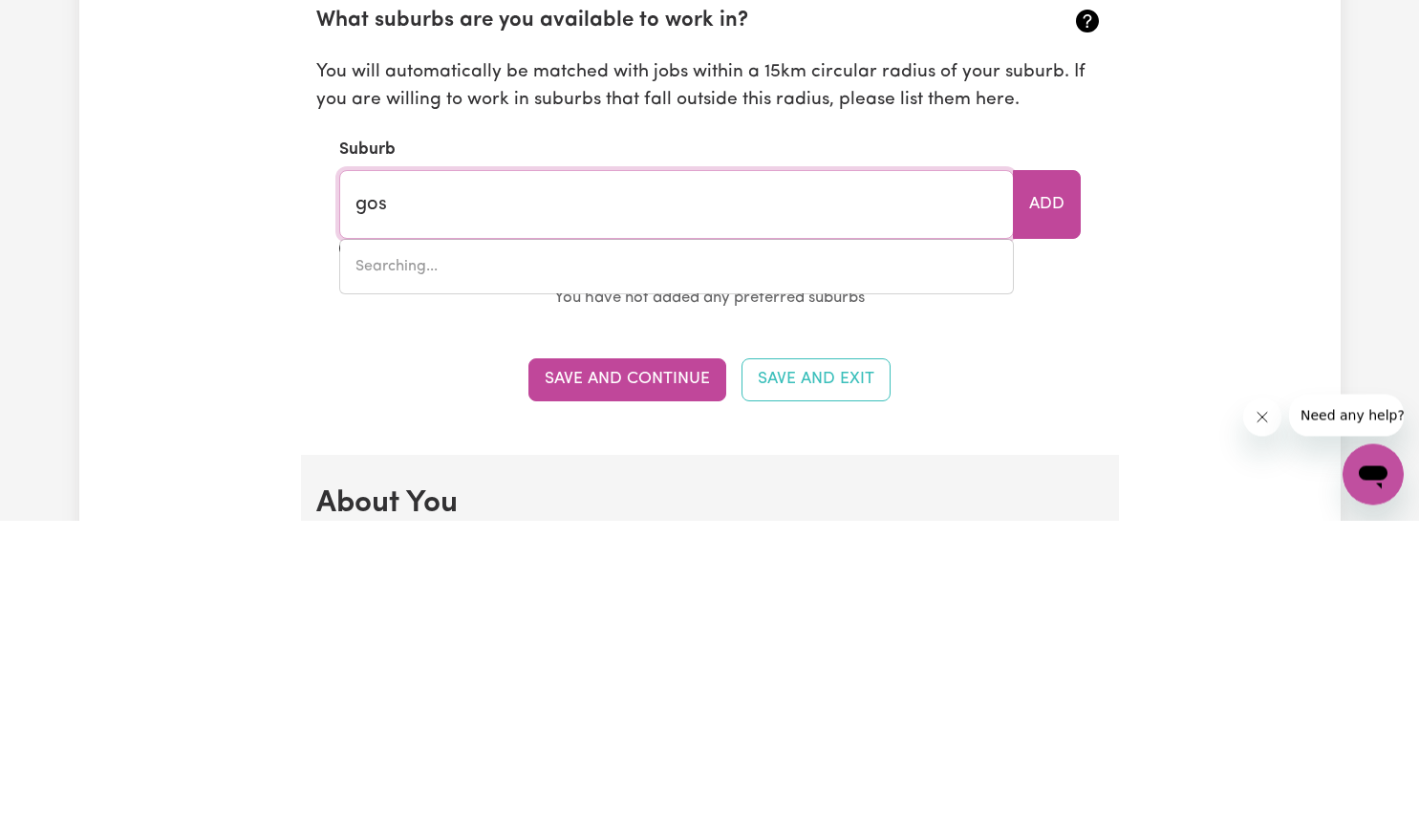
type input "[PERSON_NAME][GEOGRAPHIC_DATA], 3585"
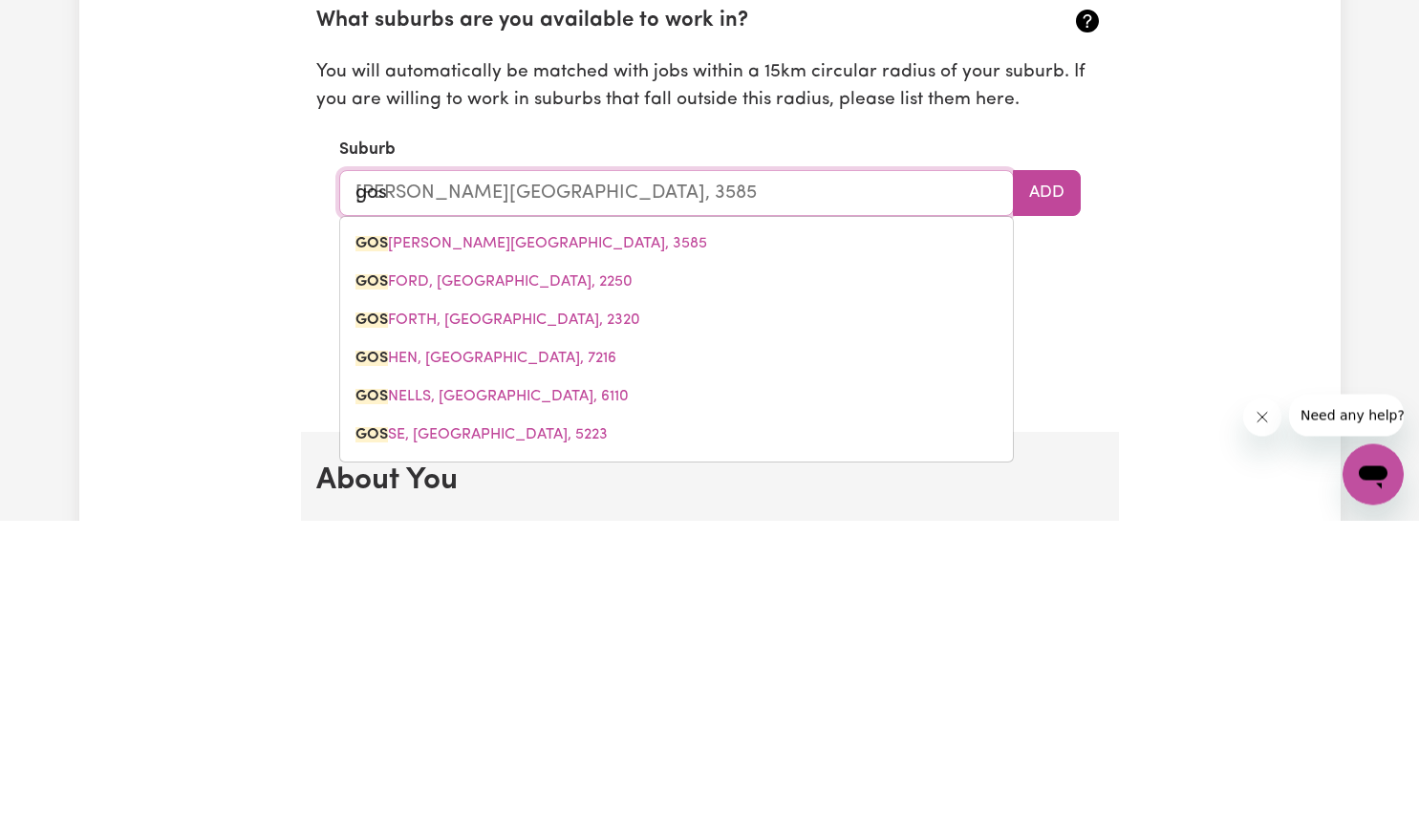
type input "gosf"
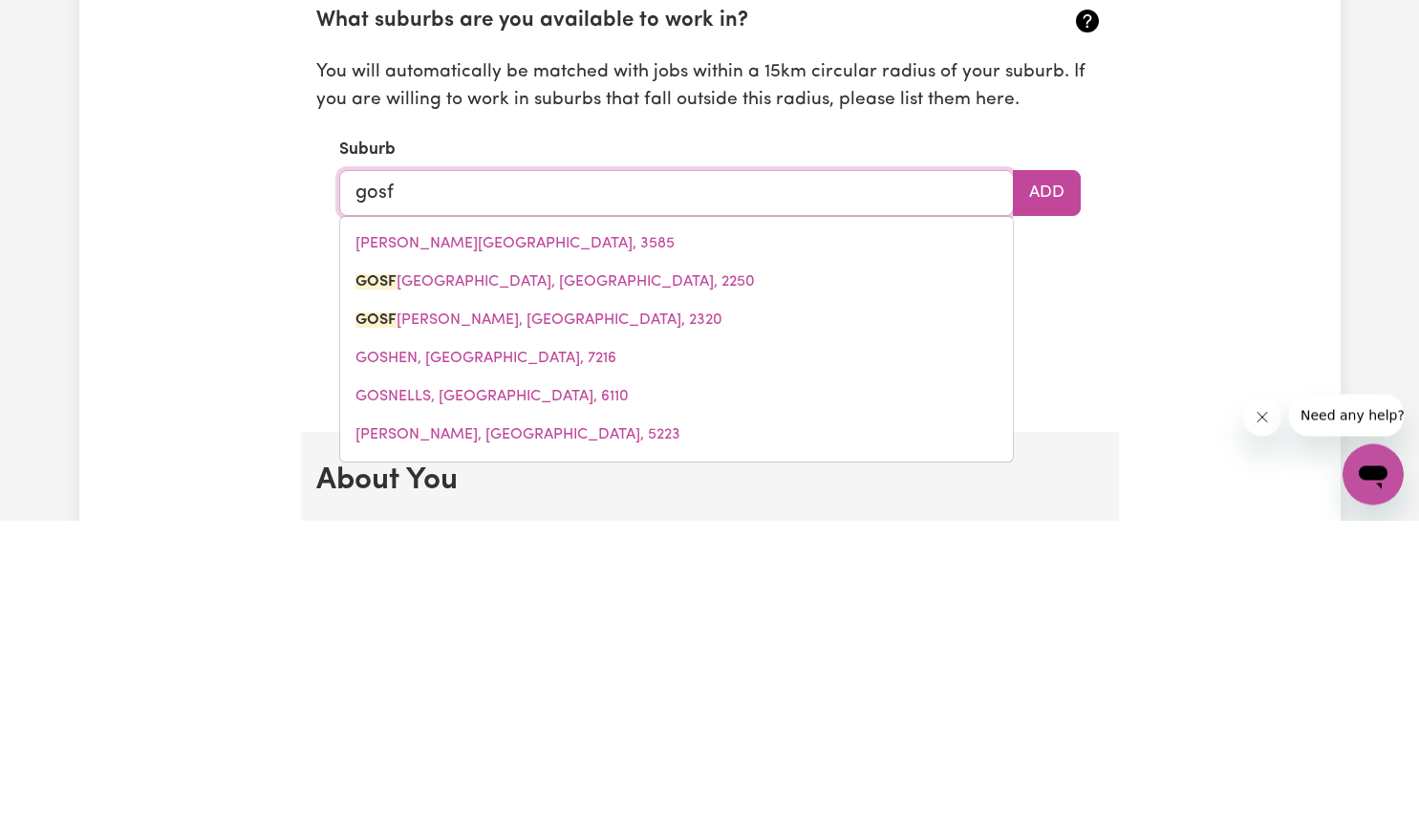
type input "gosfORD, [GEOGRAPHIC_DATA], 2250"
type input "gosfo"
type input "gosfoRD, [GEOGRAPHIC_DATA], 2250"
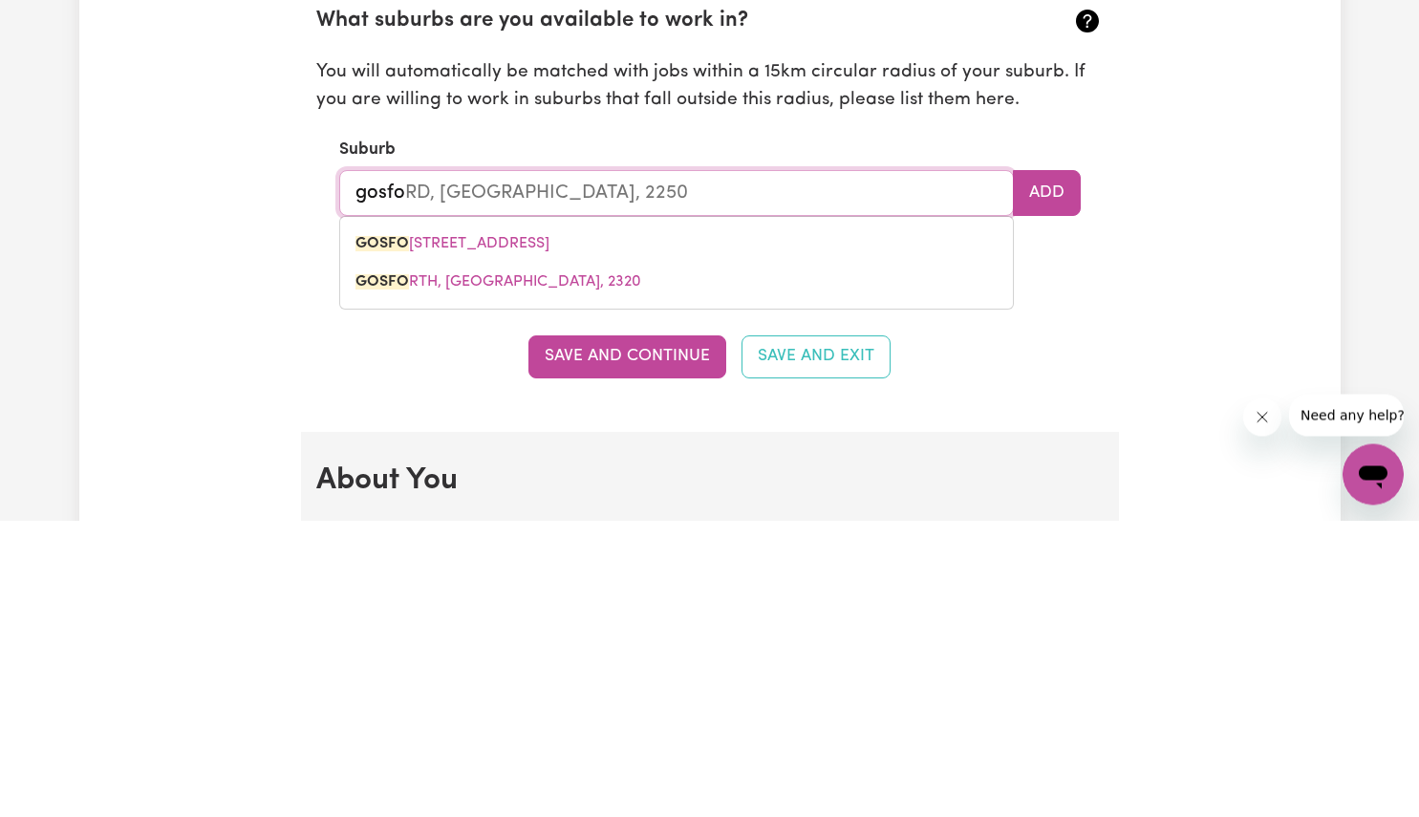
click at [619, 542] on link "[GEOGRAPHIC_DATA], 2250" at bounding box center [676, 541] width 673 height 38
type input "[GEOGRAPHIC_DATA], [GEOGRAPHIC_DATA], 2250"
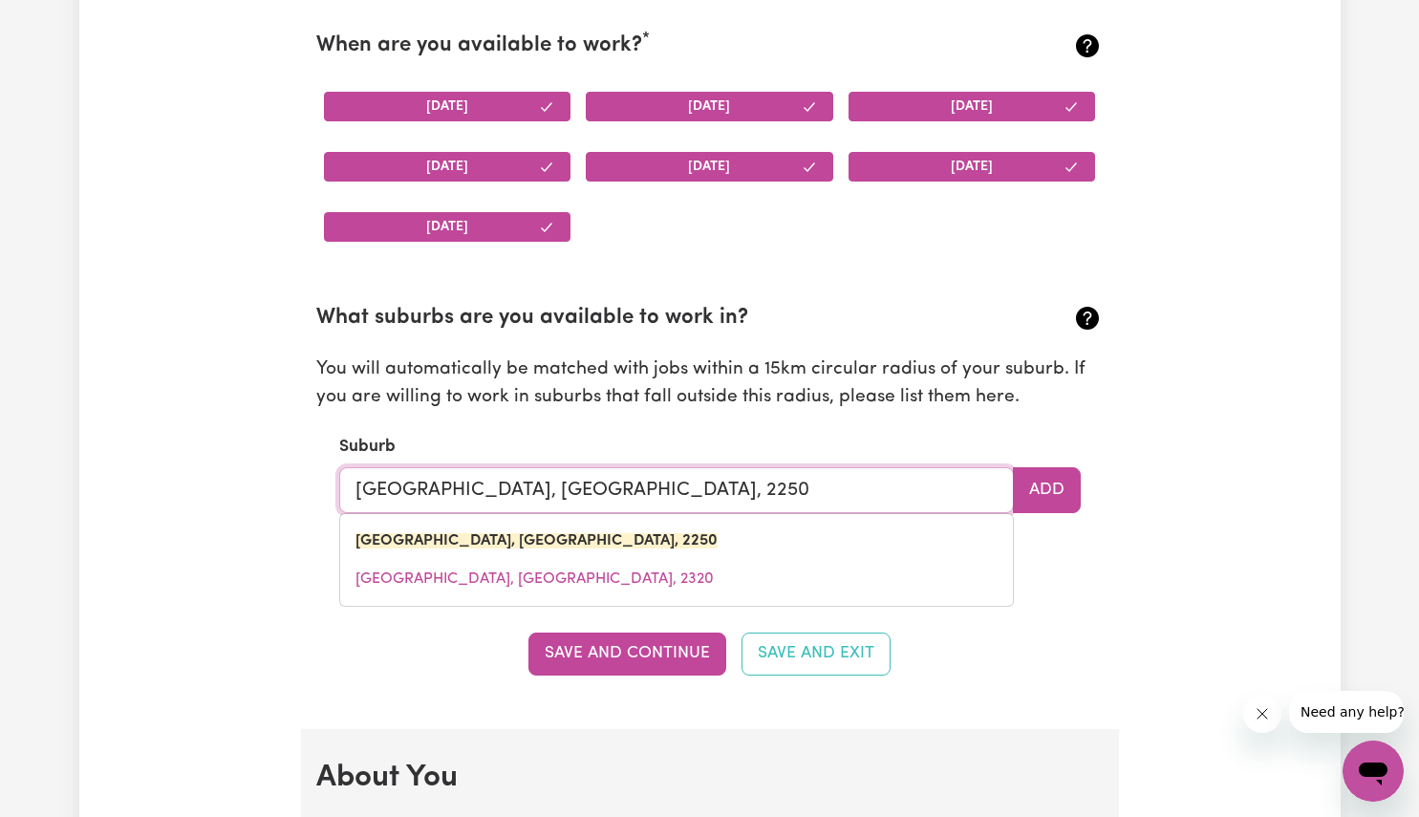
click at [721, 488] on input "[GEOGRAPHIC_DATA], [GEOGRAPHIC_DATA], 2250" at bounding box center [676, 490] width 675 height 46
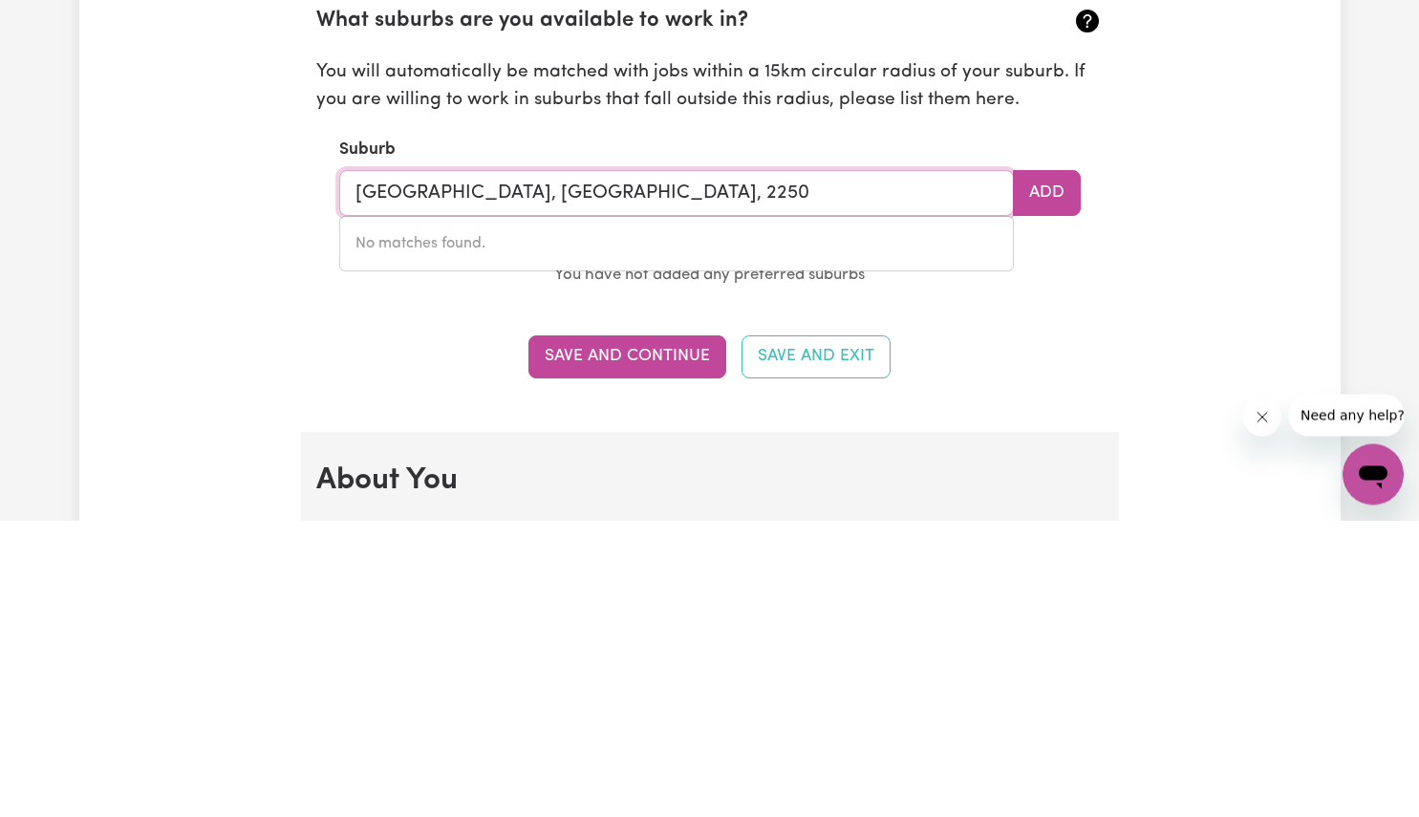
paste input "Alison; [GEOGRAPHIC_DATA]; [GEOGRAPHIC_DATA]; [GEOGRAPHIC_DATA]; [GEOGRAPHIC_DA…"
type input "[GEOGRAPHIC_DATA], [GEOGRAPHIC_DATA], 2250 Alison; [GEOGRAPHIC_DATA]; [GEOGRAPH…"
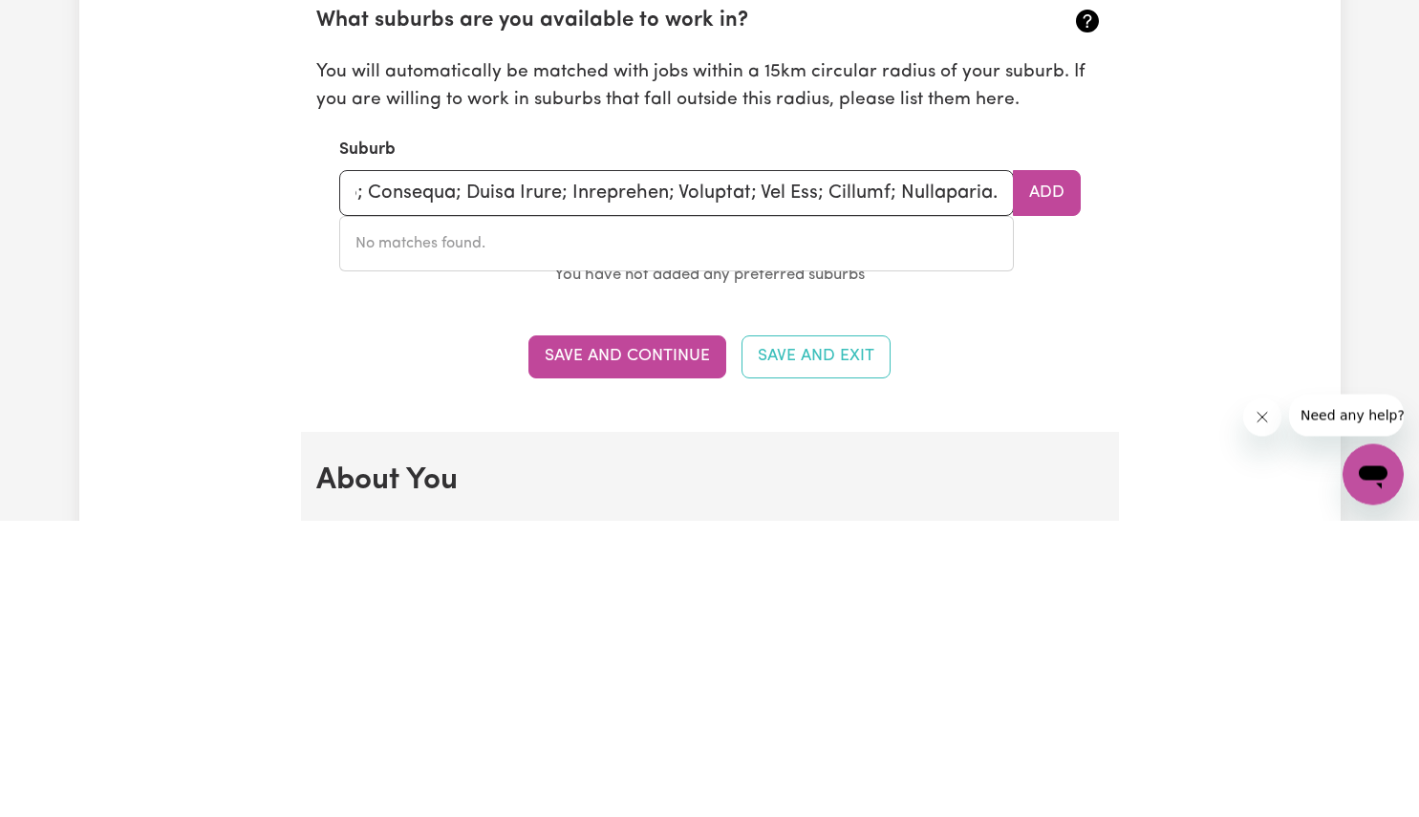
click at [1045, 475] on button "Add" at bounding box center [1047, 490] width 68 height 46
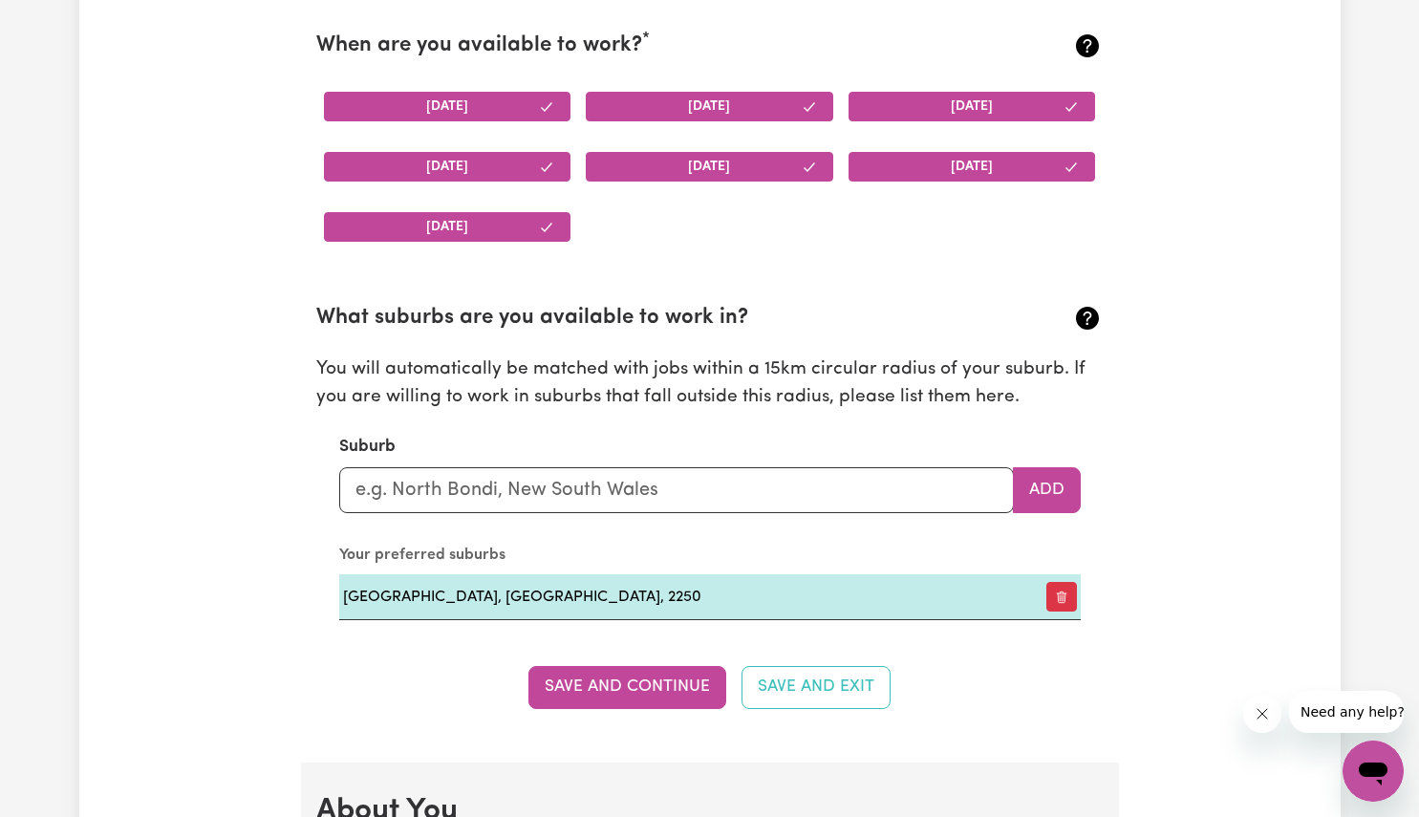
scroll to position [0, 0]
click at [1059, 600] on icon "button" at bounding box center [1061, 597] width 13 height 13
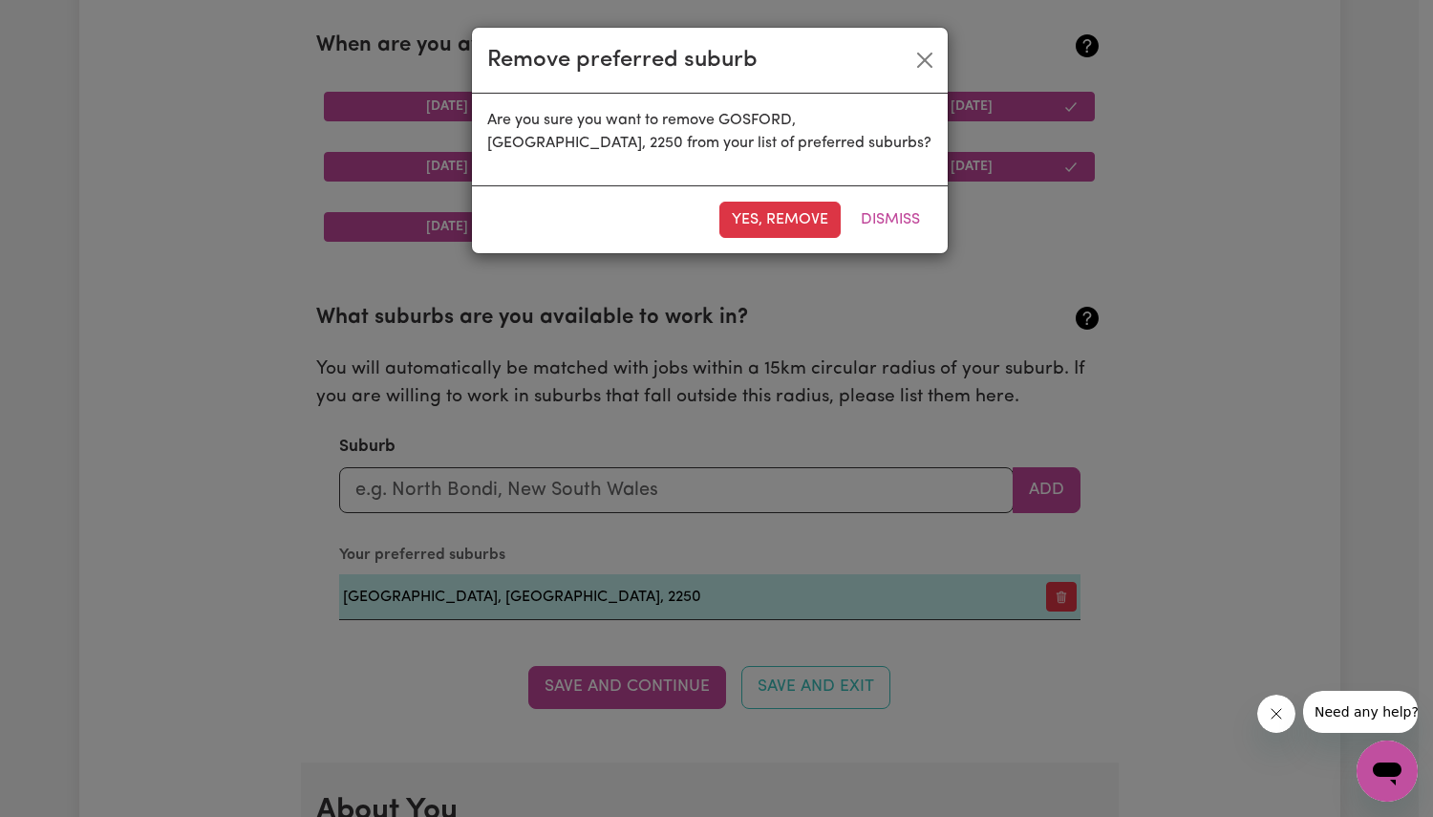
click at [800, 222] on button "Yes, remove" at bounding box center [780, 220] width 121 height 36
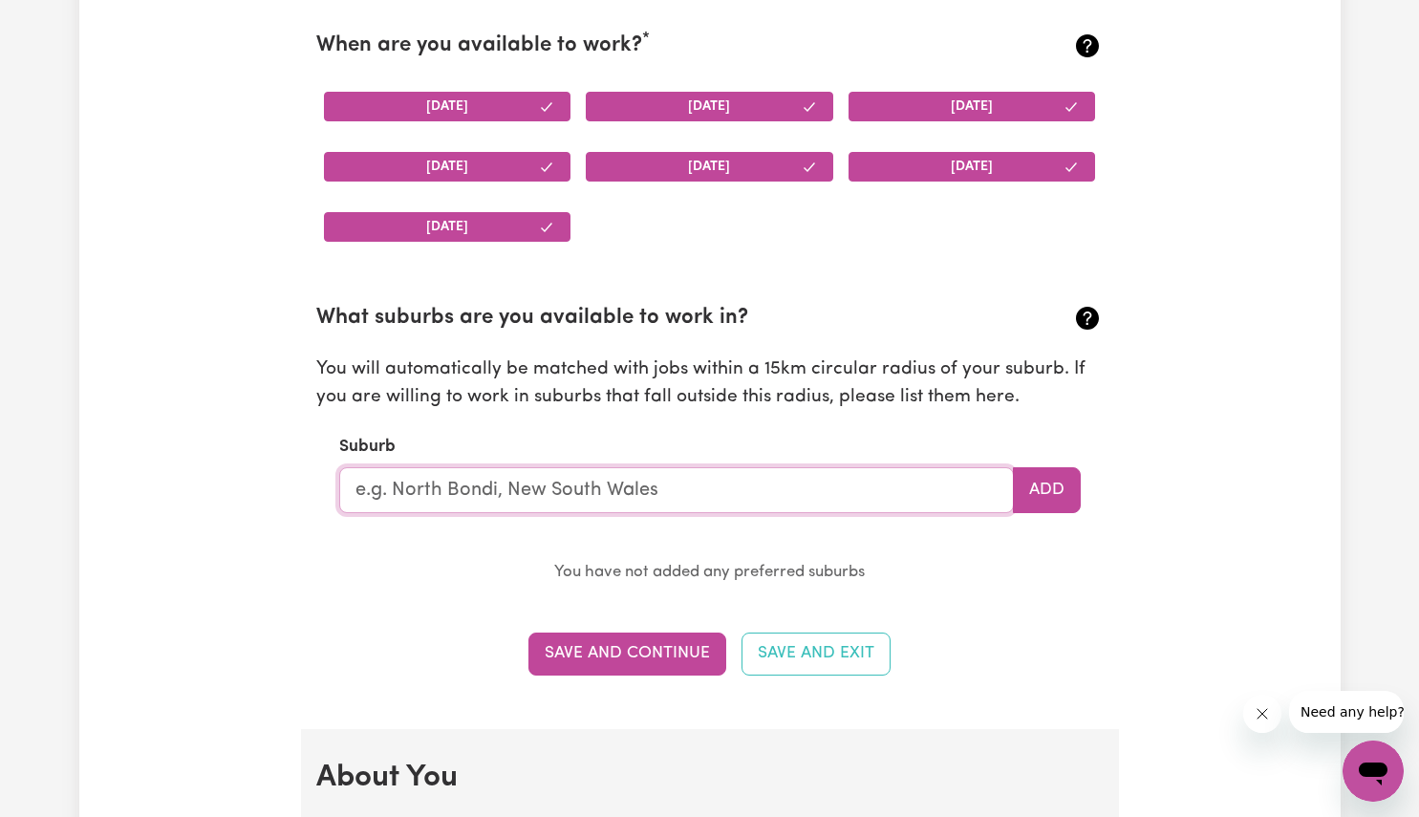
click at [664, 490] on input "text" at bounding box center [676, 490] width 675 height 46
